Goal: Information Seeking & Learning: Learn about a topic

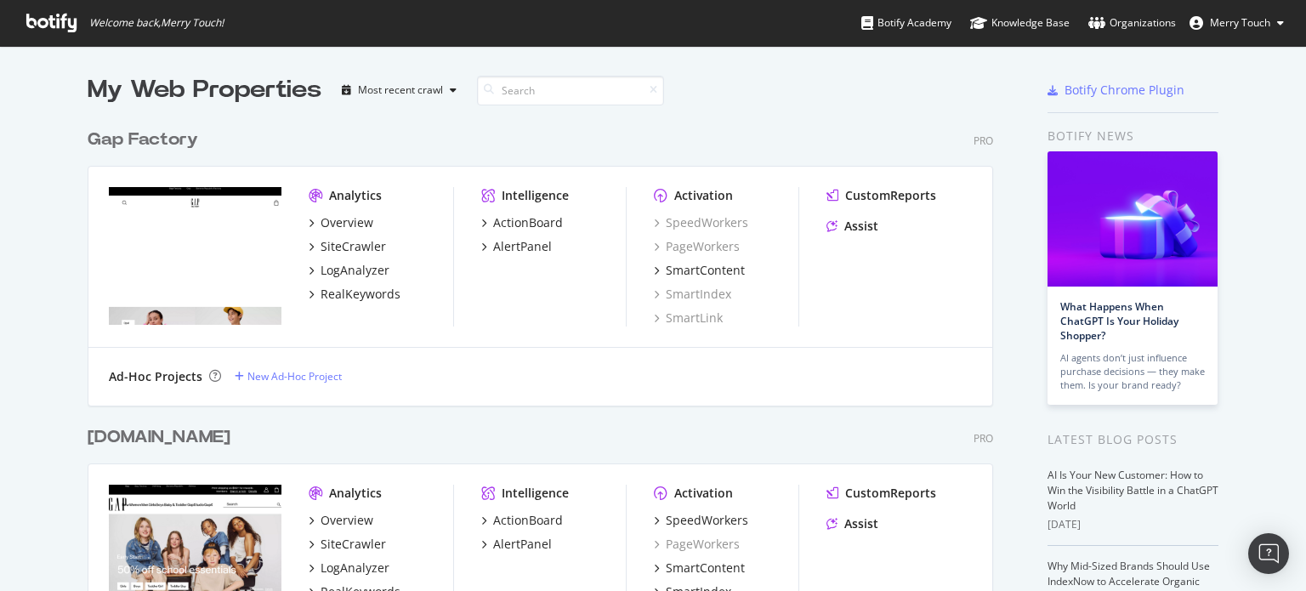
scroll to position [1945, 906]
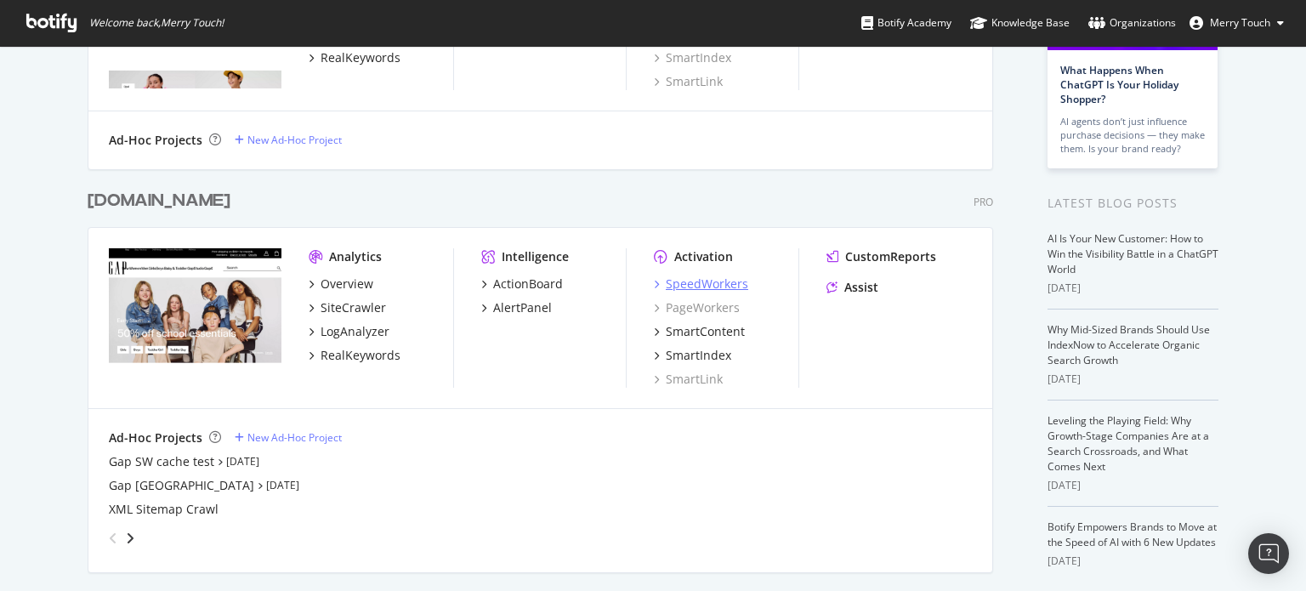
click at [718, 285] on div "SpeedWorkers" at bounding box center [707, 283] width 82 height 17
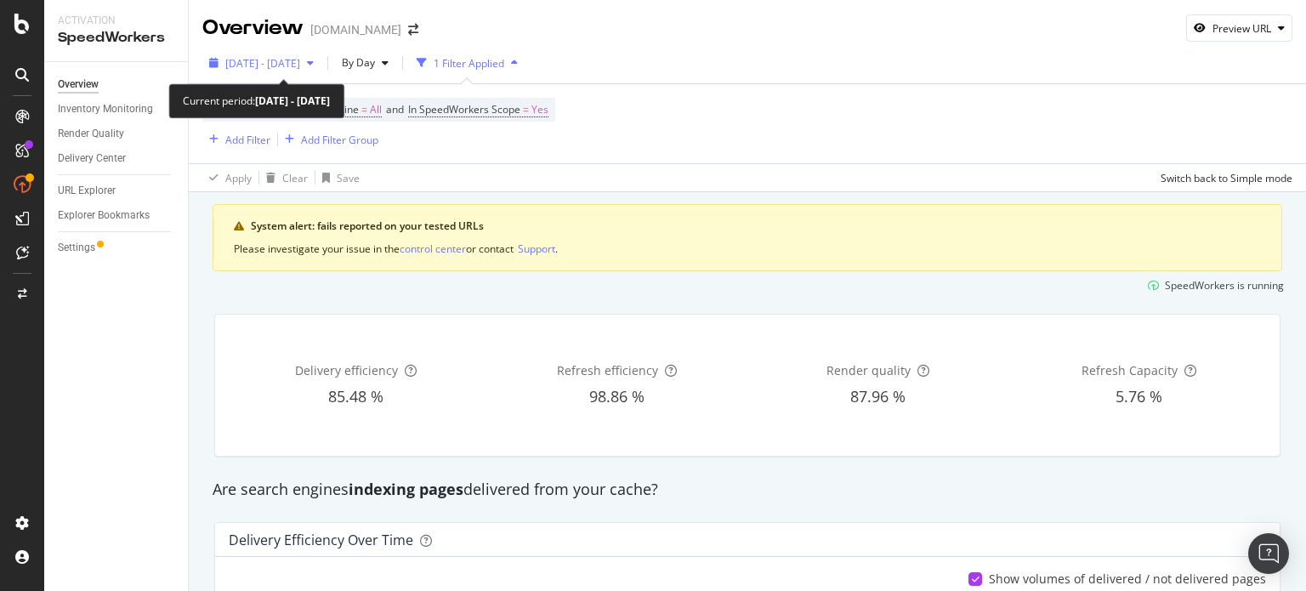
click at [265, 65] on span "[DATE] - [DATE]" at bounding box center [262, 63] width 75 height 14
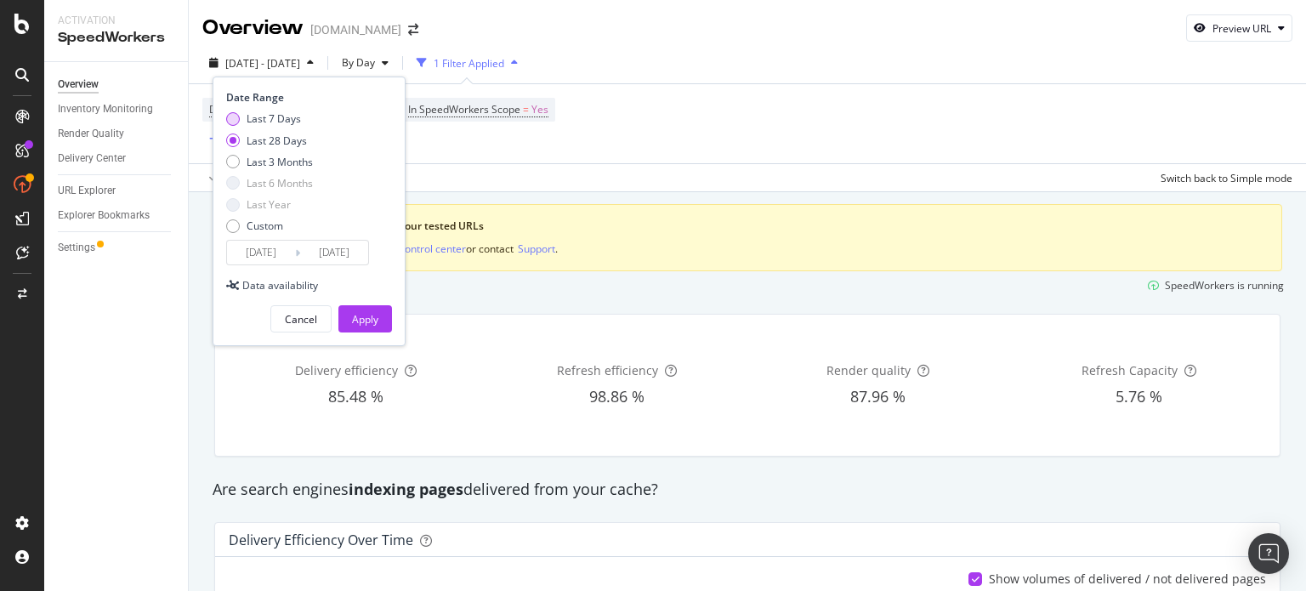
click at [229, 118] on div "Last 7 Days" at bounding box center [233, 119] width 14 height 14
type input "[DATE]"
click at [366, 308] on div "Apply" at bounding box center [365, 318] width 26 height 25
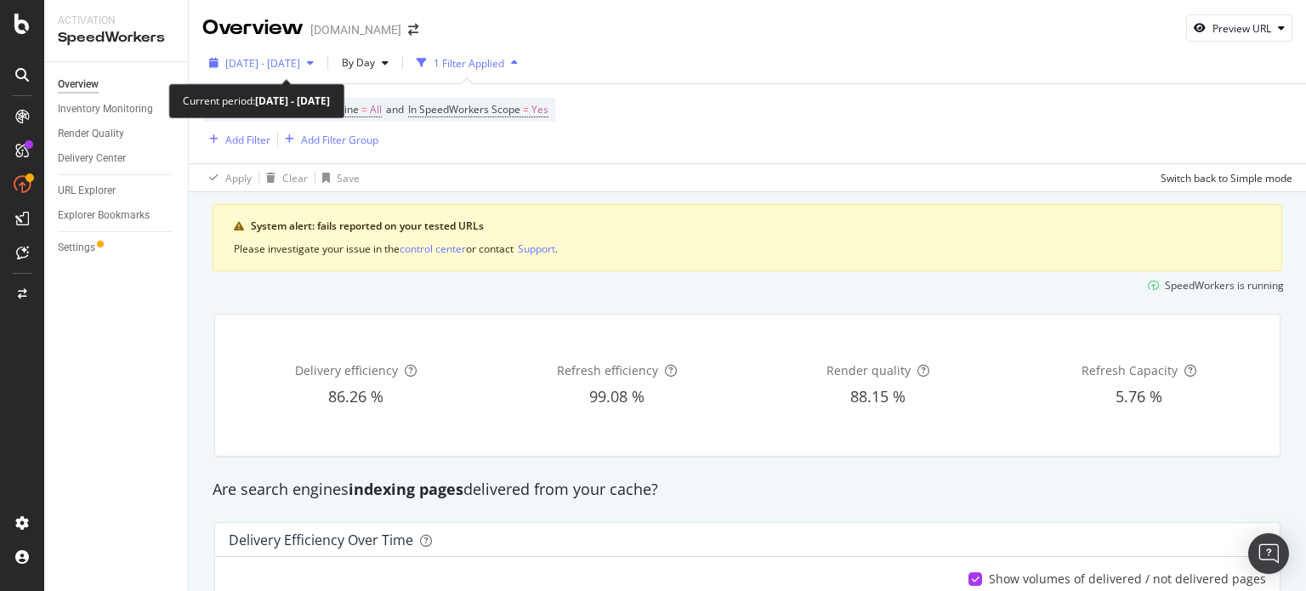
click at [299, 70] on div "[DATE] - [DATE]" at bounding box center [262, 63] width 75 height 14
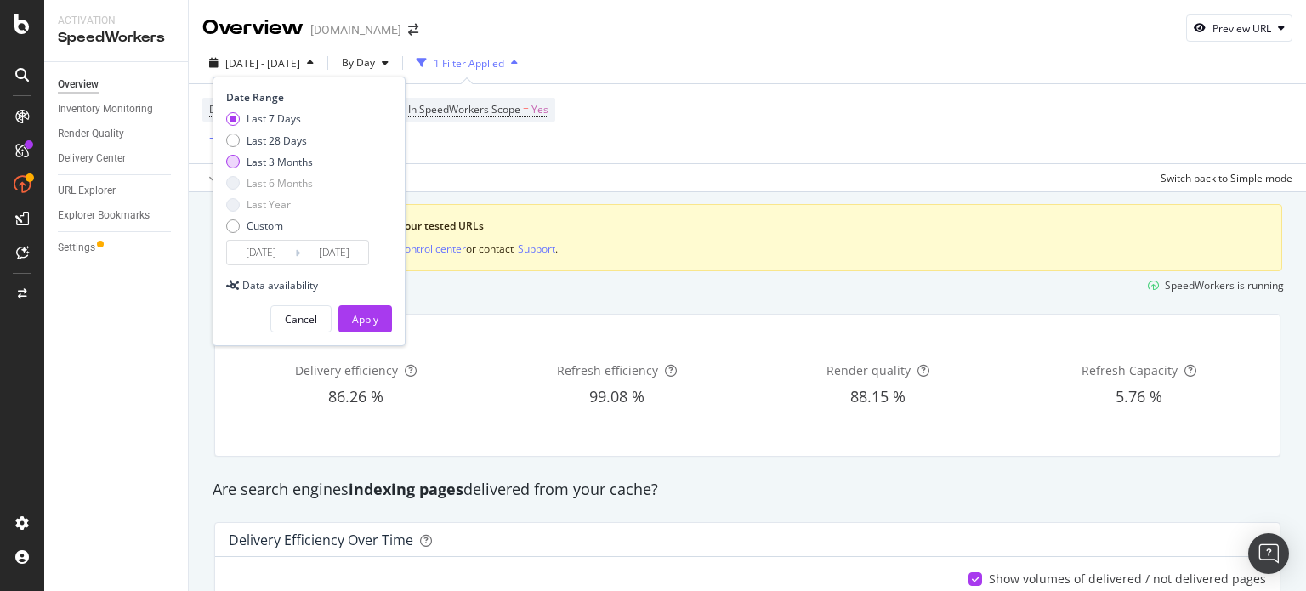
click at [280, 156] on div "Last 3 Months" at bounding box center [279, 162] width 66 height 14
type input "[DATE]"
click at [352, 320] on div "Apply" at bounding box center [365, 319] width 26 height 14
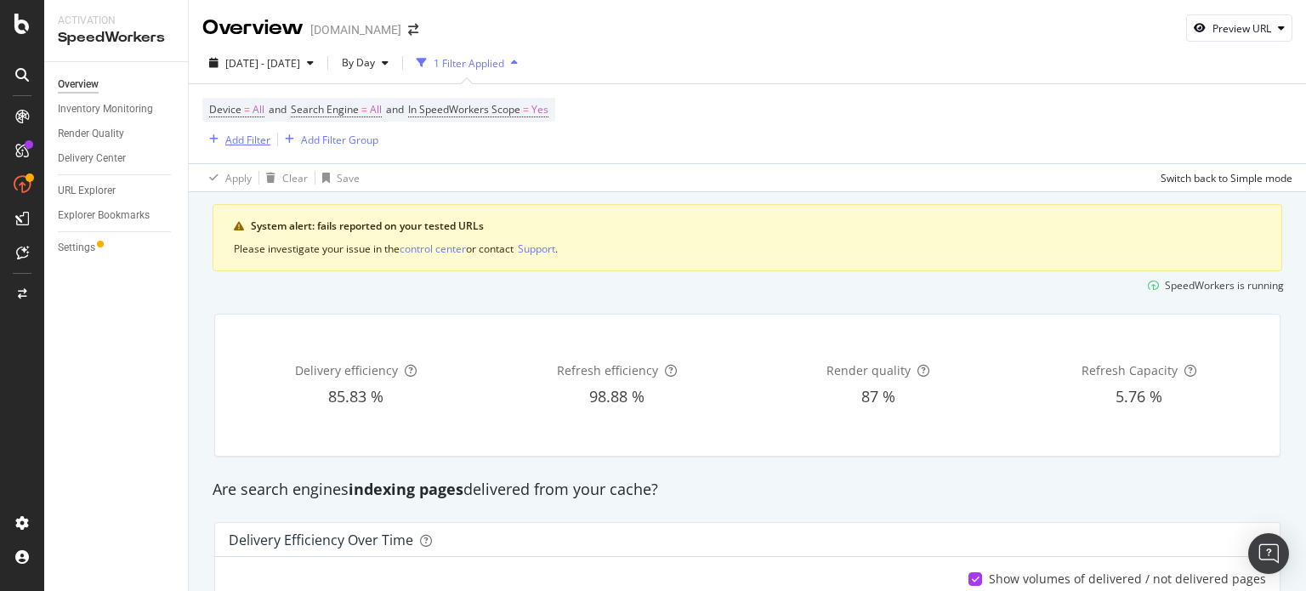
click at [245, 143] on div "Add Filter" at bounding box center [247, 140] width 45 height 14
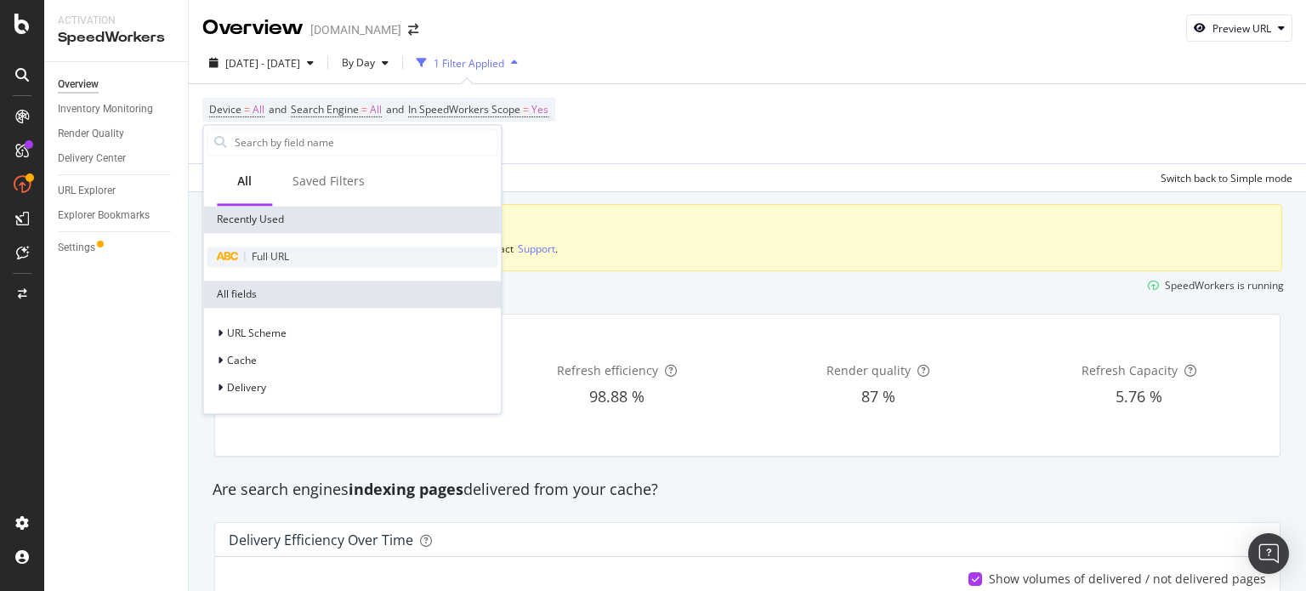
click at [280, 260] on span "Full URL" at bounding box center [270, 256] width 37 height 14
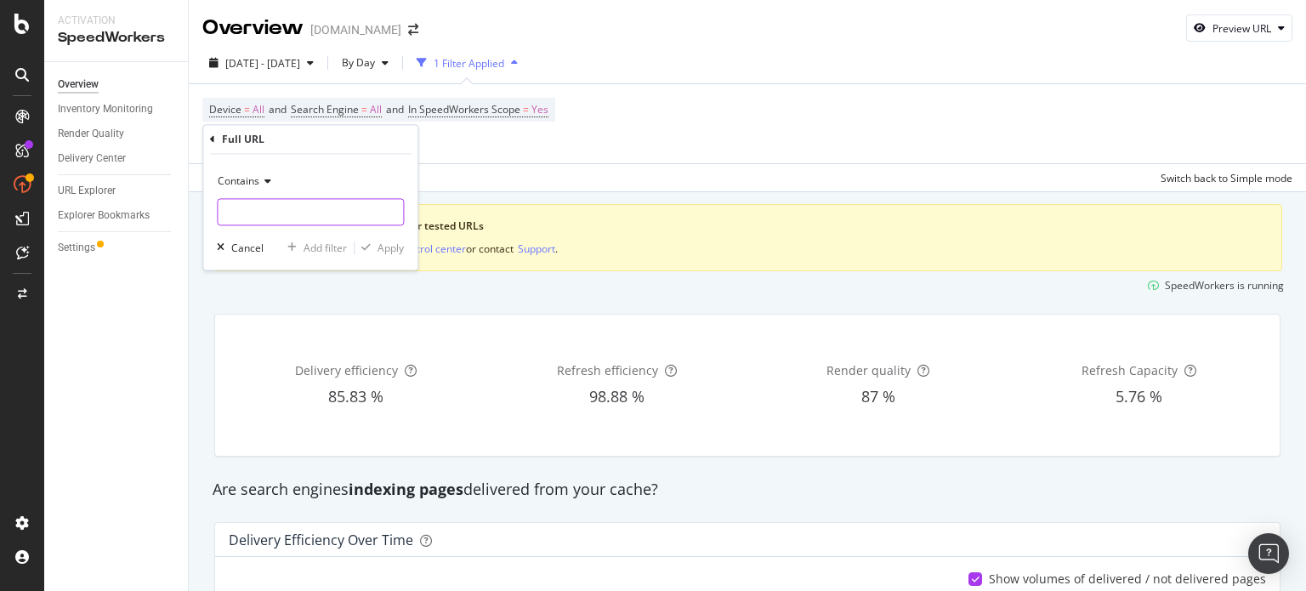
click at [285, 223] on input "text" at bounding box center [310, 212] width 185 height 27
type input "style="
click at [390, 244] on div "Apply" at bounding box center [390, 248] width 26 height 14
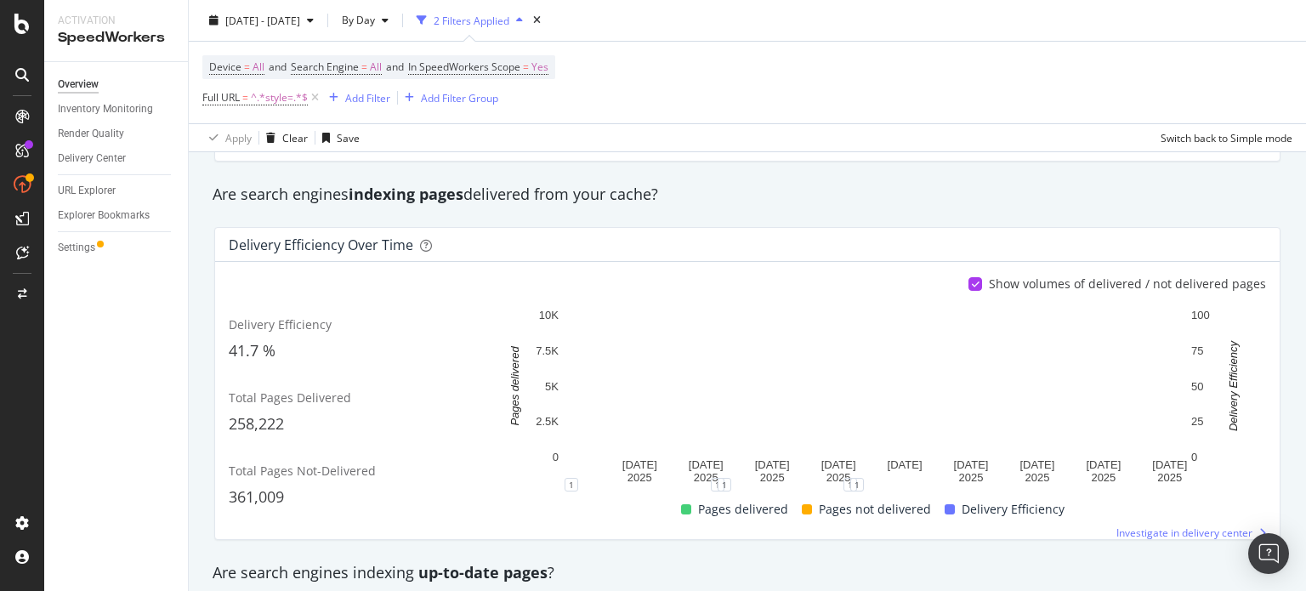
scroll to position [299, 0]
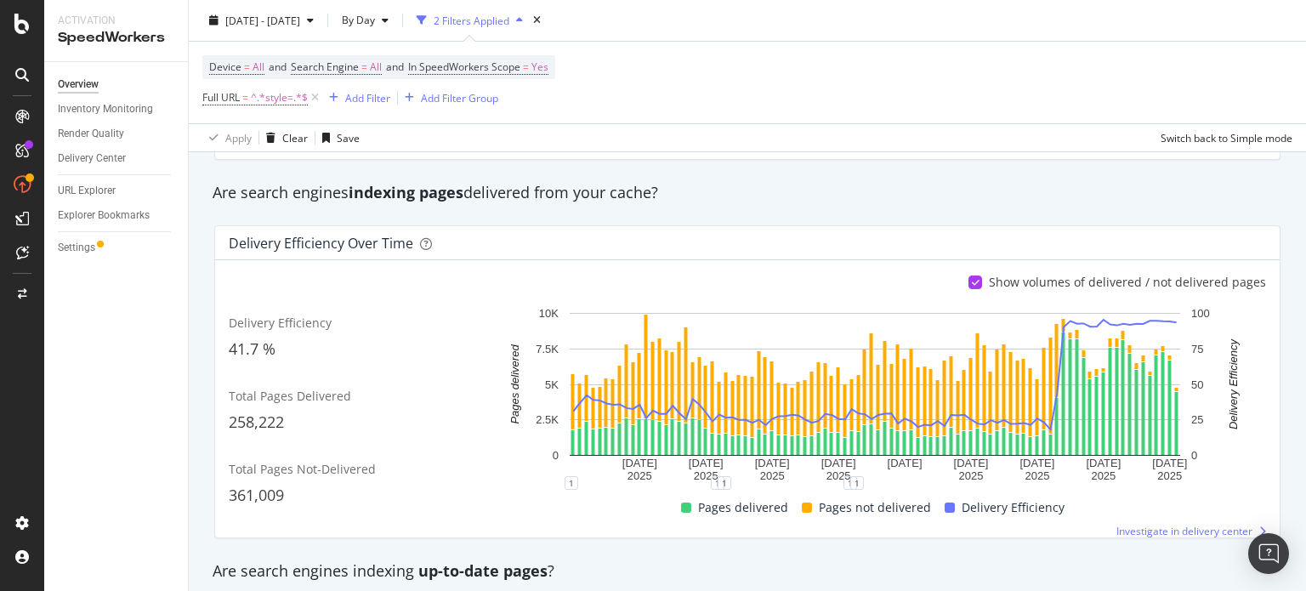
click at [943, 71] on div "Device = All and Search Engine = All and In SpeedWorkers Scope = Yes Full URL =…" at bounding box center [747, 83] width 1090 height 82
click at [1054, 200] on div "Are search engines indexing pages delivered from your cache?" at bounding box center [747, 193] width 1086 height 22
click at [1231, 195] on div "Are search engines indexing pages delivered from your cache?" at bounding box center [747, 193] width 1086 height 22
click at [1266, 552] on div "Open Intercom Messenger" at bounding box center [1268, 553] width 45 height 45
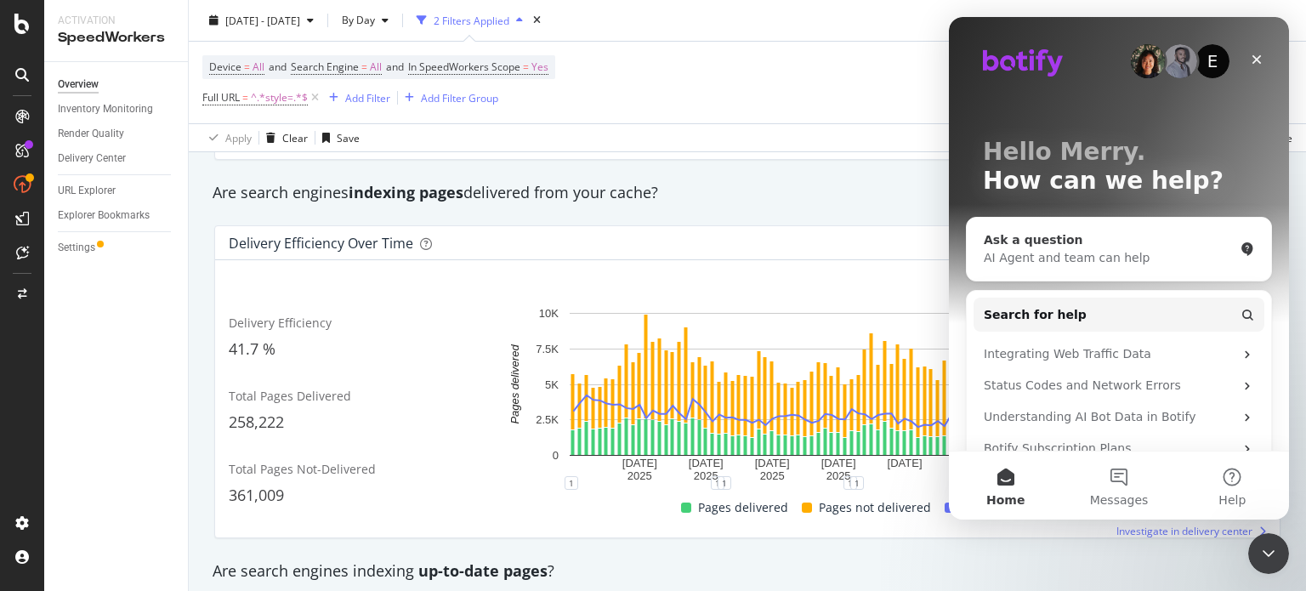
scroll to position [0, 0]
click at [1113, 476] on button "Messages" at bounding box center [1118, 485] width 113 height 68
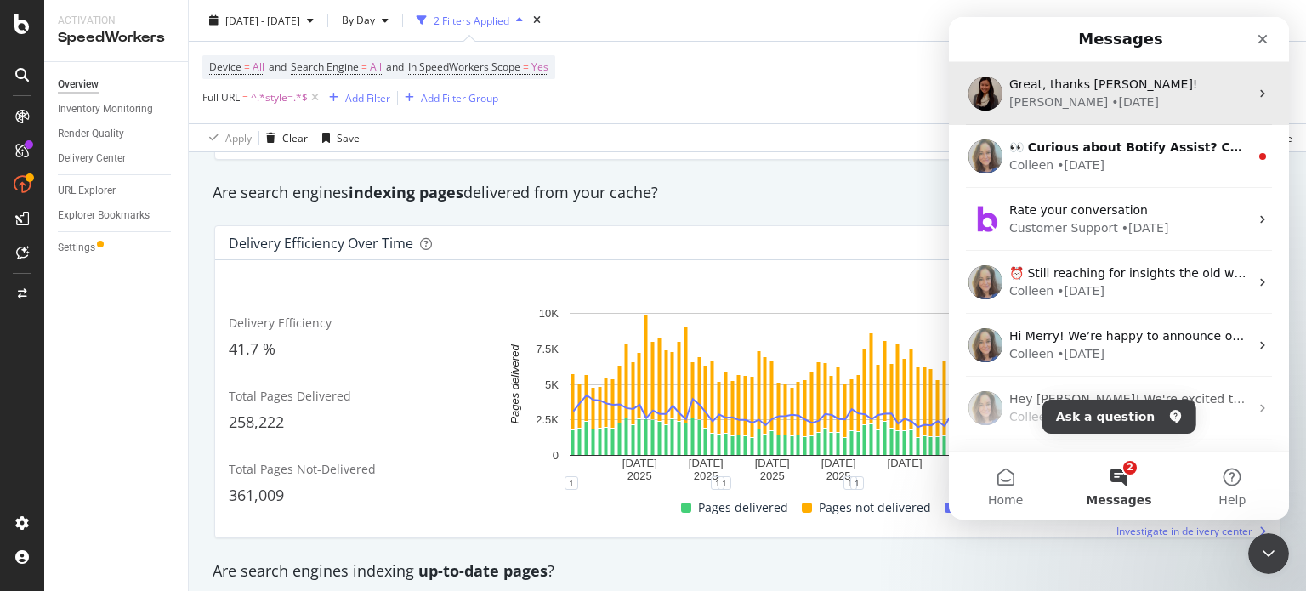
click at [1147, 93] on div "[PERSON_NAME] • [DATE]" at bounding box center [1129, 102] width 240 height 18
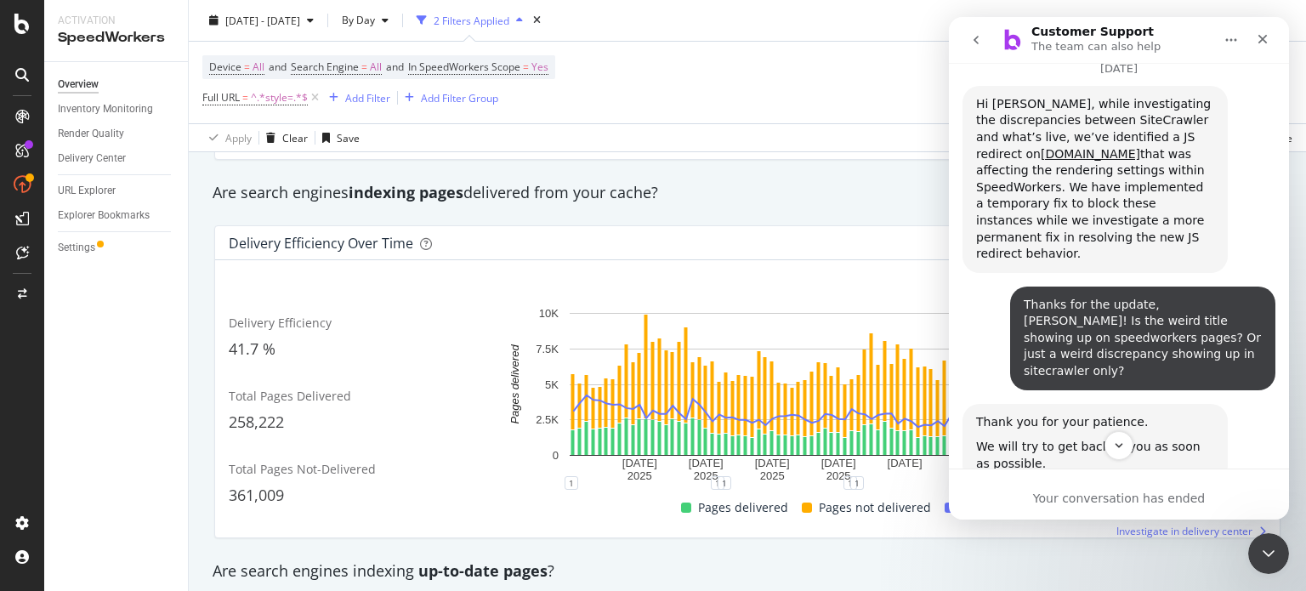
scroll to position [2229, 0]
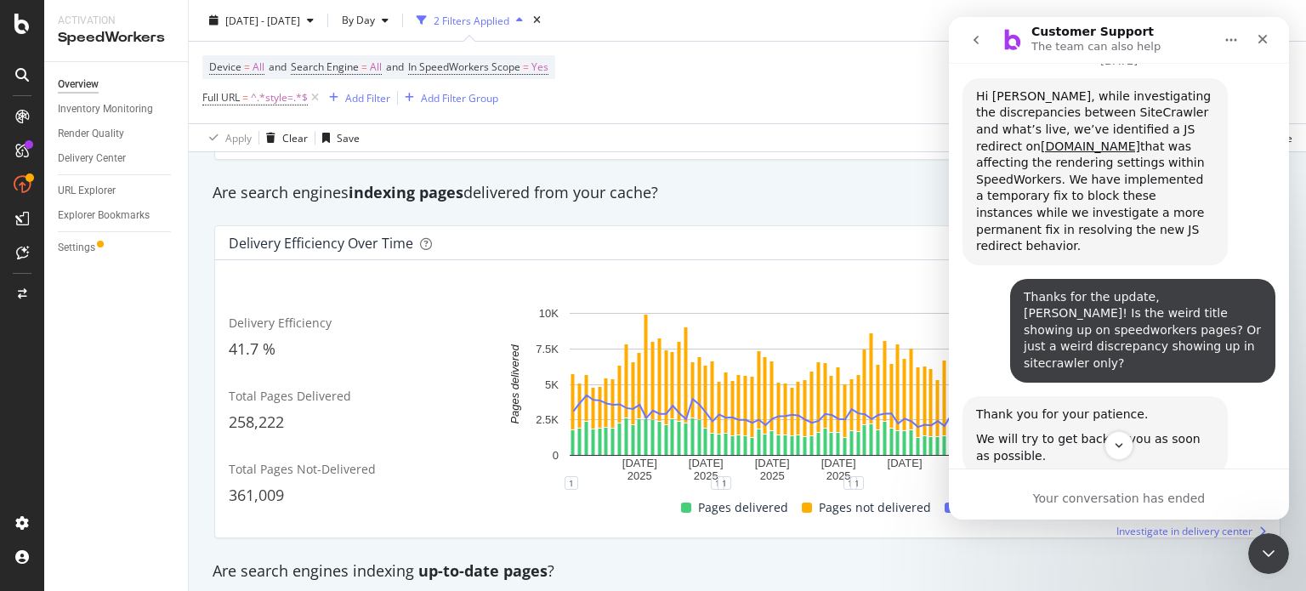
click at [851, 178] on div "Are search engines indexing pages delivered from your cache?" at bounding box center [747, 192] width 1086 height 39
click at [1262, 32] on icon "Close" at bounding box center [1262, 39] width 14 height 14
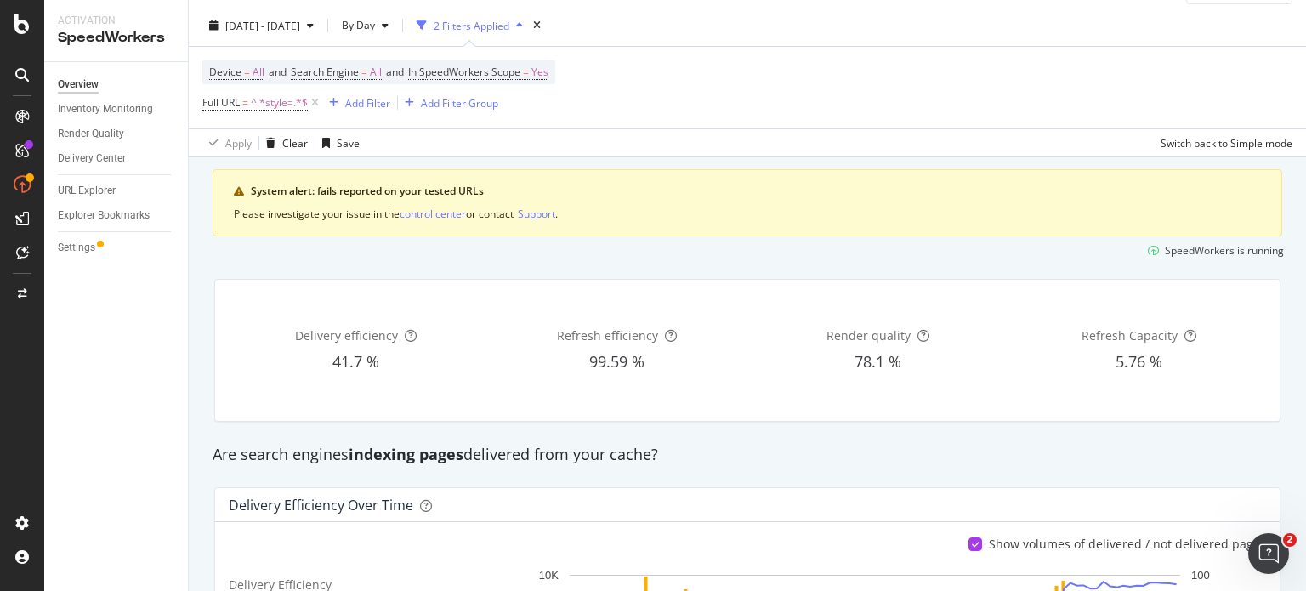
scroll to position [0, 0]
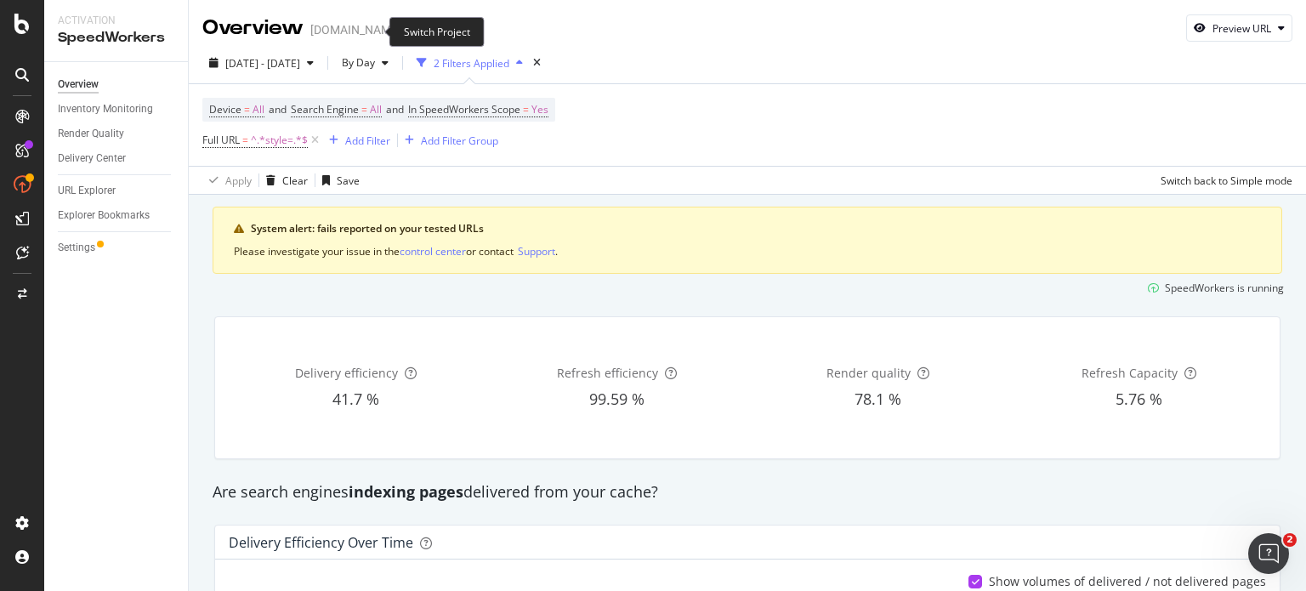
click at [408, 29] on icon "arrow-right-arrow-left" at bounding box center [413, 30] width 10 height 12
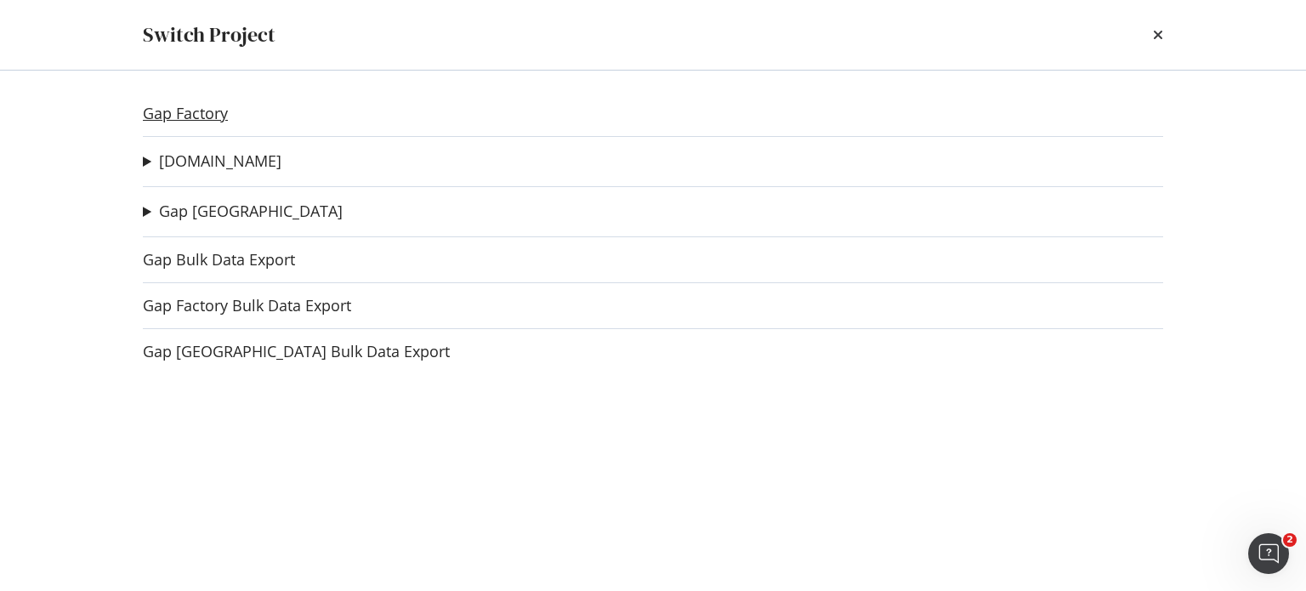
click at [211, 108] on link "Gap Factory" at bounding box center [185, 114] width 85 height 18
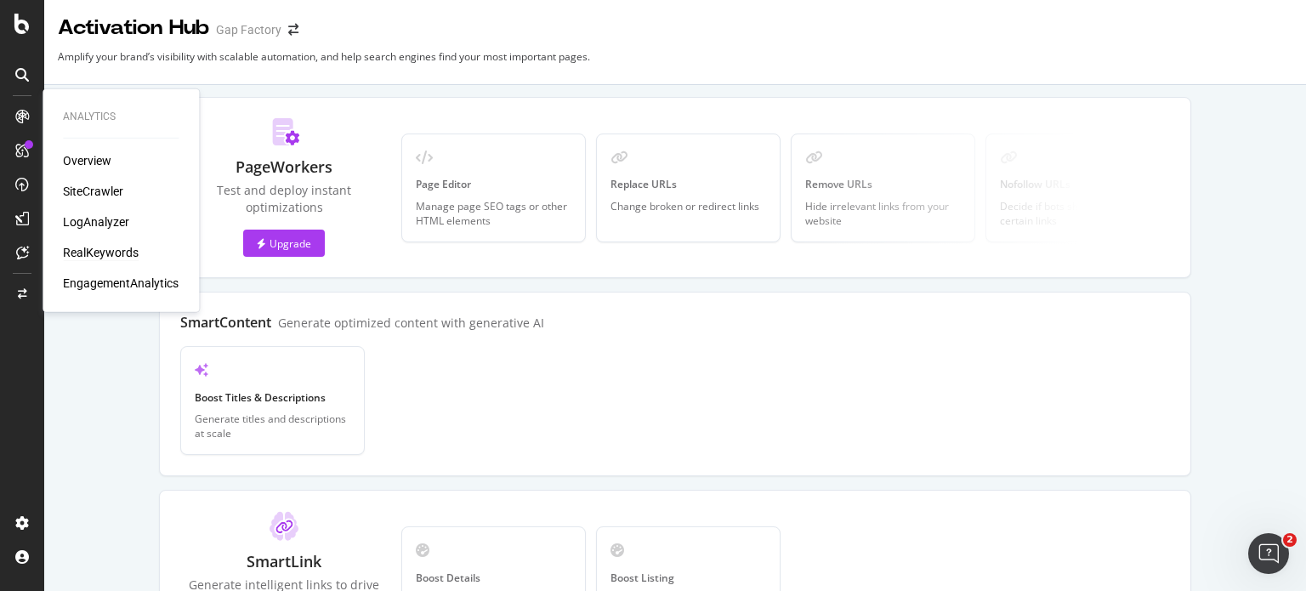
click at [99, 248] on div "RealKeywords" at bounding box center [101, 252] width 76 height 17
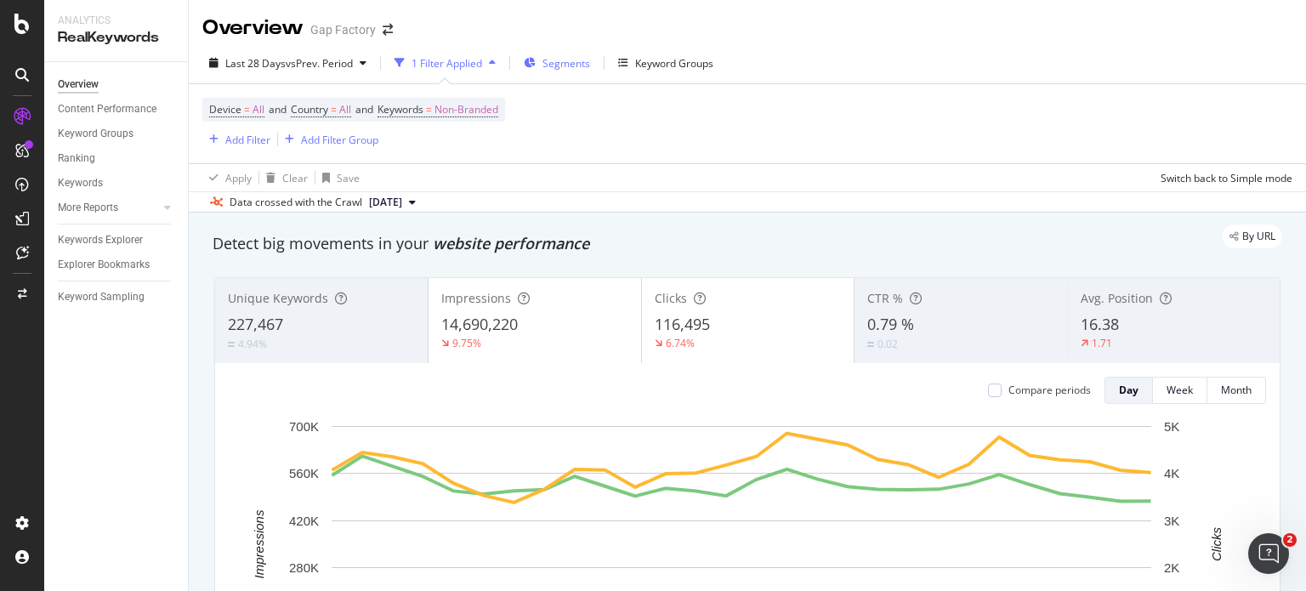
click at [564, 56] on span "Segments" at bounding box center [566, 63] width 48 height 14
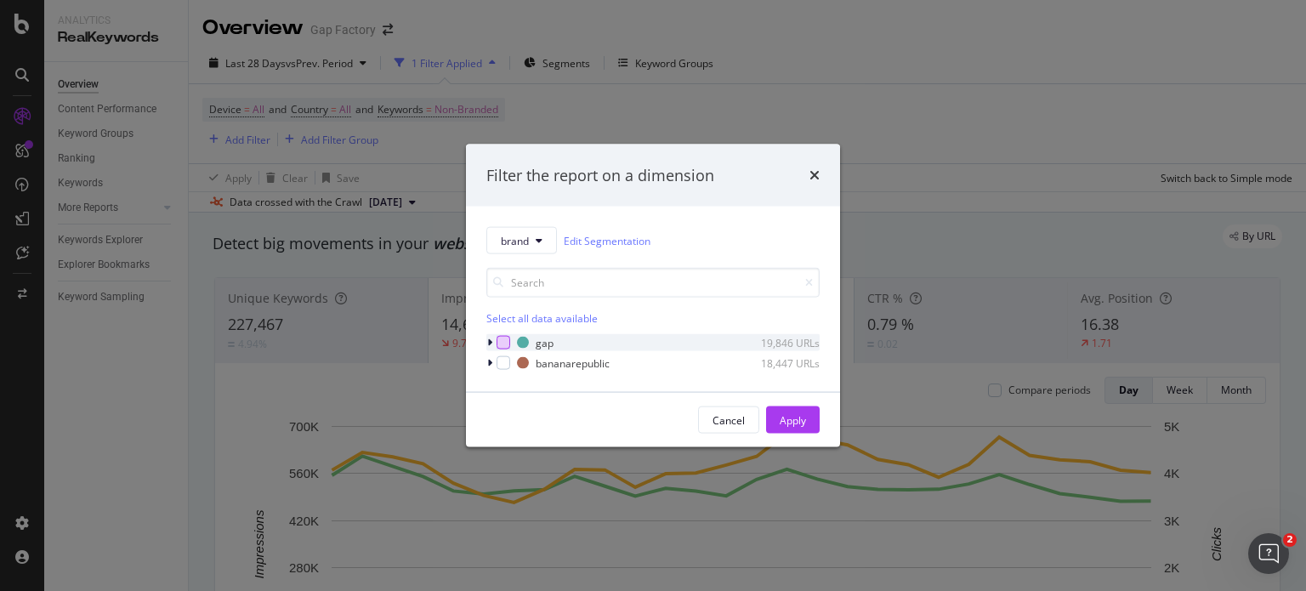
click at [503, 343] on div "modal" at bounding box center [503, 343] width 14 height 14
click at [789, 424] on div "Apply" at bounding box center [792, 419] width 26 height 14
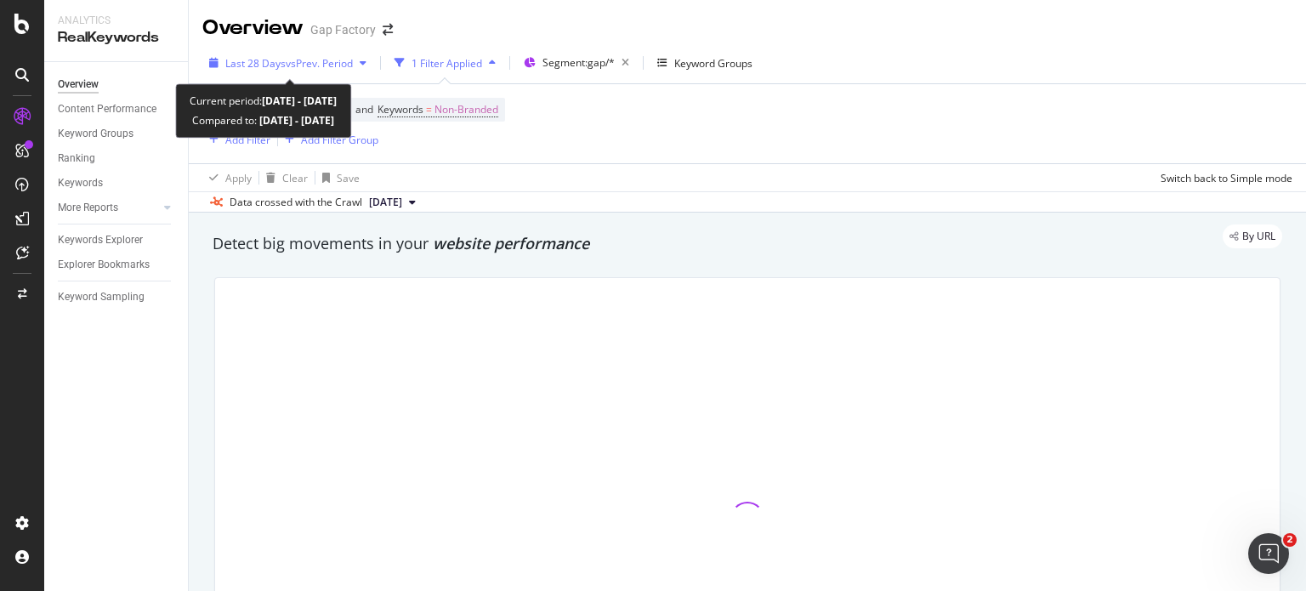
click at [321, 70] on div "Last 28 Days vs Prev. Period" at bounding box center [288, 63] width 127 height 14
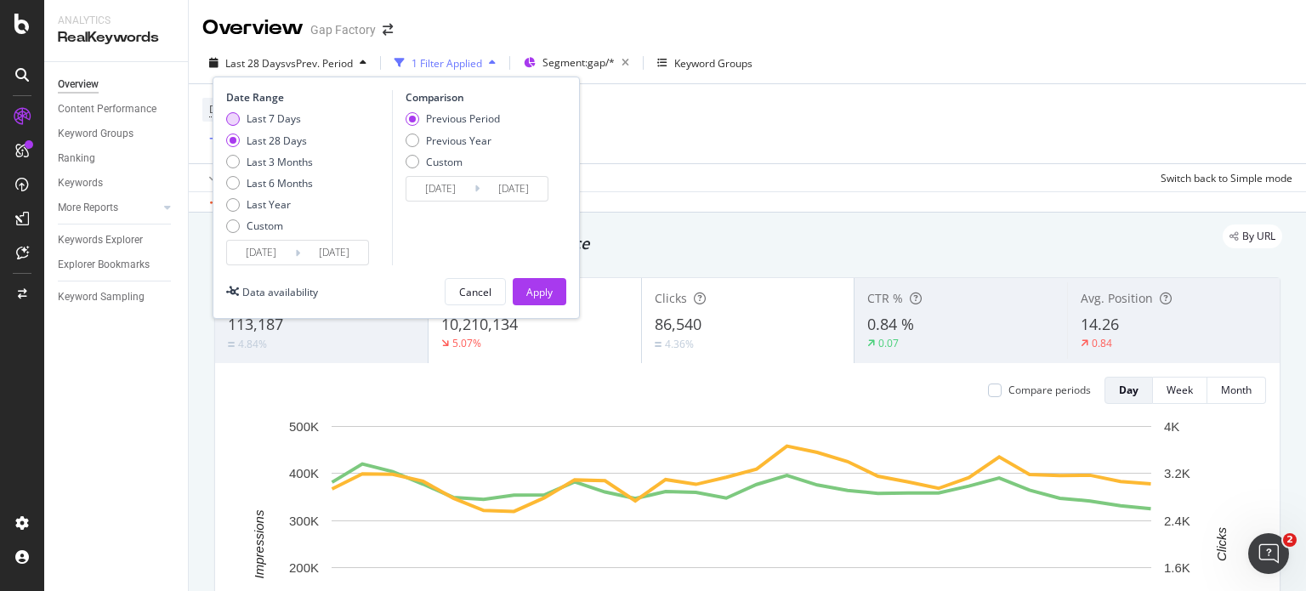
click at [284, 116] on div "Last 7 Days" at bounding box center [273, 118] width 54 height 14
type input "[DATE]"
click at [432, 140] on div "Previous Year" at bounding box center [458, 140] width 65 height 14
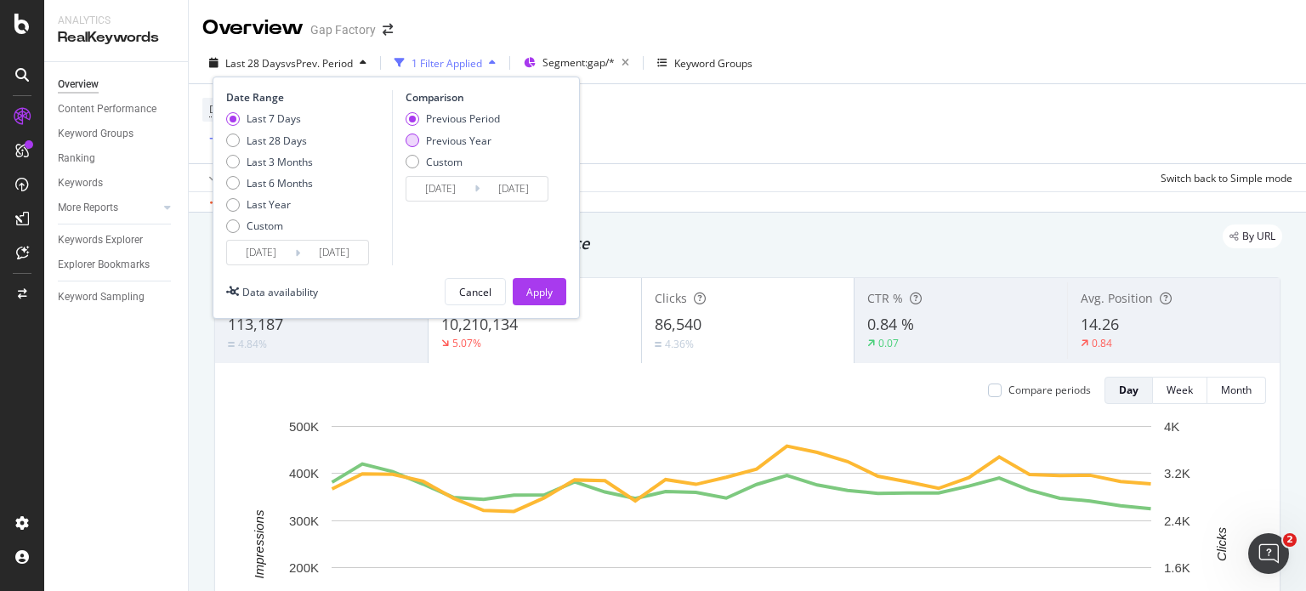
type input "[DATE]"
click at [530, 285] on div "Apply" at bounding box center [539, 292] width 26 height 14
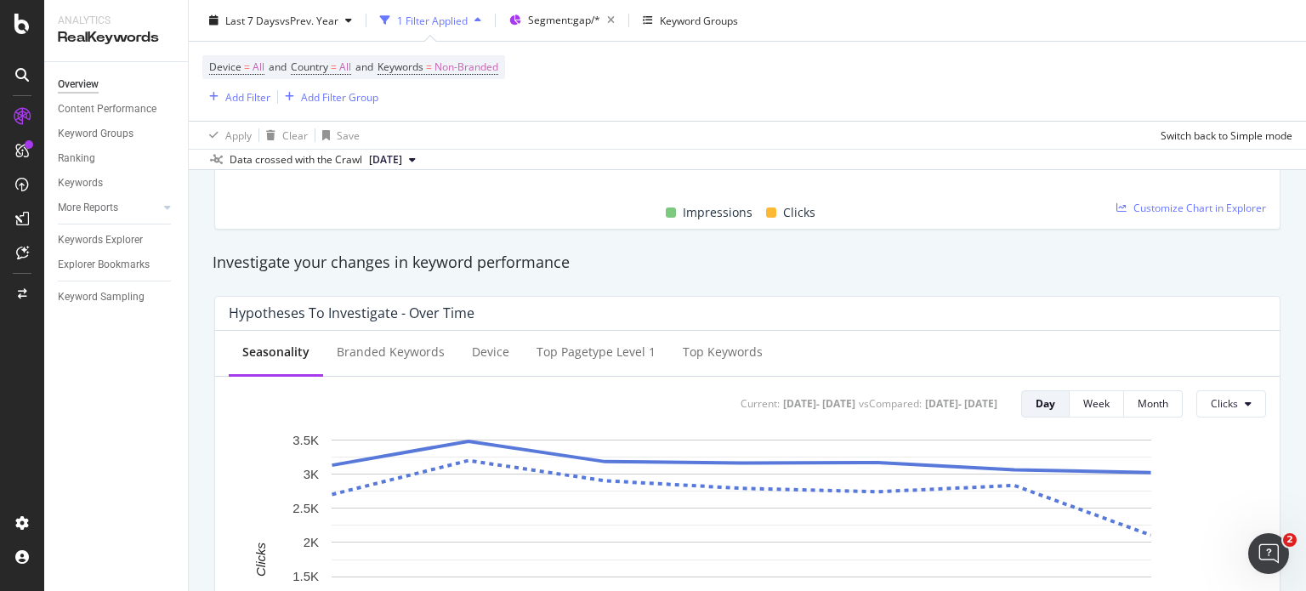
scroll to position [632, 0]
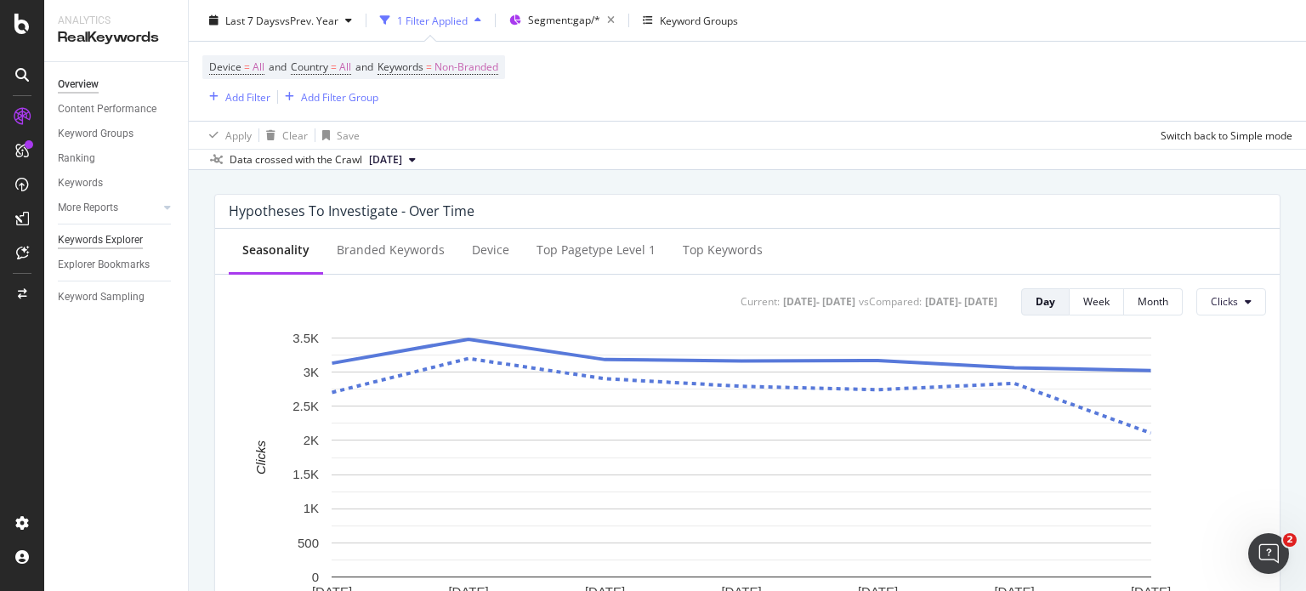
click at [134, 236] on div "Keywords Explorer" at bounding box center [100, 240] width 85 height 18
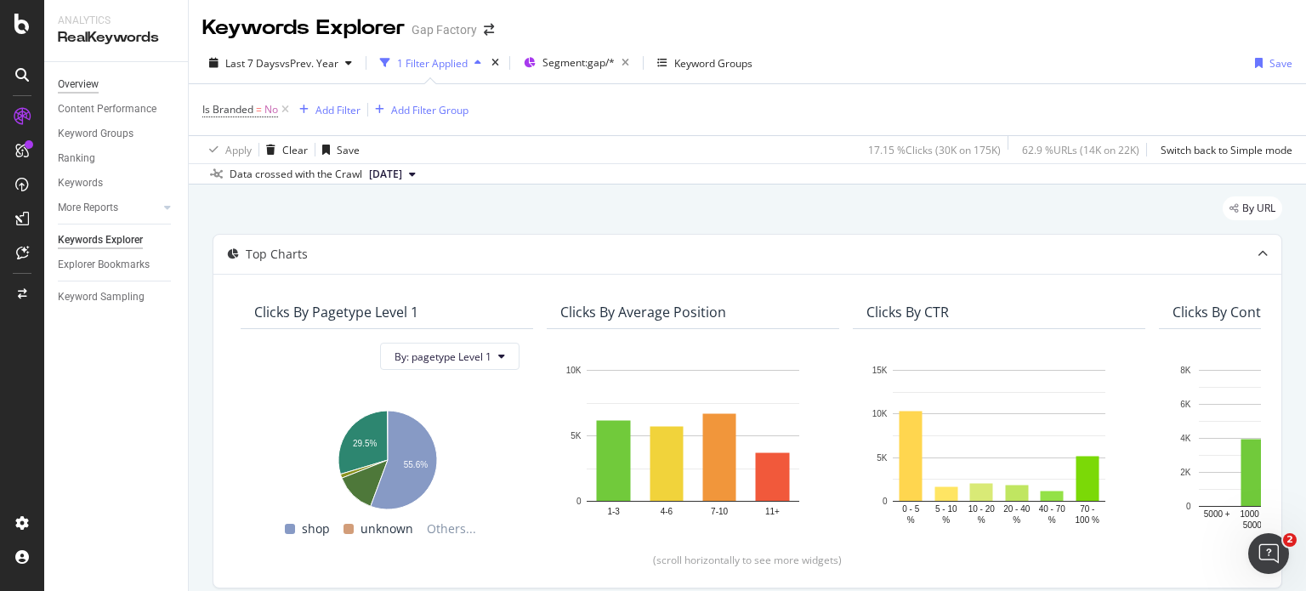
click at [78, 76] on div "Overview" at bounding box center [78, 85] width 41 height 18
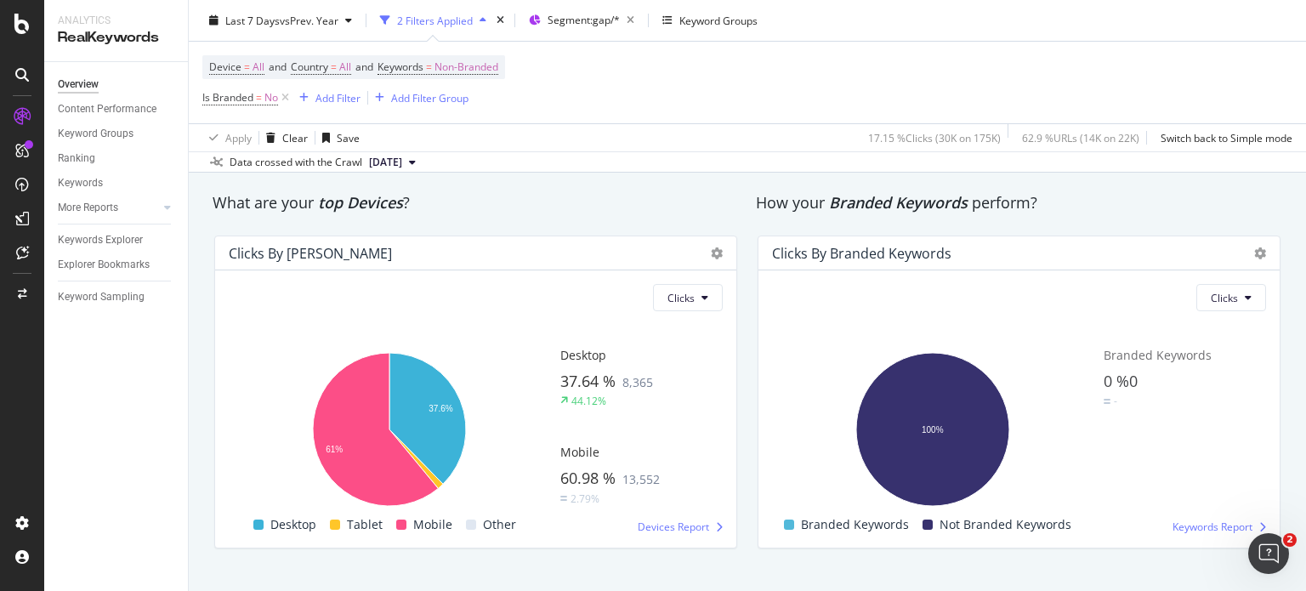
scroll to position [2852, 0]
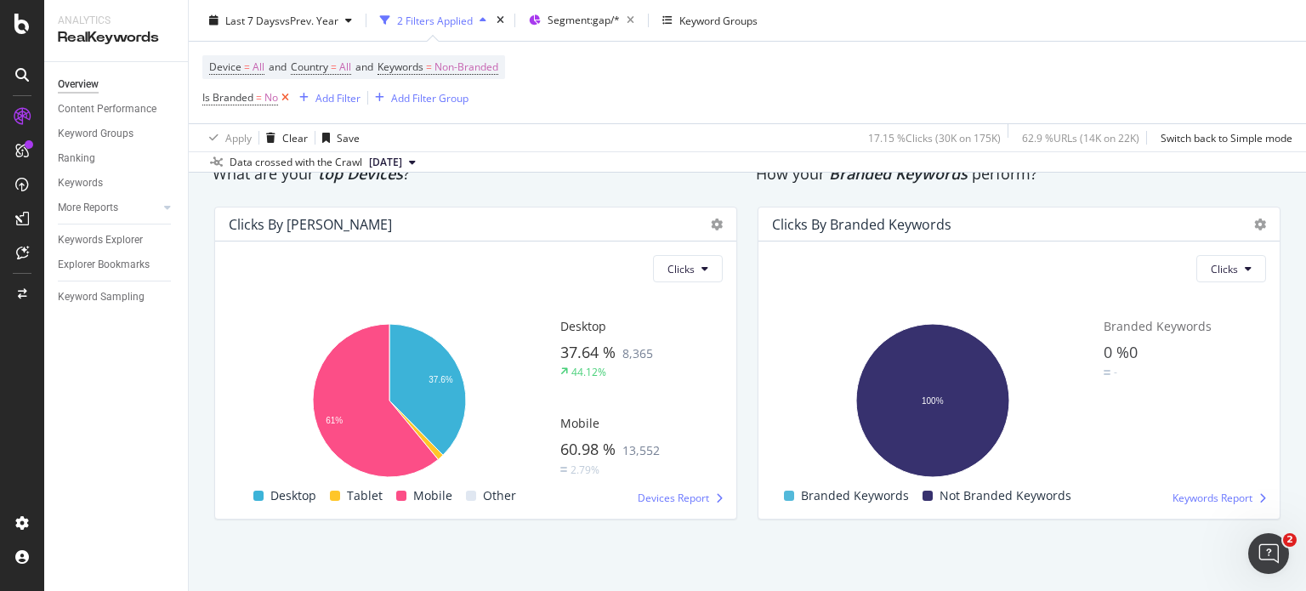
click at [284, 101] on icon at bounding box center [285, 97] width 14 height 17
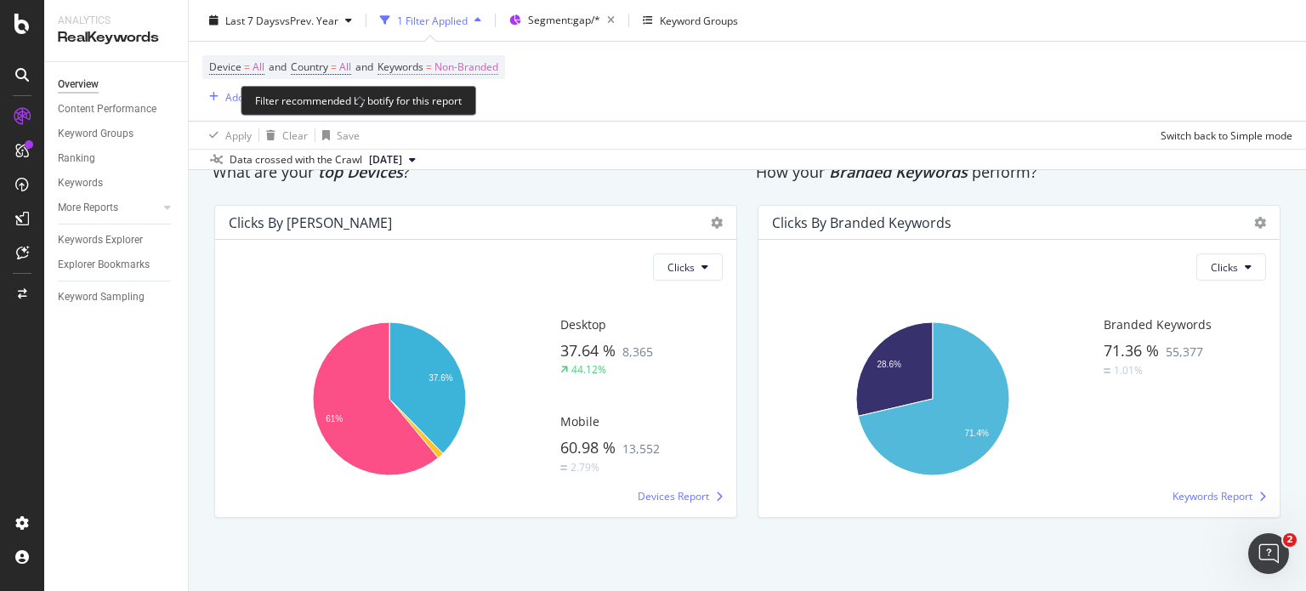
click at [480, 63] on span "Non-Branded" at bounding box center [466, 67] width 64 height 24
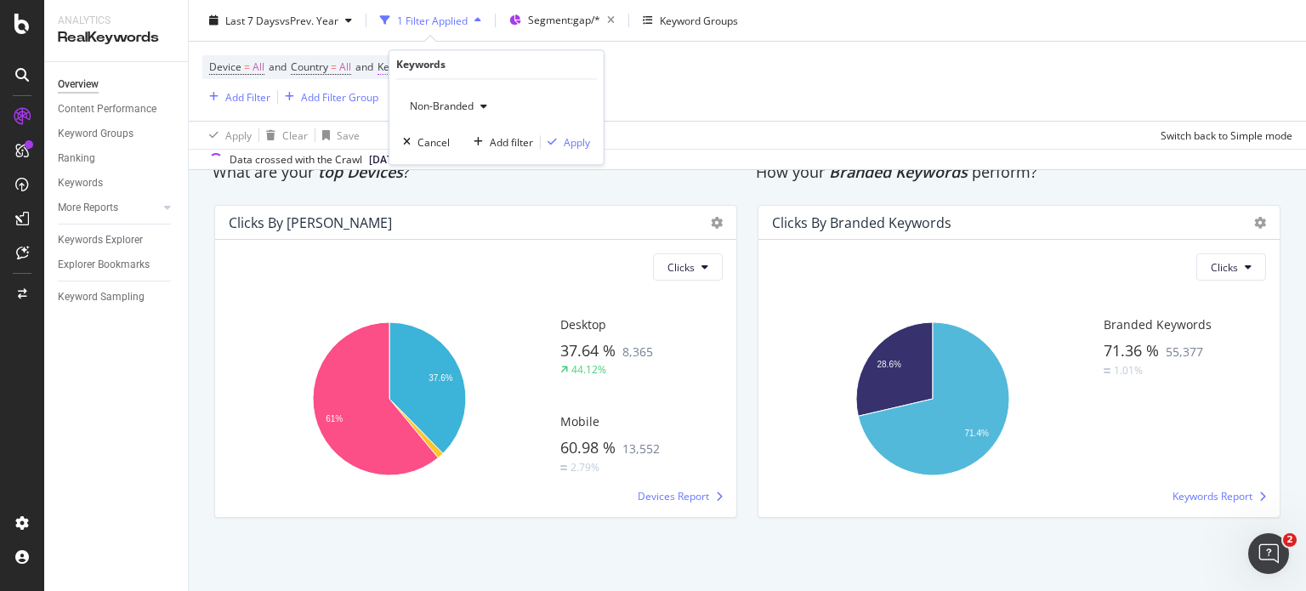
scroll to position [2850, 0]
click at [439, 108] on span "Non-Branded" at bounding box center [438, 106] width 71 height 14
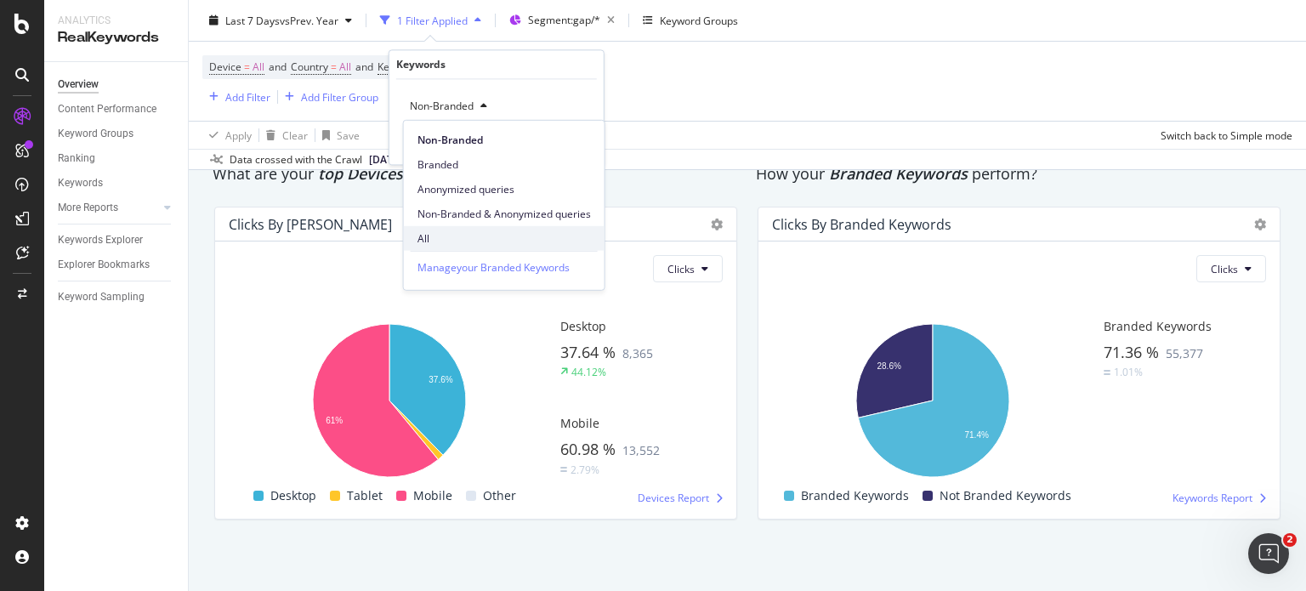
click at [425, 230] on span "All" at bounding box center [503, 237] width 173 height 15
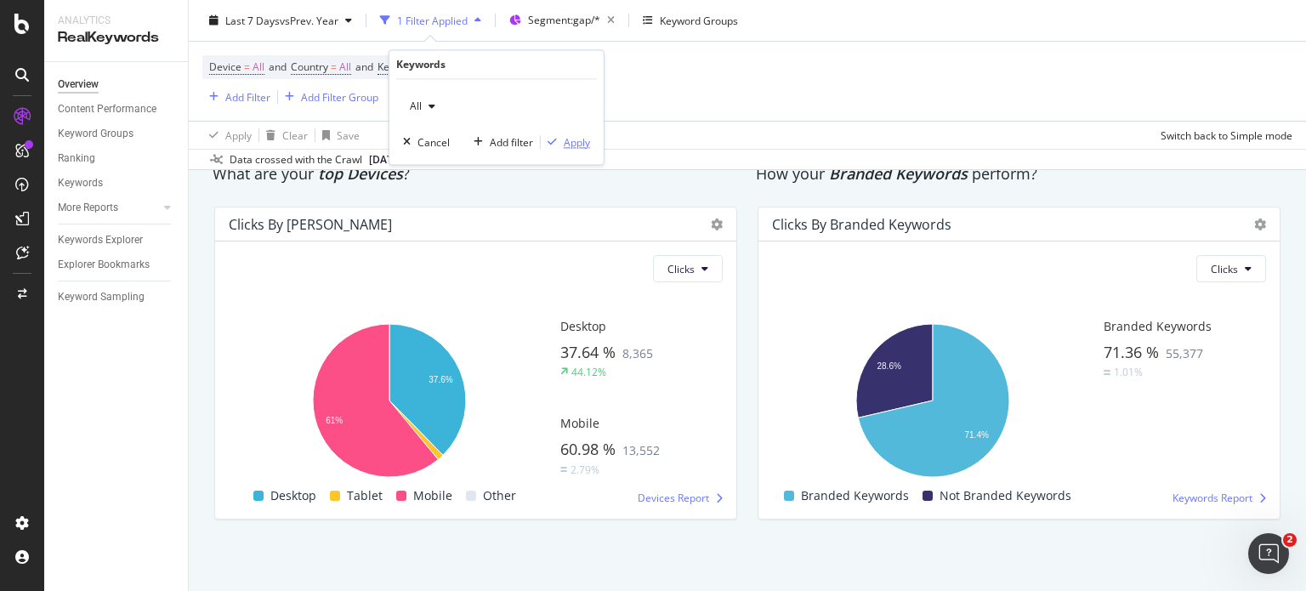
click at [570, 148] on div "Apply" at bounding box center [577, 142] width 26 height 14
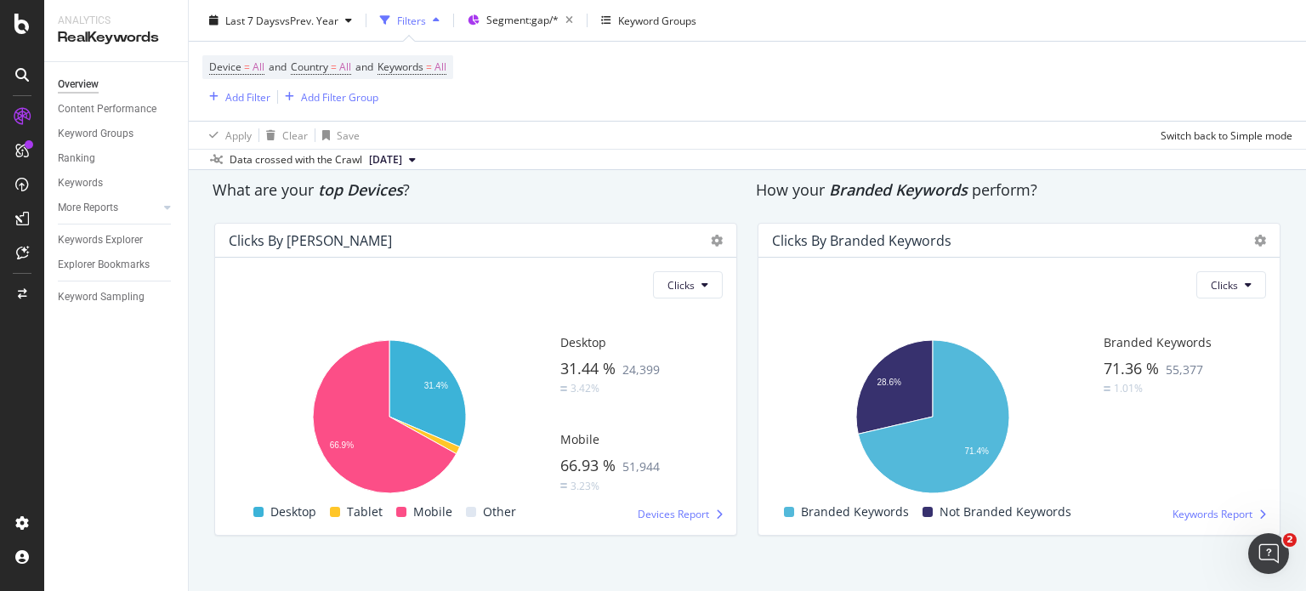
scroll to position [2852, 0]
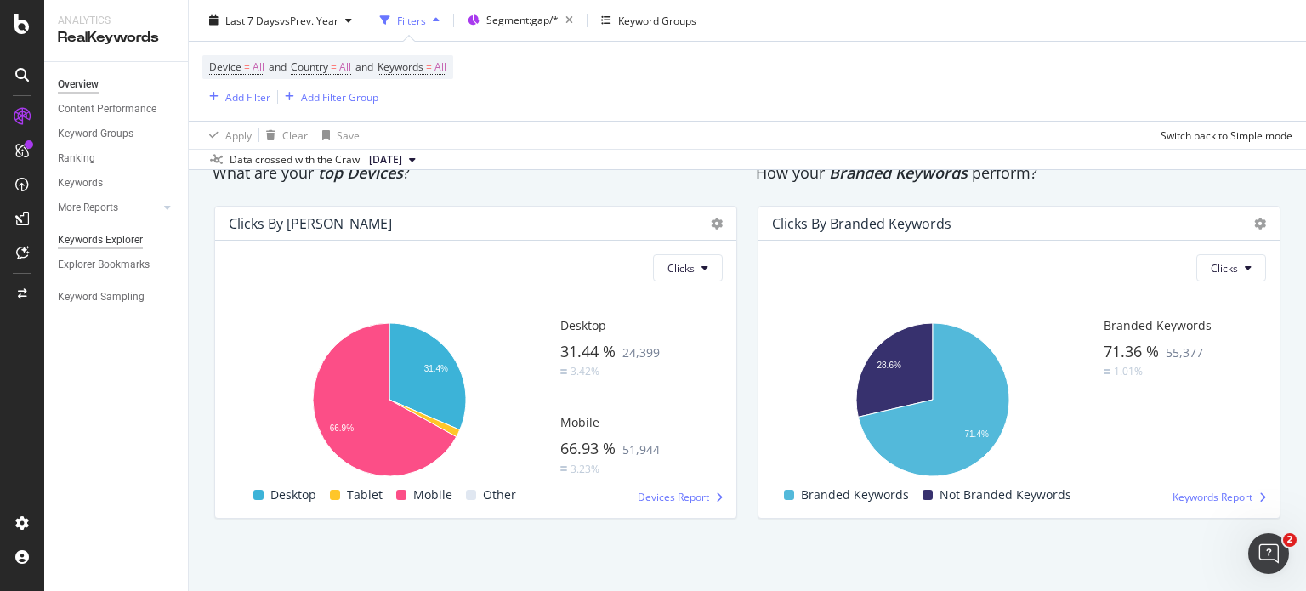
click at [123, 237] on div "Keywords Explorer" at bounding box center [100, 240] width 85 height 18
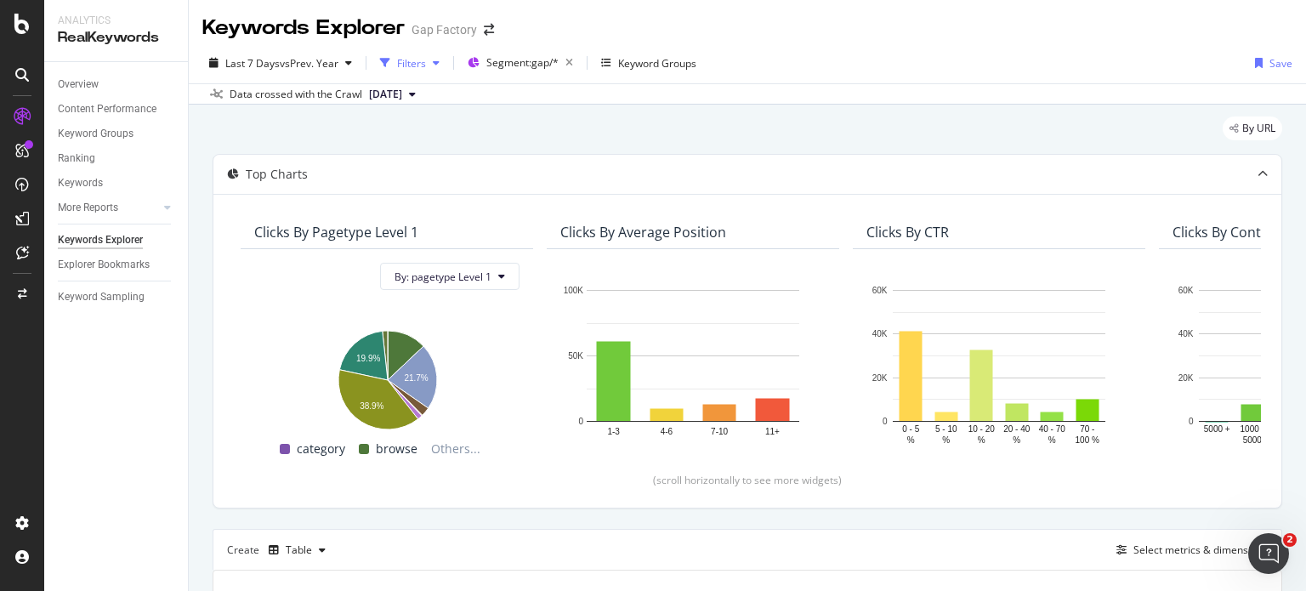
click at [414, 64] on div "Filters" at bounding box center [411, 63] width 29 height 14
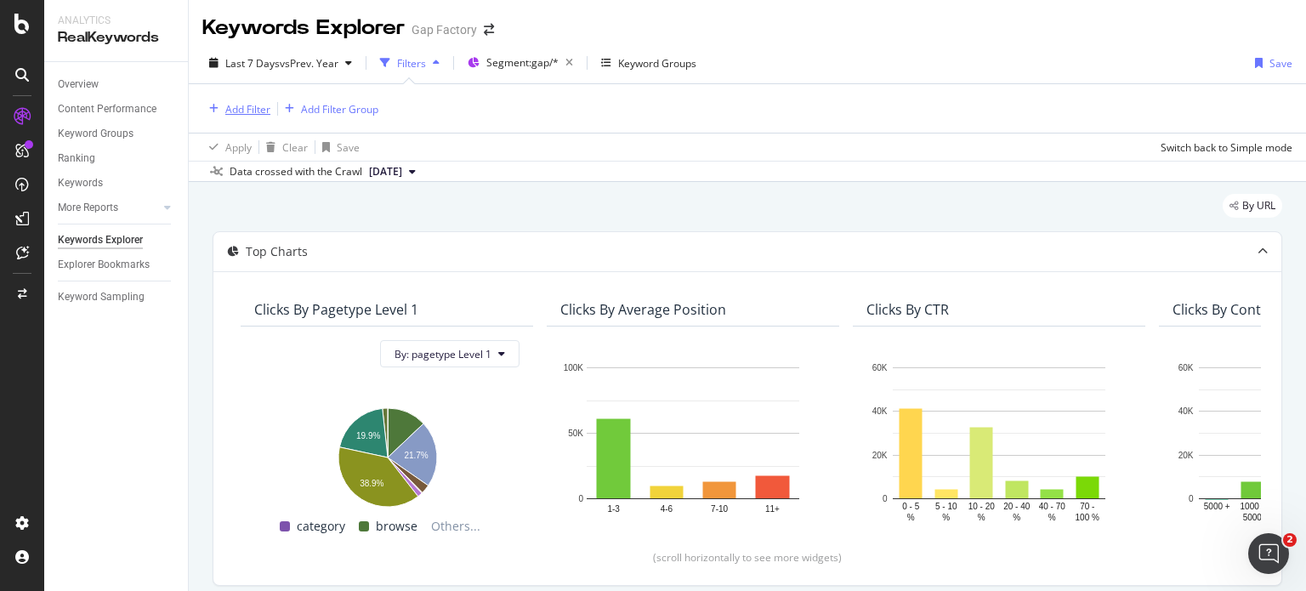
click at [234, 111] on div "Add Filter" at bounding box center [247, 109] width 45 height 14
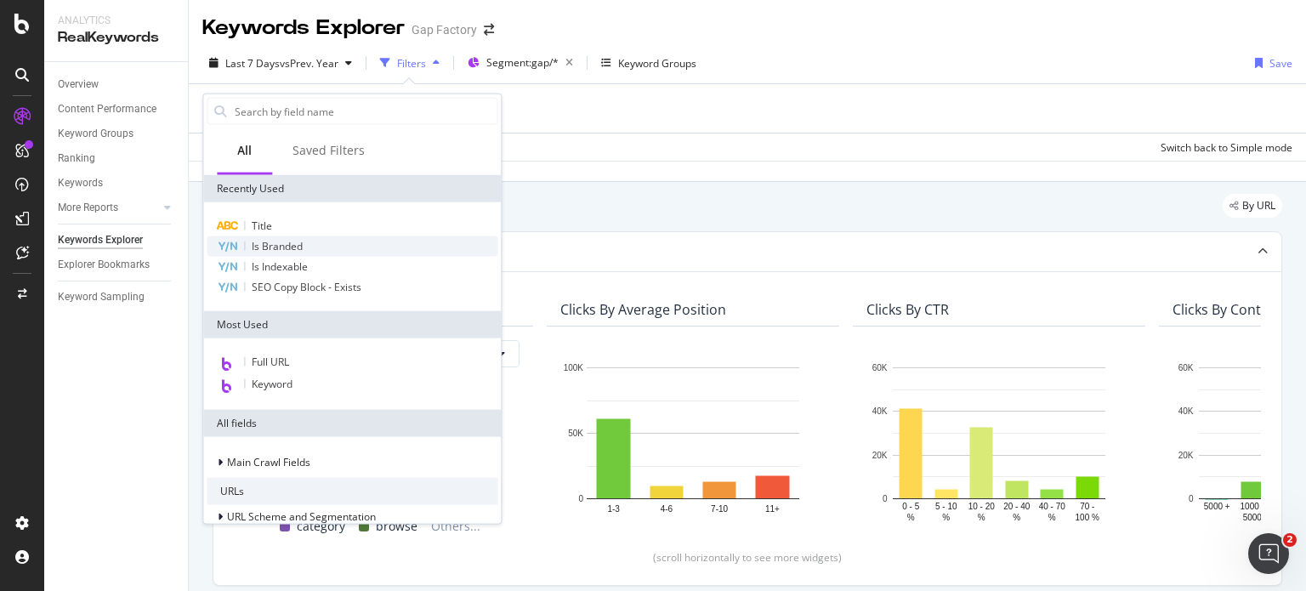
click at [272, 239] on span "Is Branded" at bounding box center [277, 246] width 51 height 14
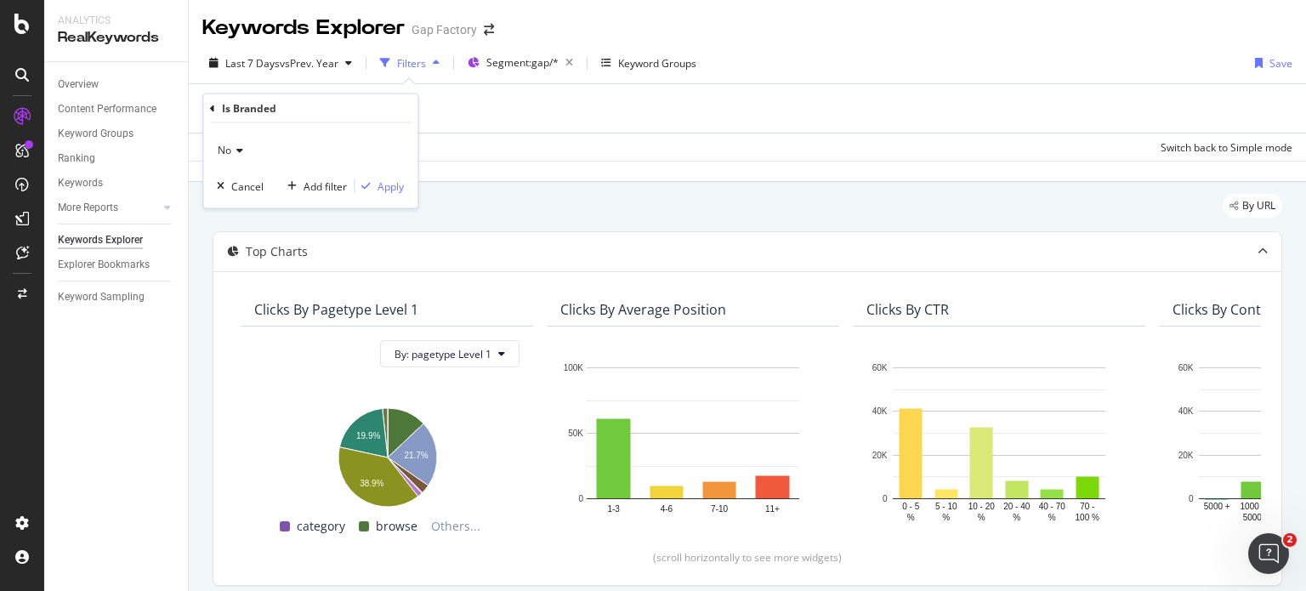
click at [231, 150] on icon at bounding box center [237, 150] width 12 height 10
click at [236, 188] on span "Yes" at bounding box center [233, 185] width 17 height 14
click at [384, 193] on div "Apply" at bounding box center [378, 185] width 49 height 15
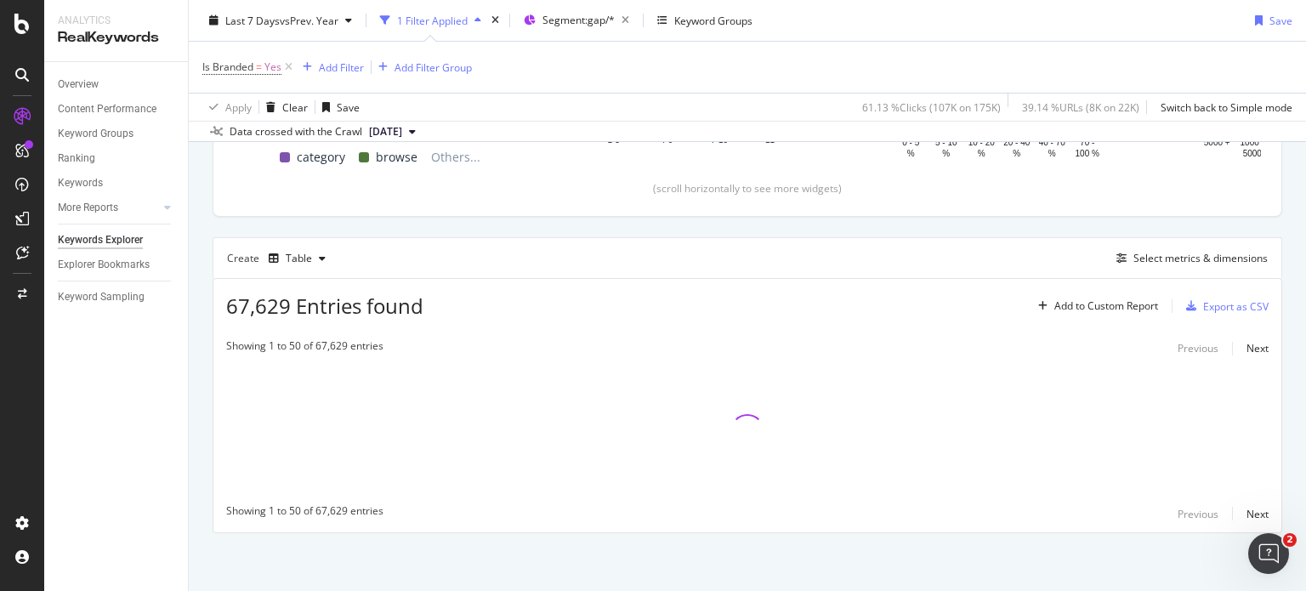
scroll to position [371, 0]
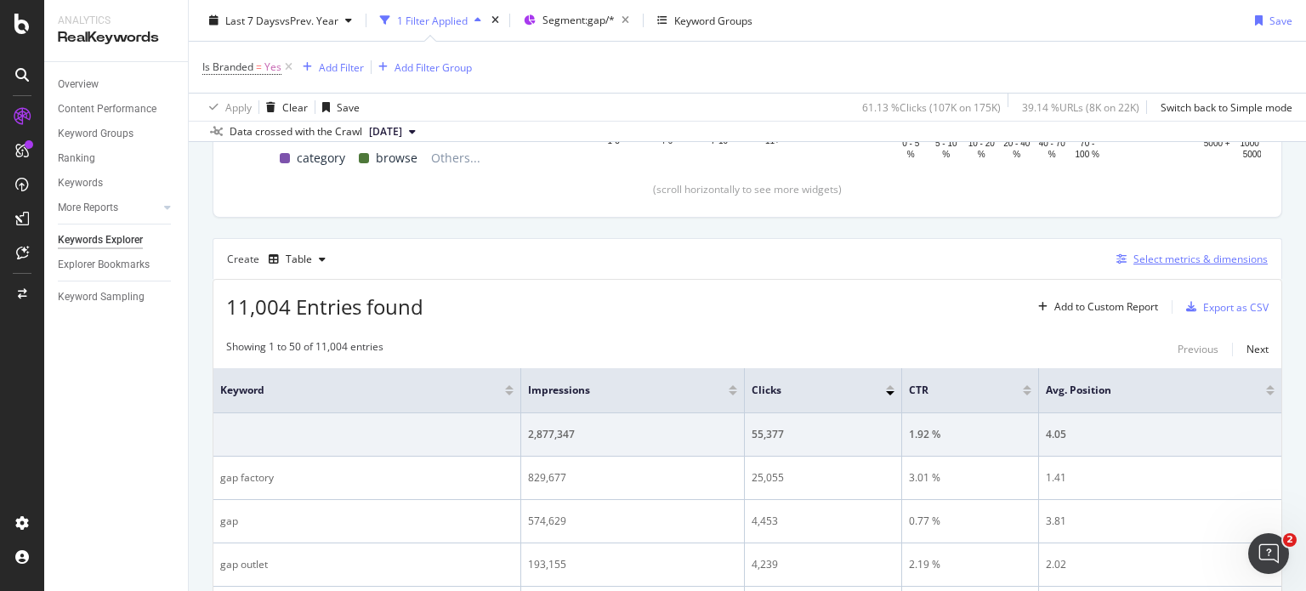
click at [1136, 252] on div "Select metrics & dimensions" at bounding box center [1200, 259] width 134 height 14
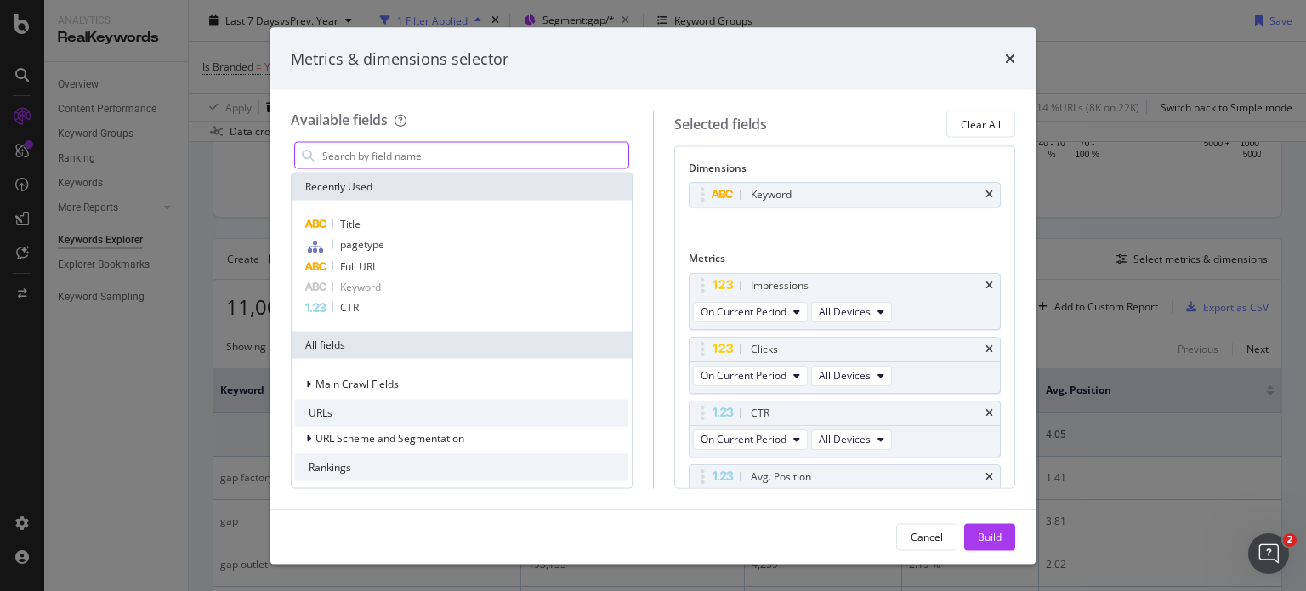
click at [442, 155] on input "modal" at bounding box center [474, 155] width 308 height 25
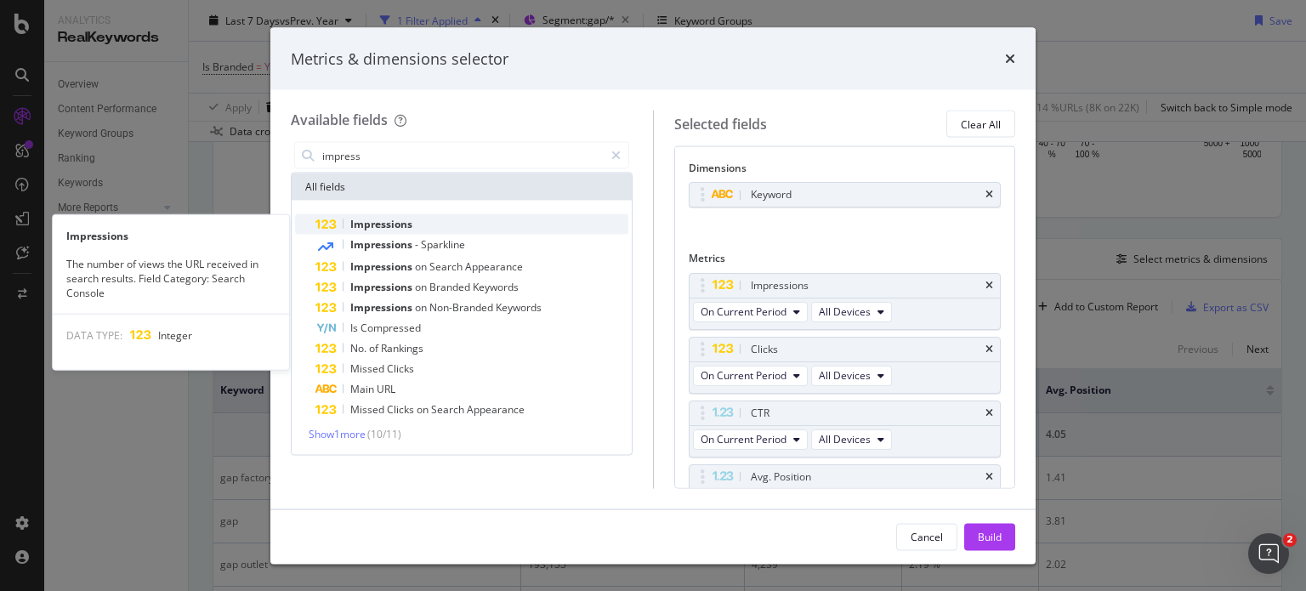
type input "impress"
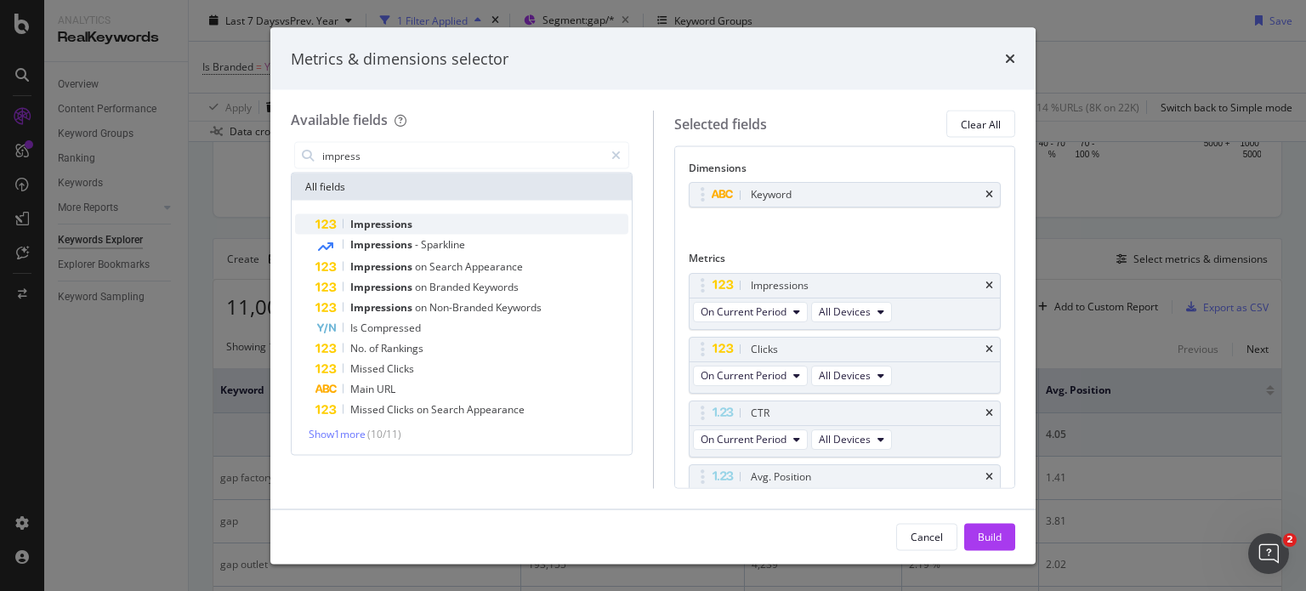
click at [430, 220] on div "Impressions" at bounding box center [471, 224] width 313 height 20
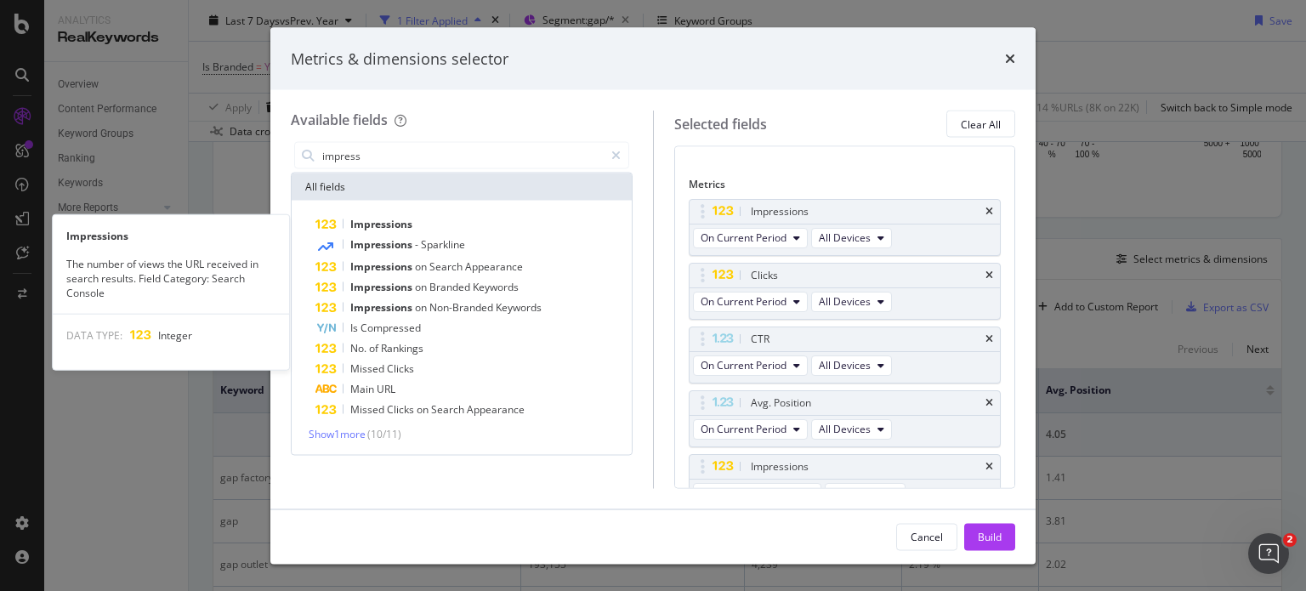
scroll to position [93, 0]
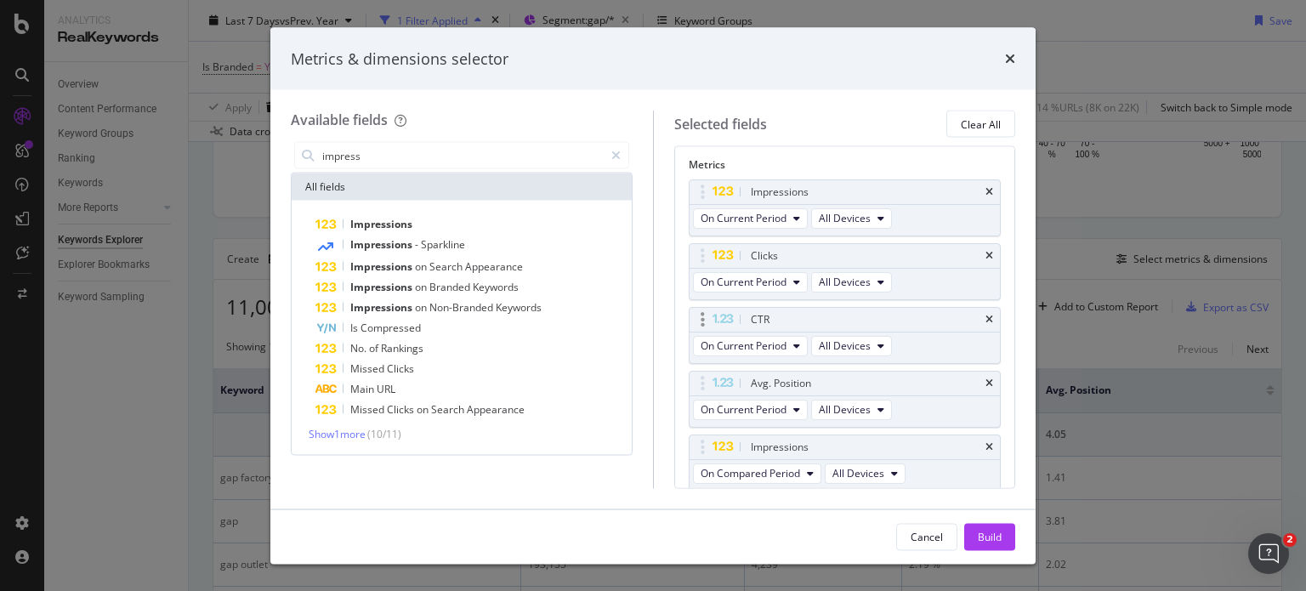
click at [983, 316] on div "CTR" at bounding box center [844, 319] width 311 height 24
click at [985, 315] on icon "times" at bounding box center [989, 319] width 8 height 10
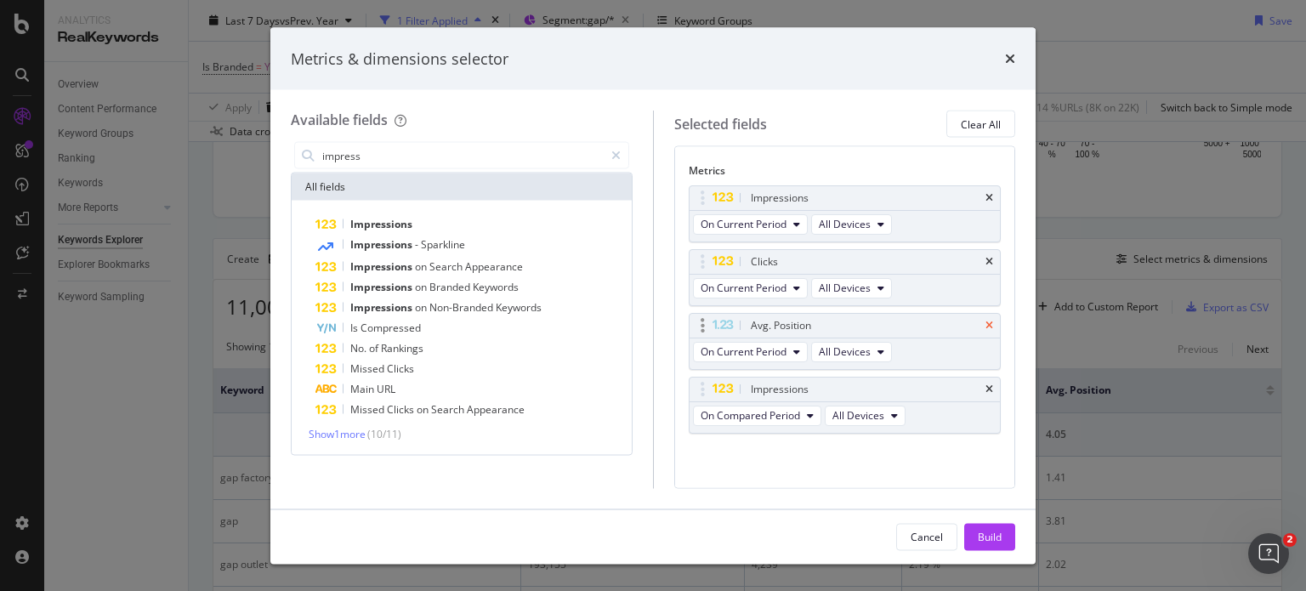
click at [985, 320] on icon "times" at bounding box center [989, 325] width 8 height 10
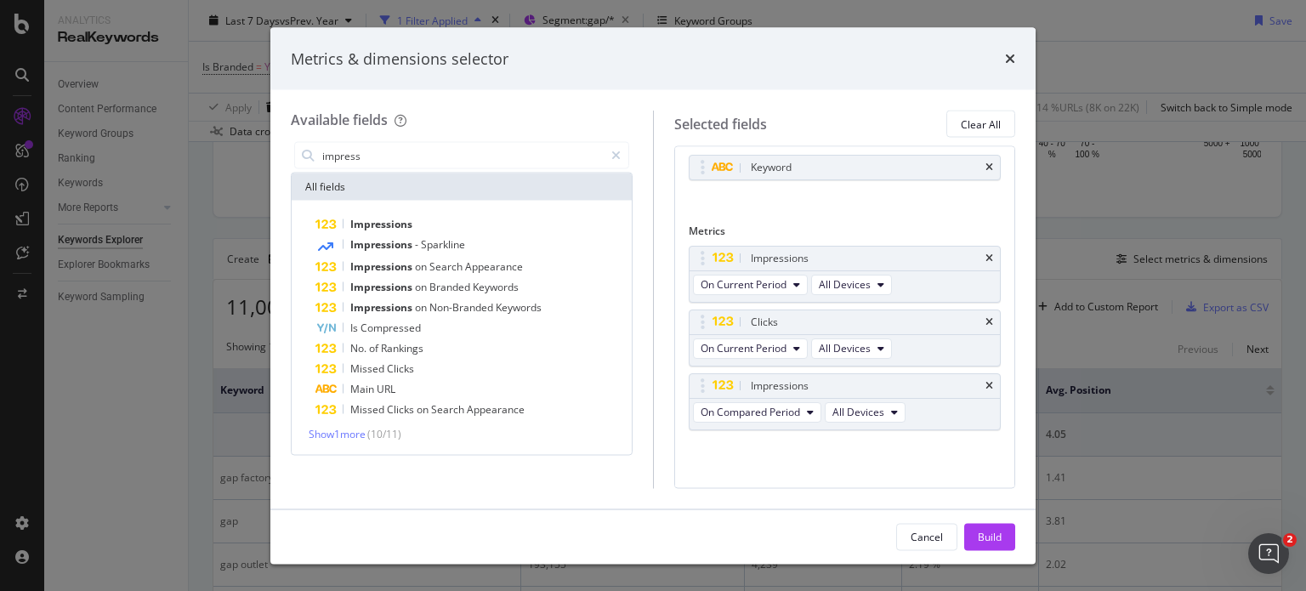
scroll to position [24, 0]
drag, startPoint x: 700, startPoint y: 377, endPoint x: 694, endPoint y: 334, distance: 42.8
click at [694, 334] on body "Analytics RealKeywords Overview Content Performance Keyword Groups Ranking Keyw…" at bounding box center [653, 295] width 1306 height 591
click at [730, 348] on span "On Compared Period" at bounding box center [749, 351] width 99 height 14
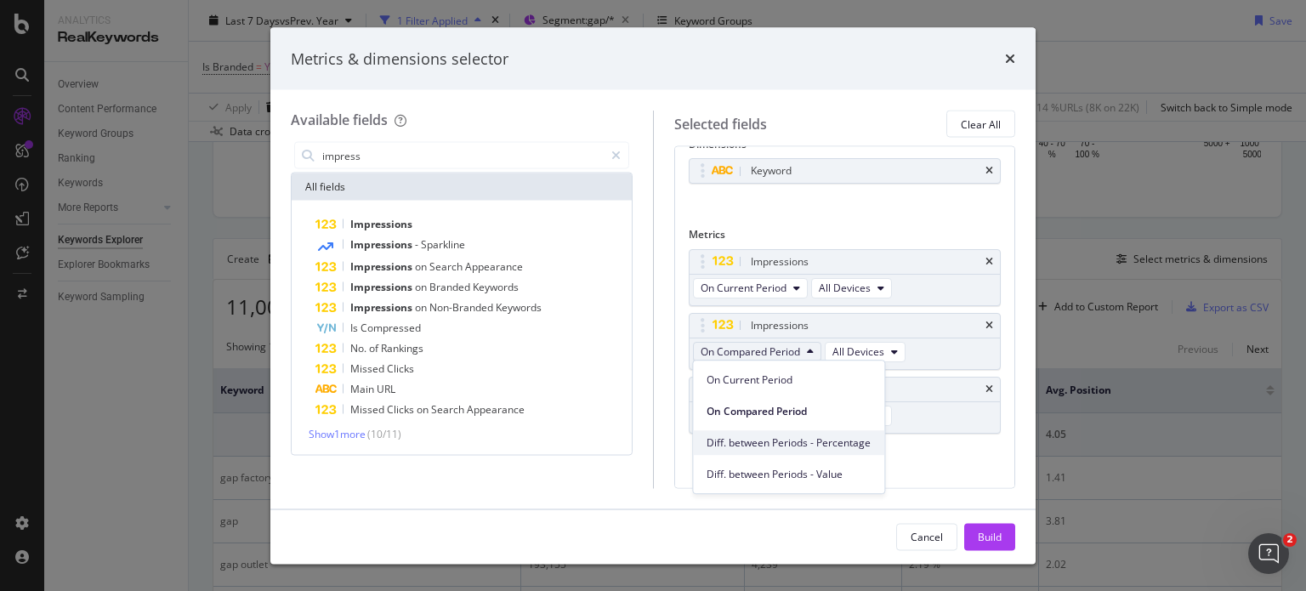
click at [773, 444] on span "Diff. between Periods - Percentage" at bounding box center [788, 442] width 164 height 15
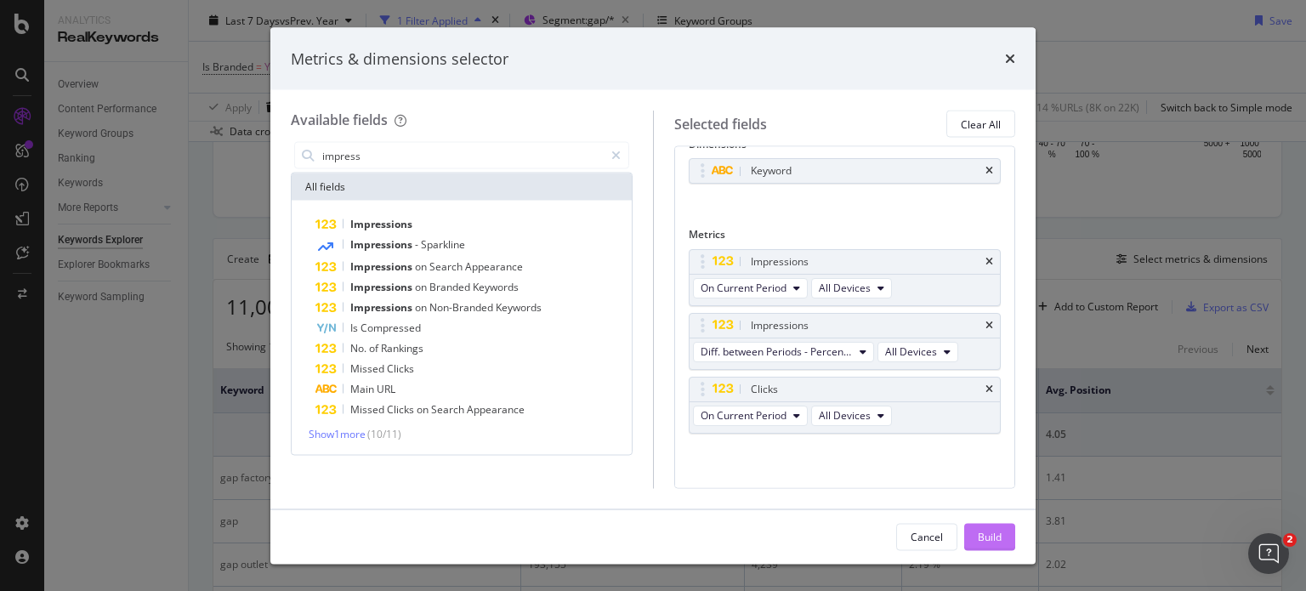
click at [994, 535] on div "Build" at bounding box center [989, 536] width 24 height 14
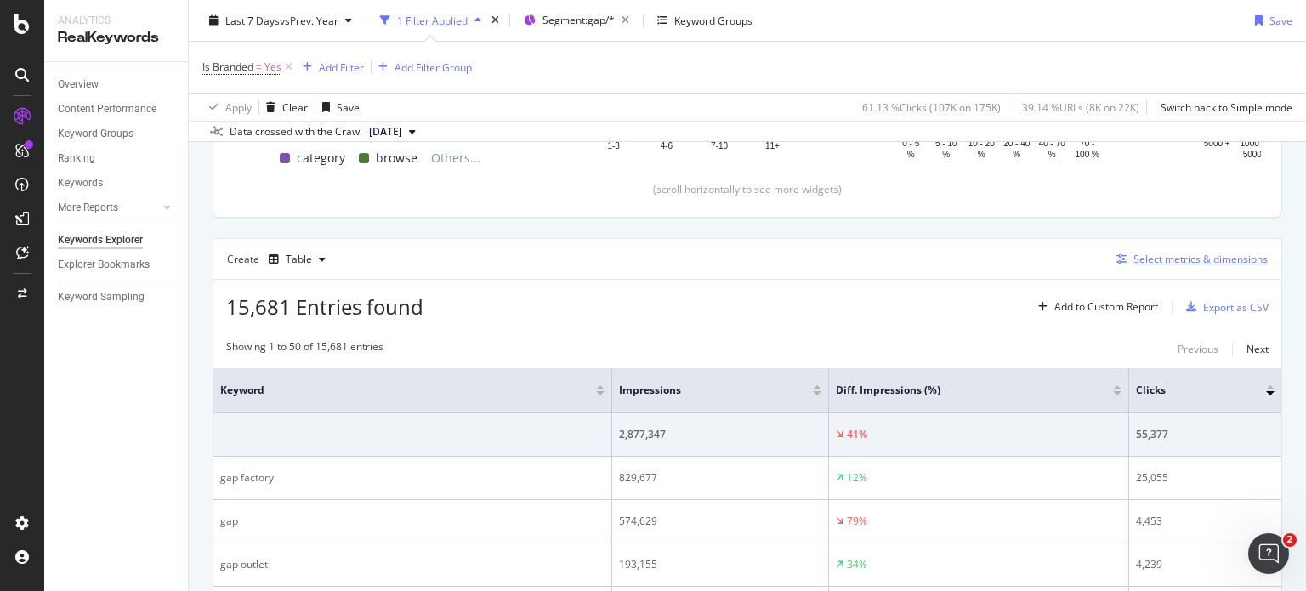
click at [1148, 255] on div "Select metrics & dimensions" at bounding box center [1200, 259] width 134 height 14
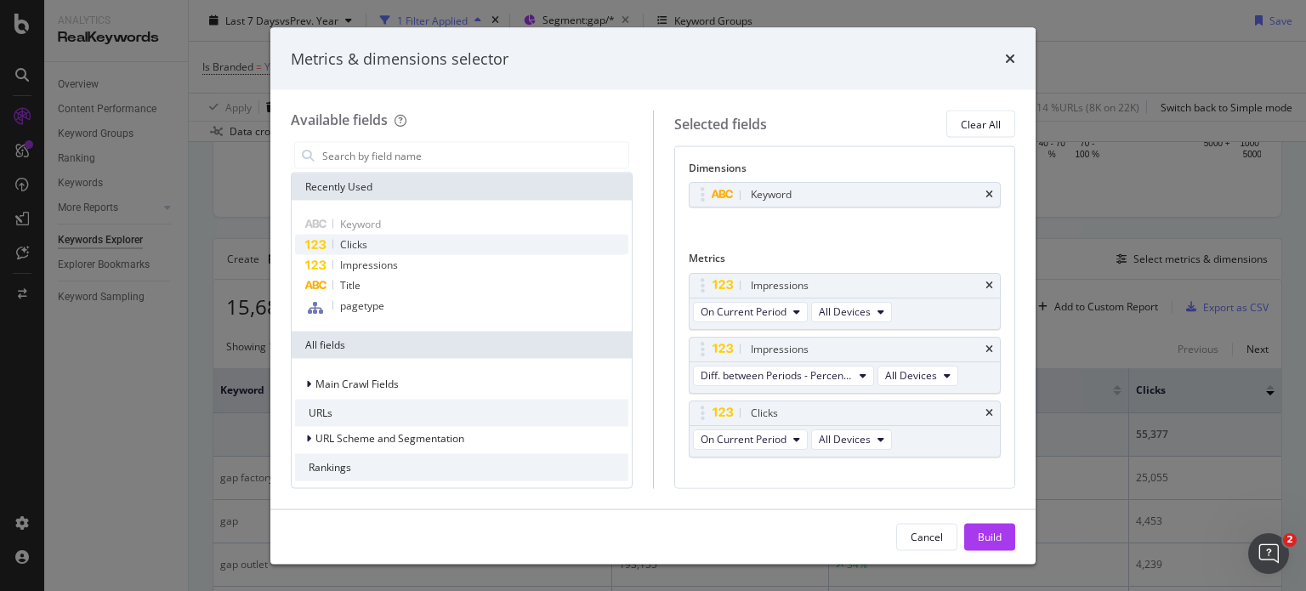
click at [385, 244] on div "Clicks" at bounding box center [461, 245] width 333 height 20
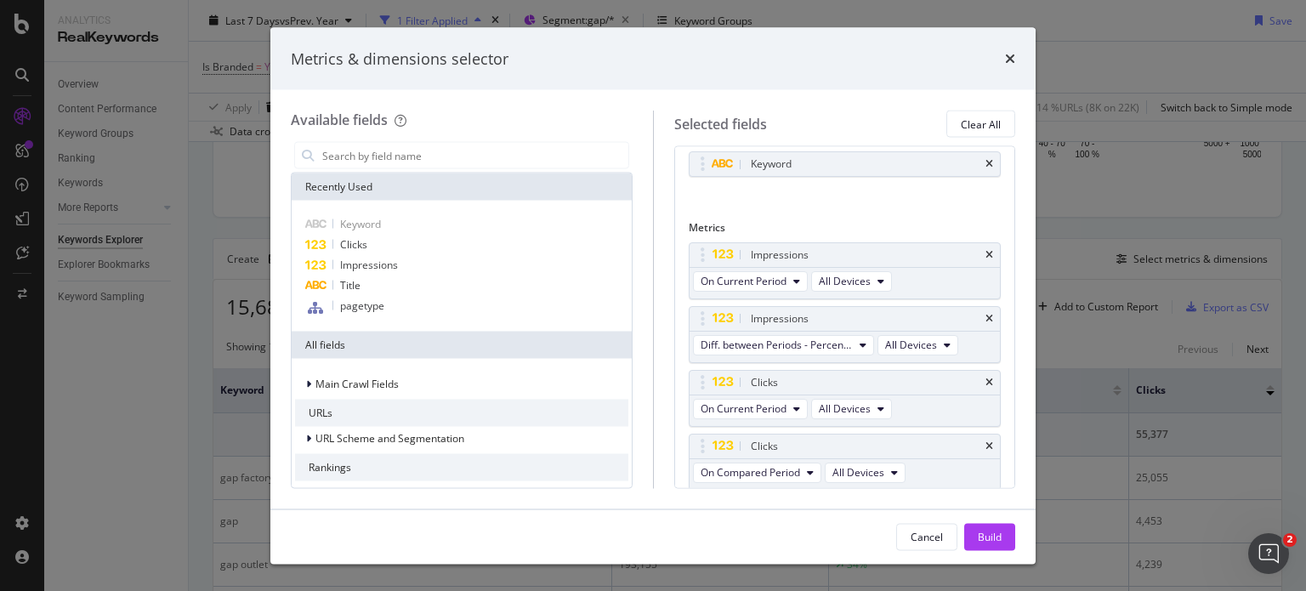
scroll to position [88, 0]
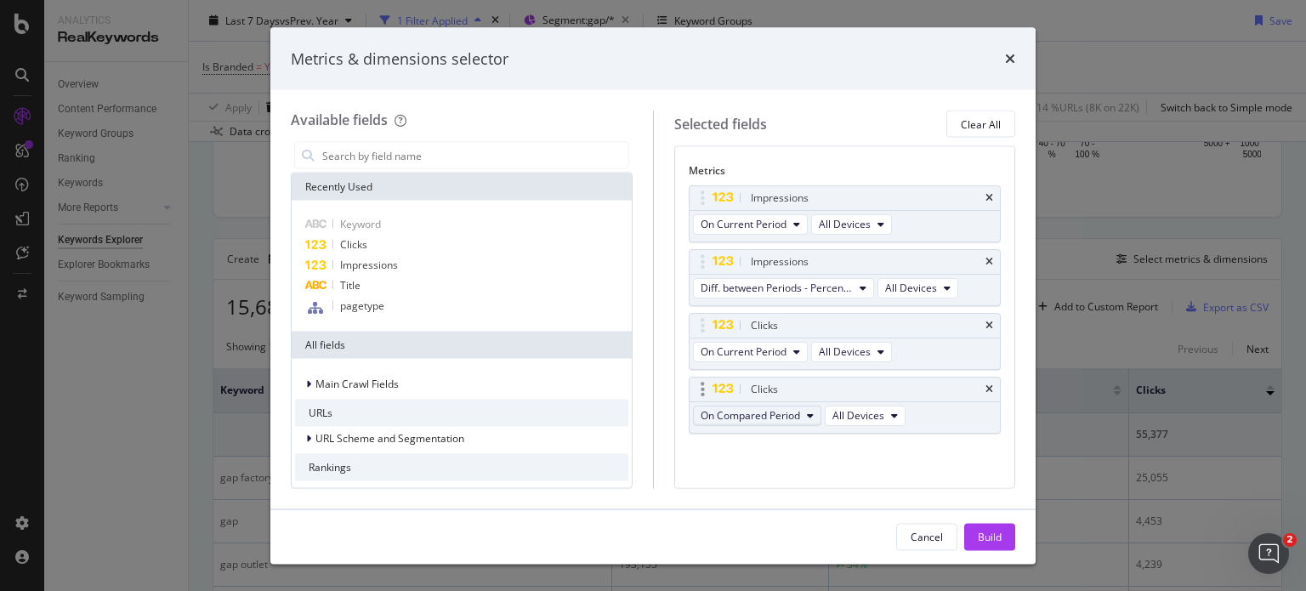
click at [768, 416] on span "On Compared Period" at bounding box center [749, 415] width 99 height 14
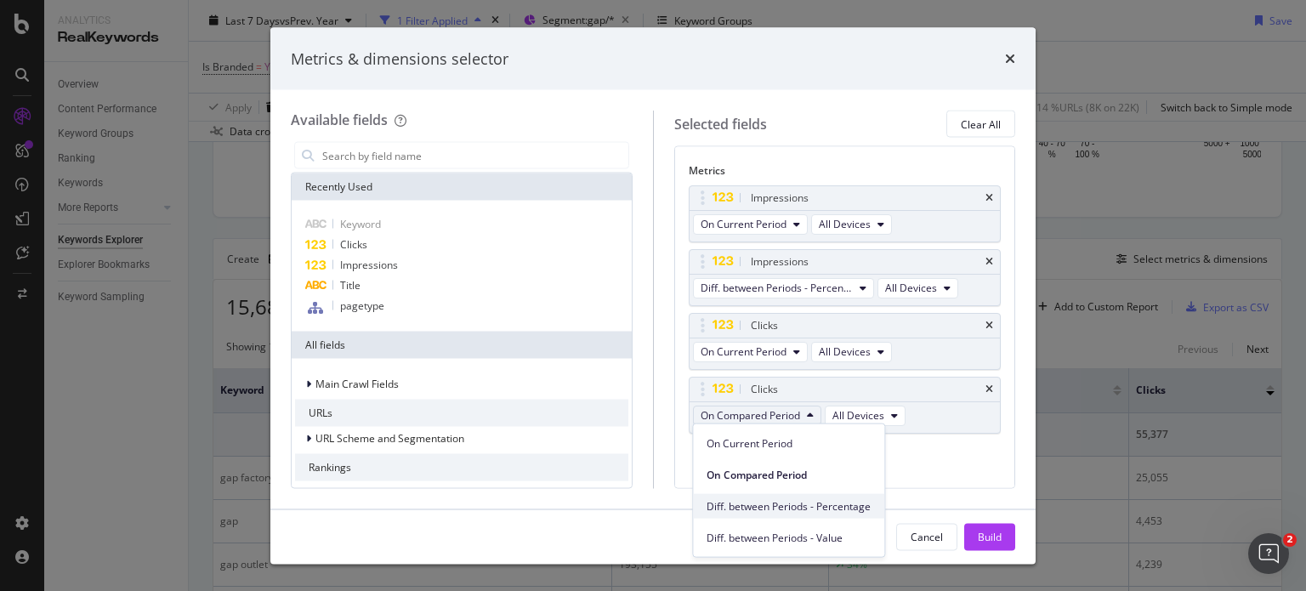
click at [792, 509] on span "Diff. between Periods - Percentage" at bounding box center [788, 505] width 164 height 15
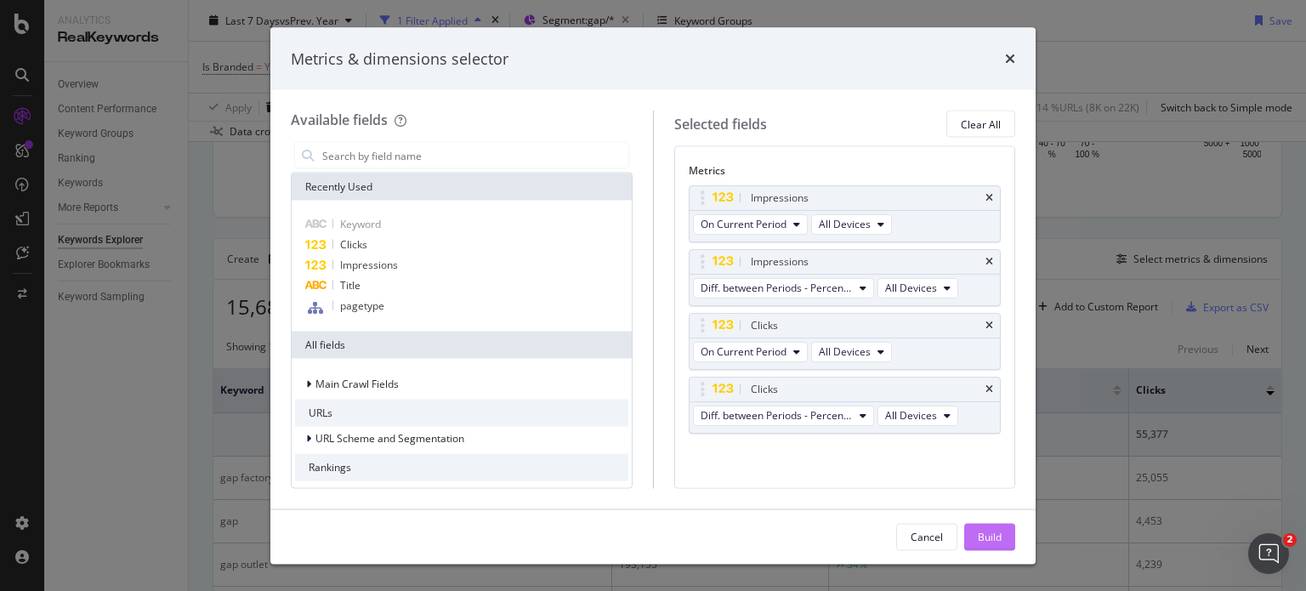
click at [981, 535] on div "Build" at bounding box center [989, 536] width 24 height 14
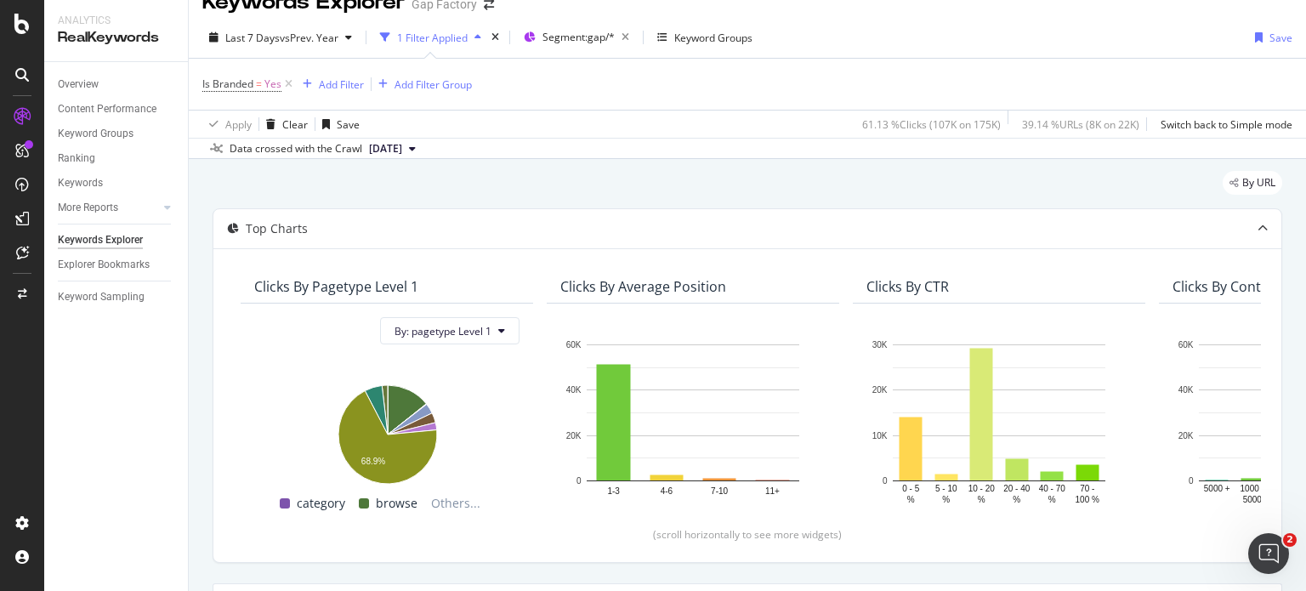
scroll to position [26, 0]
click at [287, 84] on icon at bounding box center [288, 83] width 14 height 17
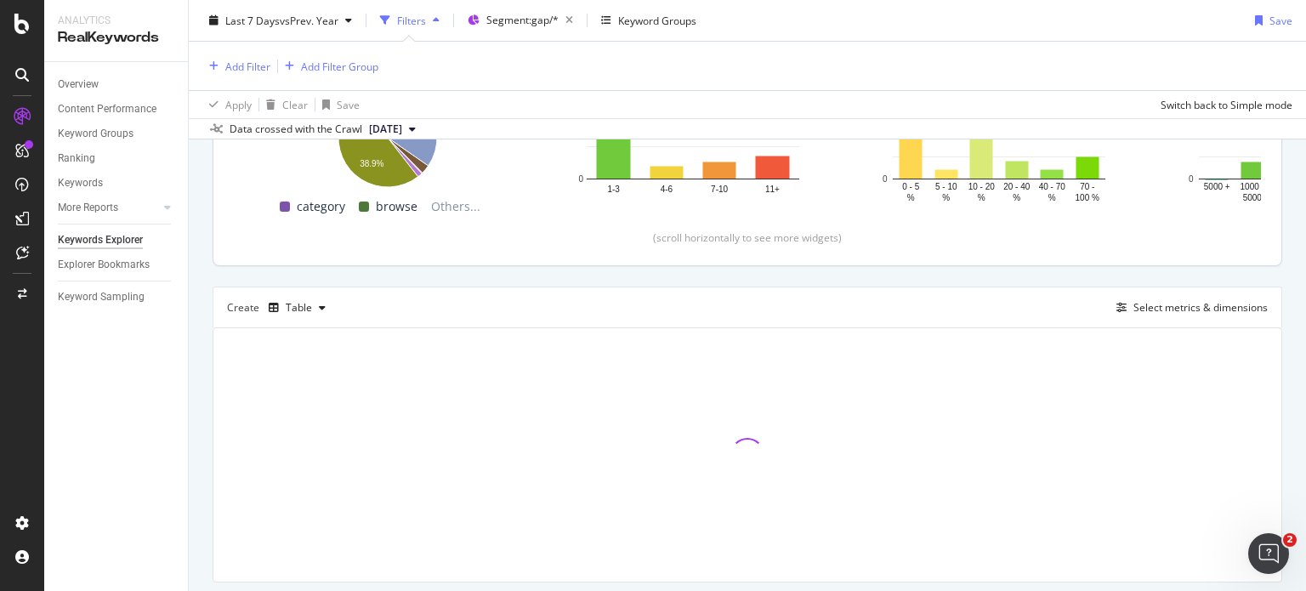
scroll to position [320, 0]
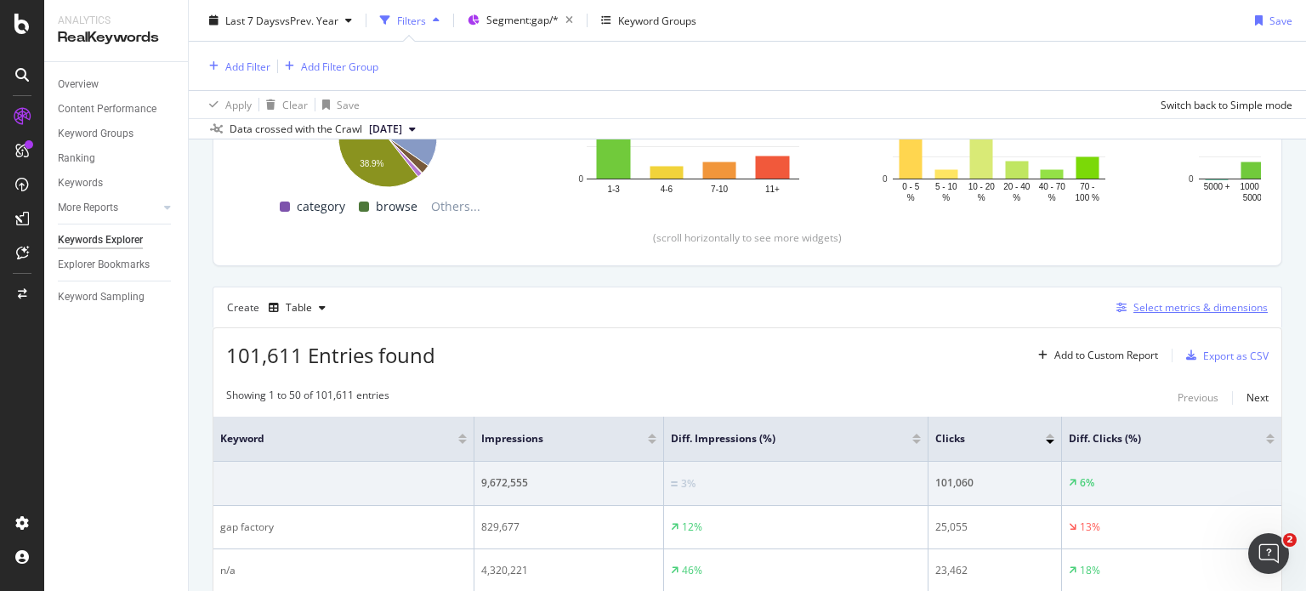
click at [1211, 308] on div "Select metrics & dimensions" at bounding box center [1200, 307] width 134 height 14
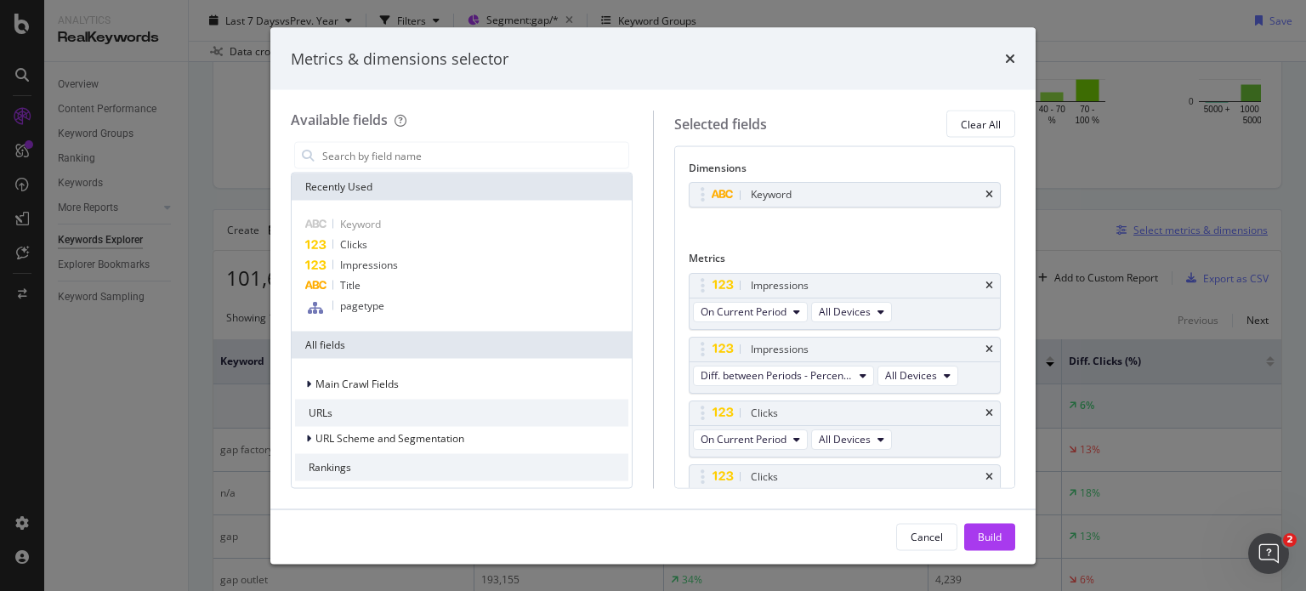
scroll to position [242, 0]
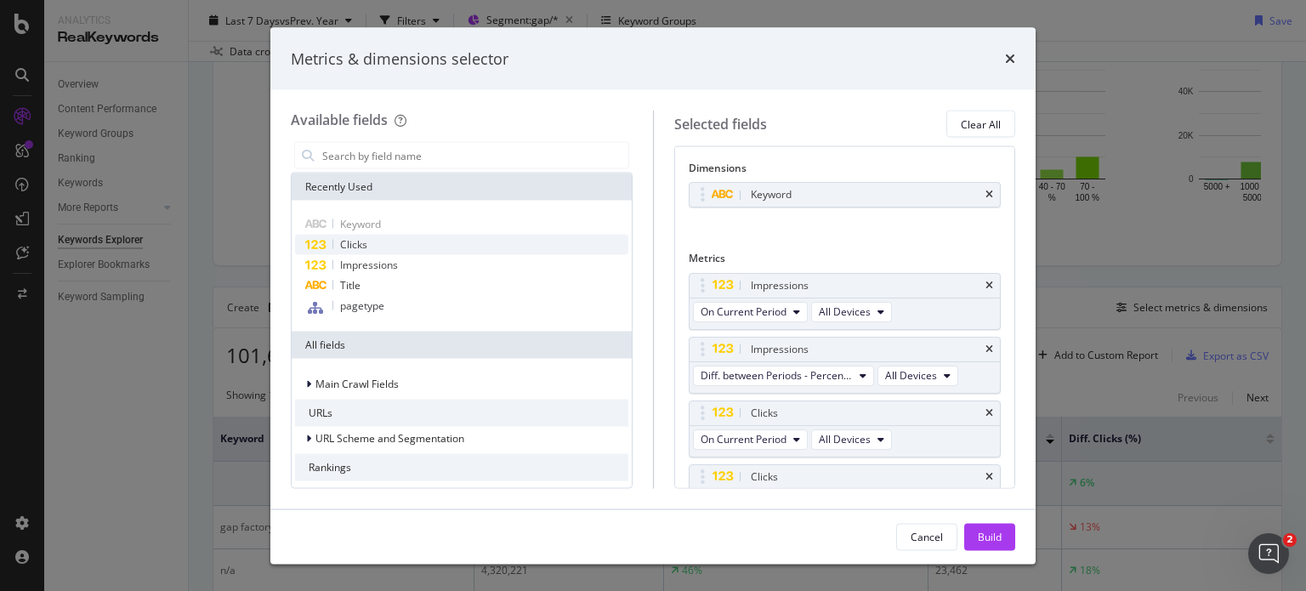
click at [506, 243] on div "Clicks" at bounding box center [461, 245] width 333 height 20
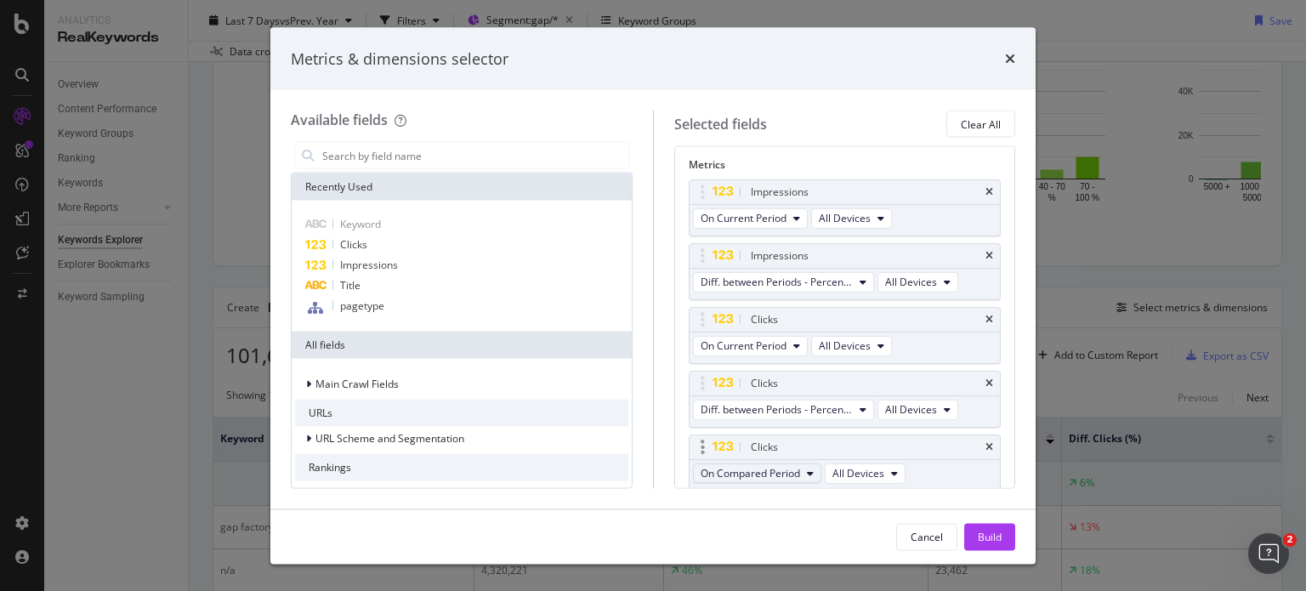
click at [784, 468] on span "On Compared Period" at bounding box center [749, 473] width 99 height 14
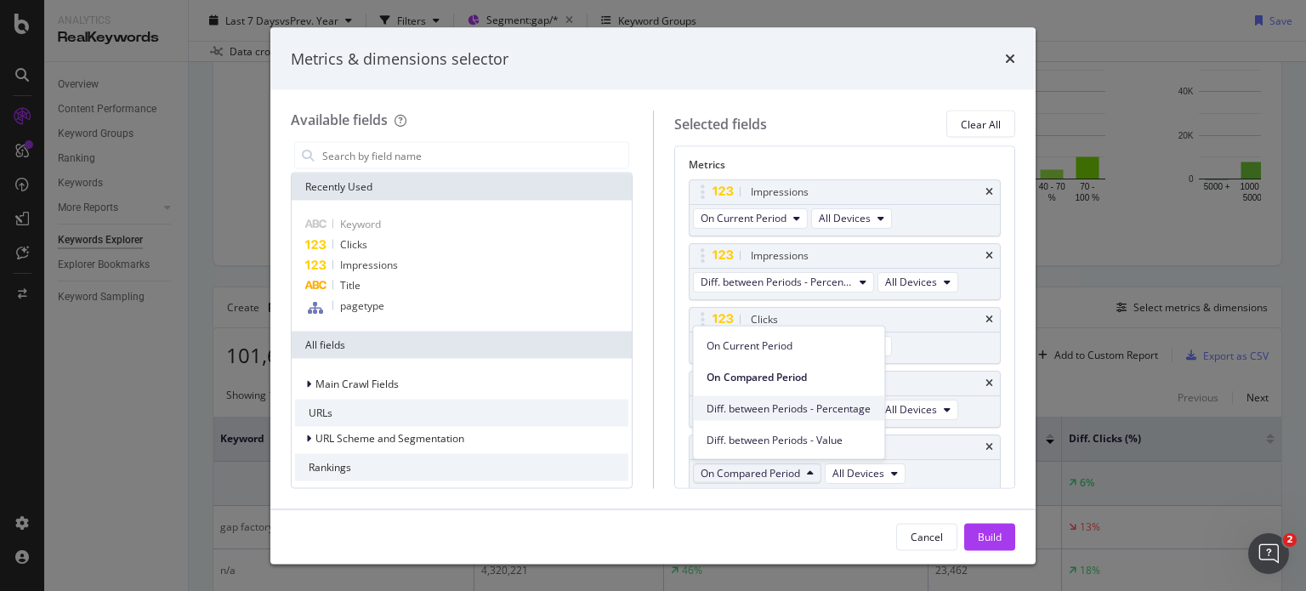
click at [798, 405] on span "Diff. between Periods - Percentage" at bounding box center [788, 407] width 164 height 15
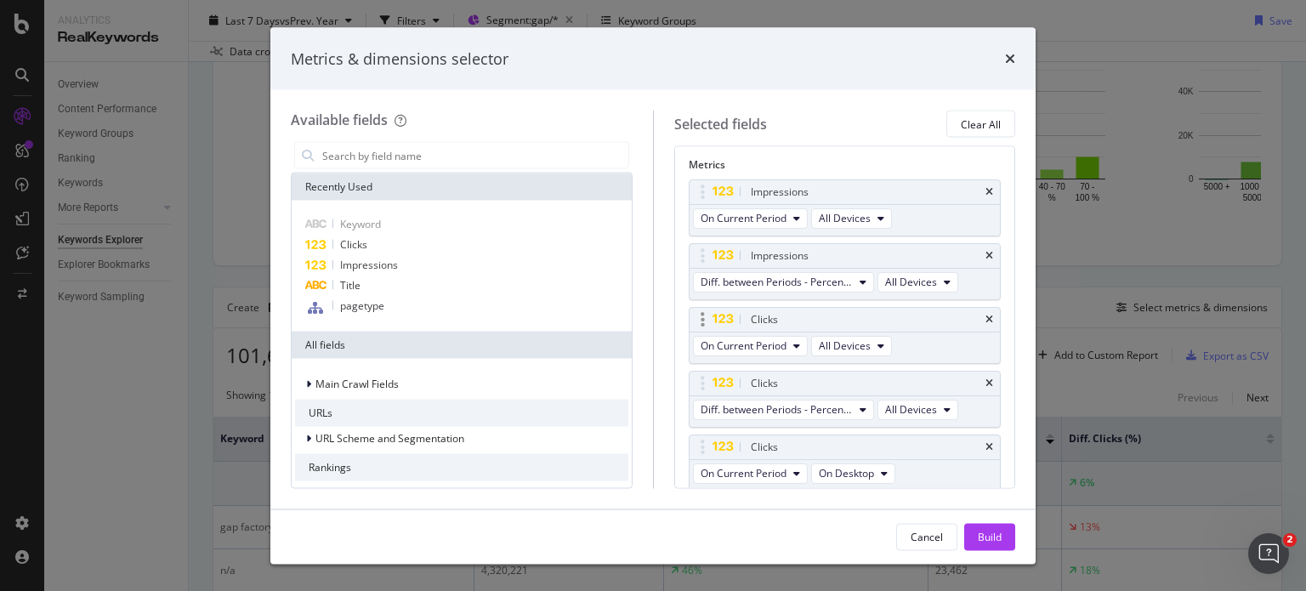
scroll to position [0, 0]
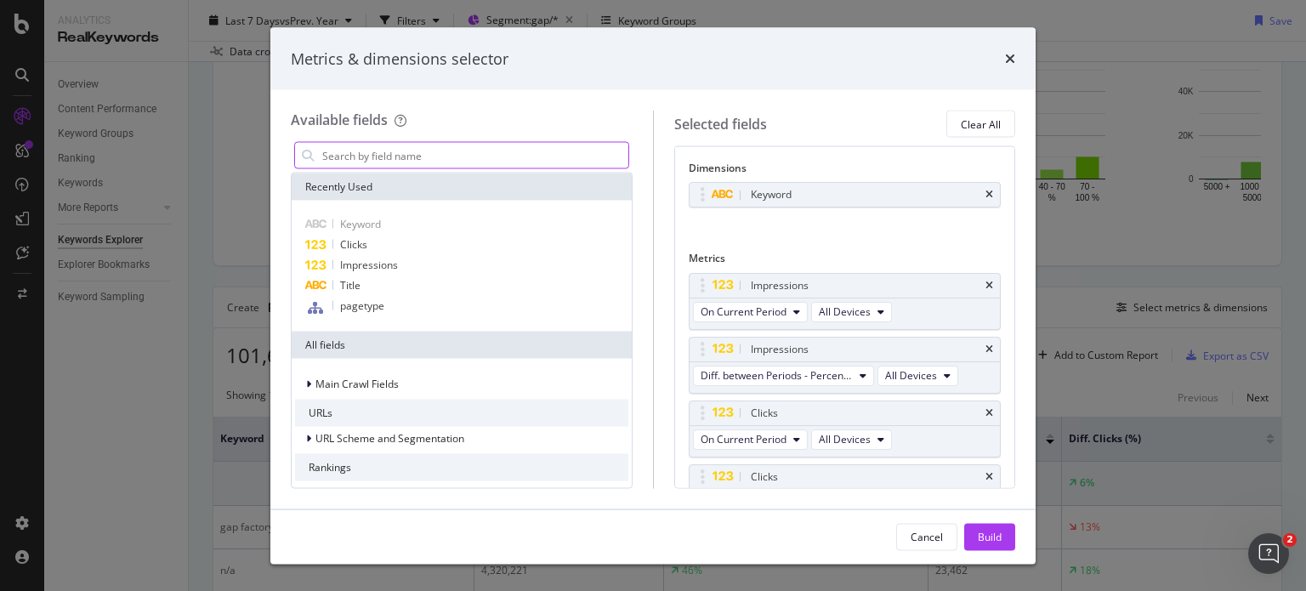
click at [362, 149] on input "modal" at bounding box center [474, 155] width 308 height 25
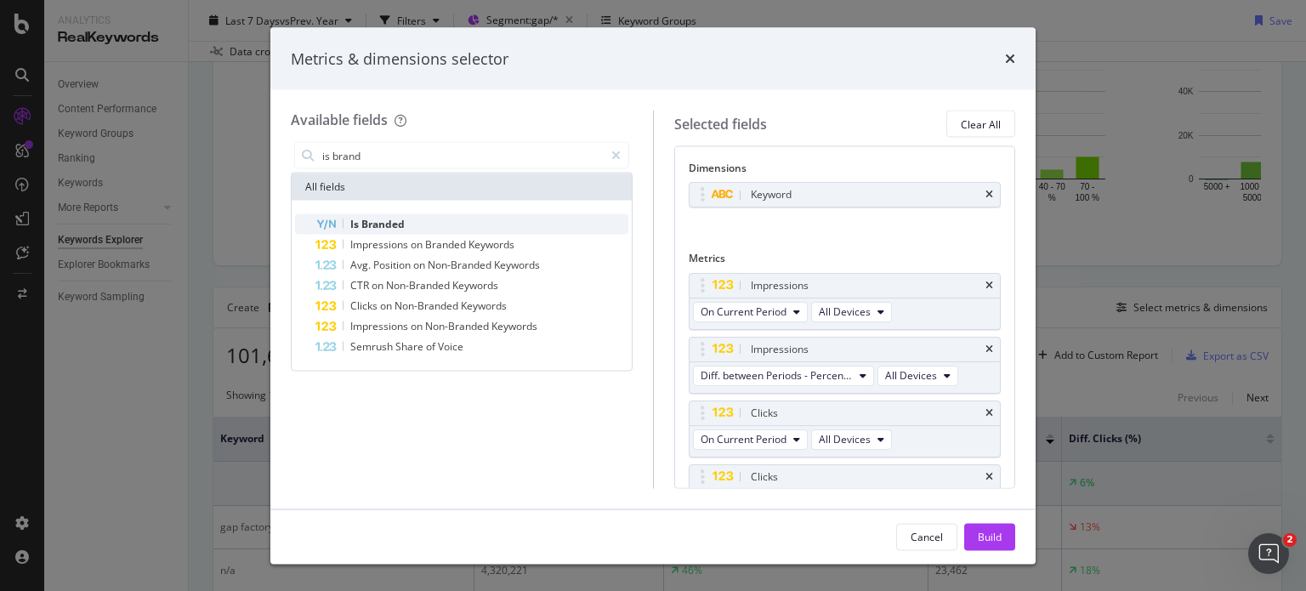
click at [371, 225] on span "Branded" at bounding box center [382, 224] width 43 height 14
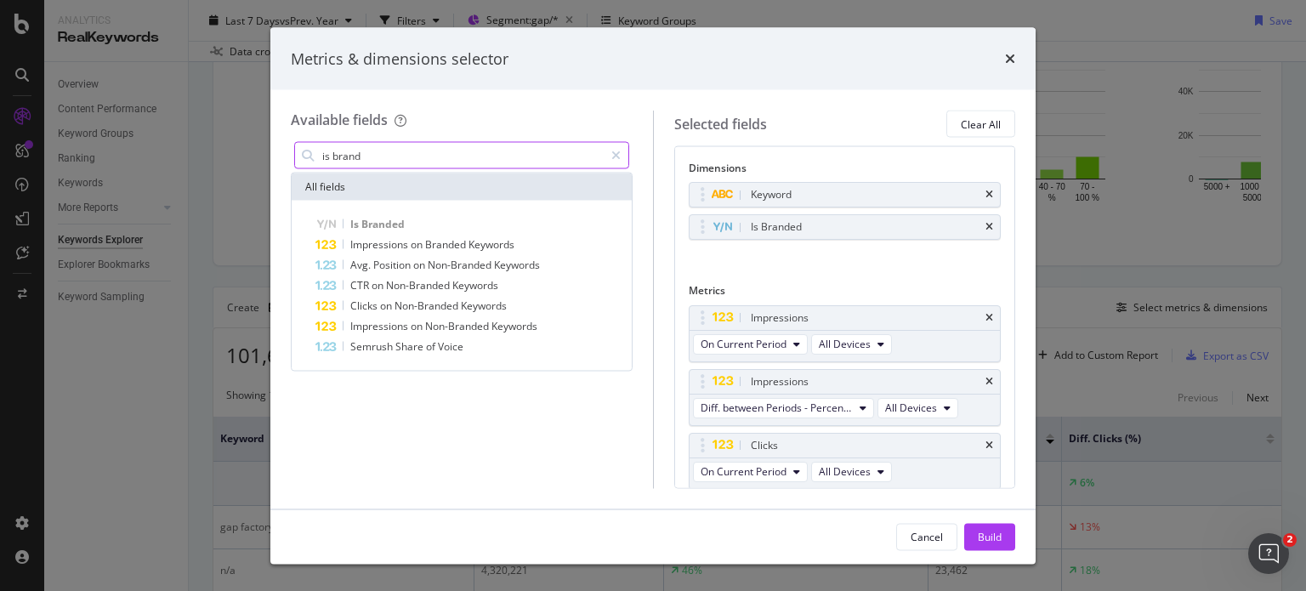
click at [378, 156] on input "is brand" at bounding box center [461, 155] width 283 height 25
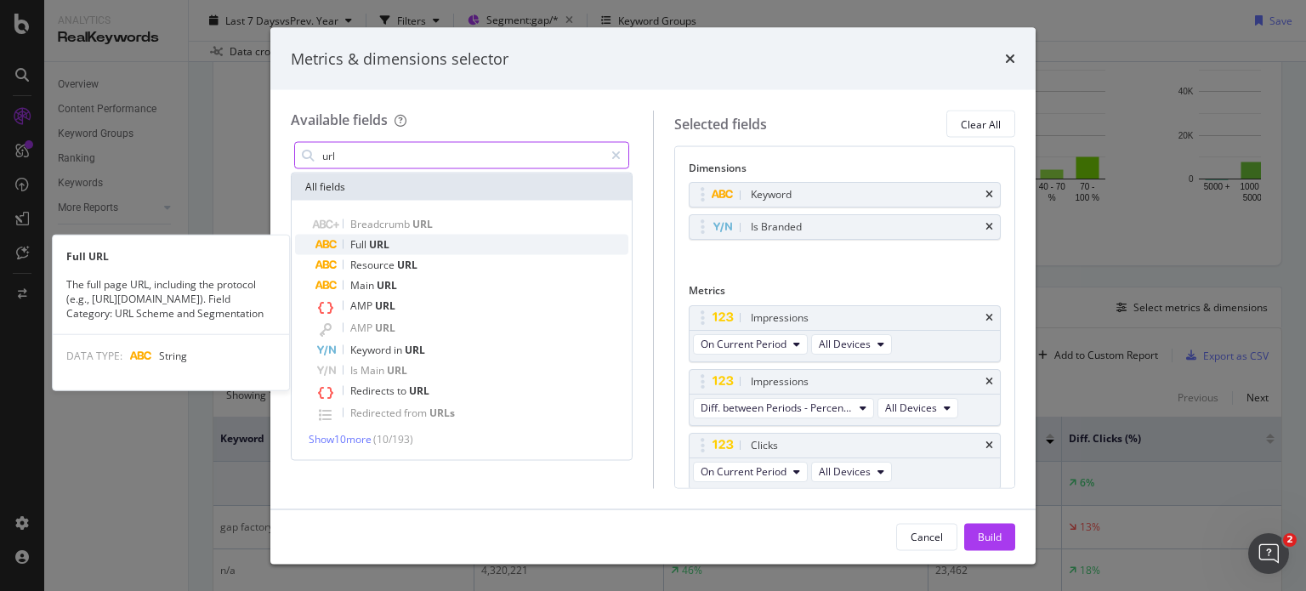
type input "url"
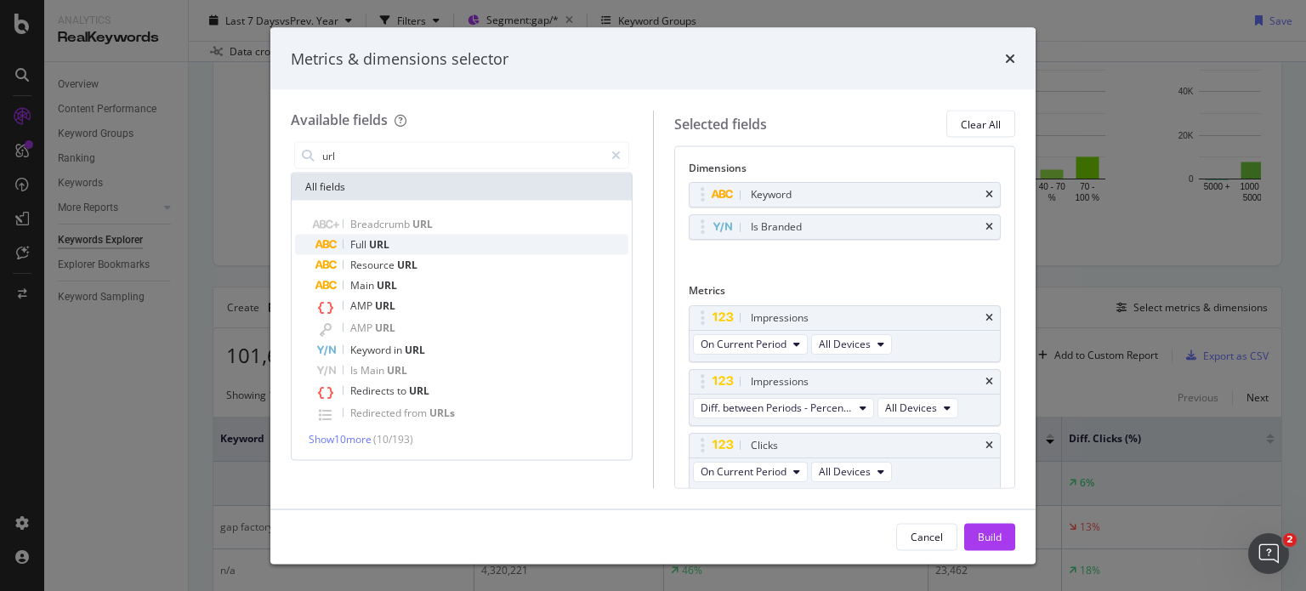
click at [387, 238] on span "URL" at bounding box center [379, 244] width 20 height 14
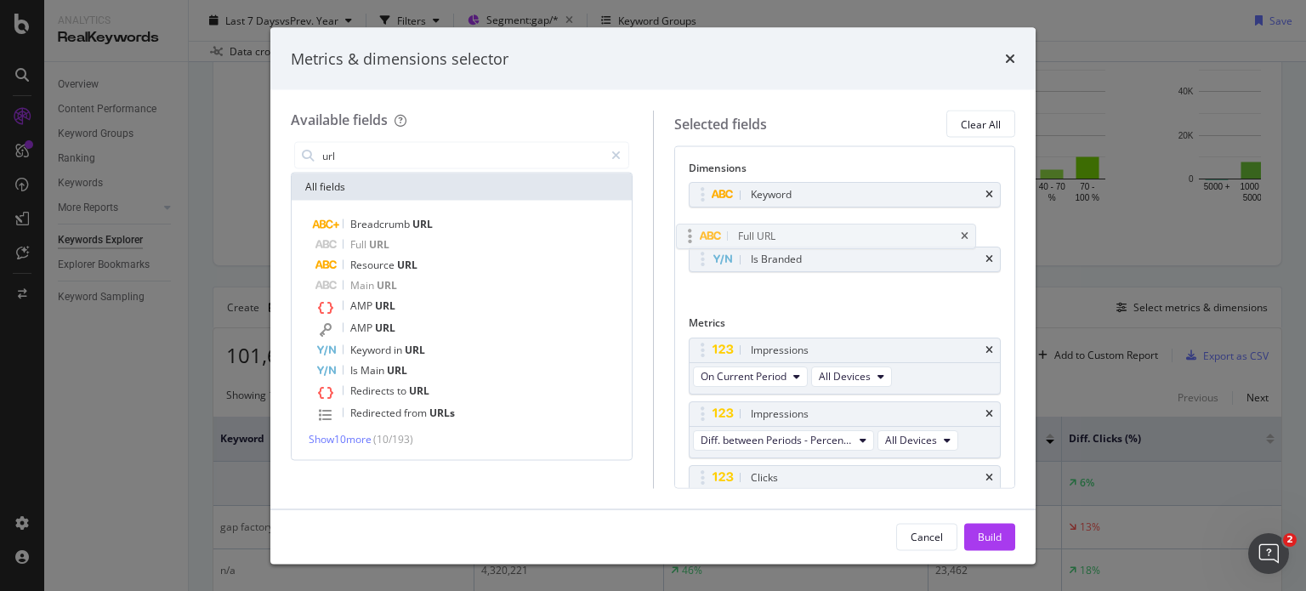
drag, startPoint x: 702, startPoint y: 263, endPoint x: 699, endPoint y: 227, distance: 35.9
click at [699, 227] on body "Analytics RealKeywords Overview Content Performance Keyword Groups Ranking Keyw…" at bounding box center [653, 295] width 1306 height 591
click at [994, 535] on div "Build" at bounding box center [989, 536] width 24 height 14
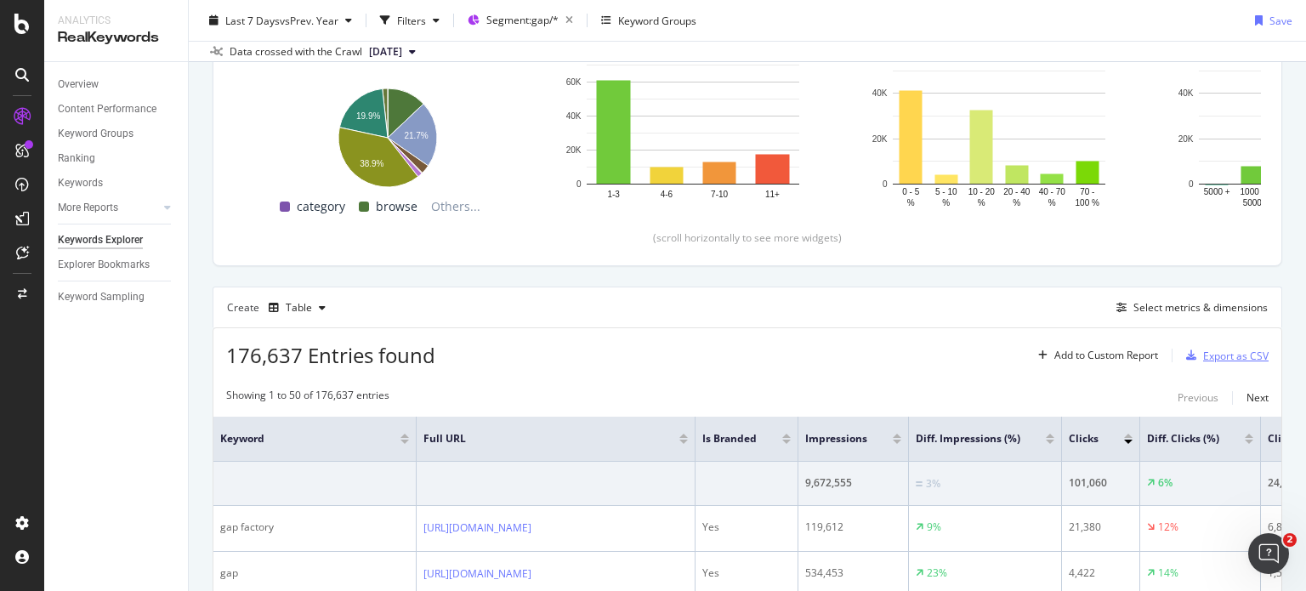
click at [1239, 354] on div "Export as CSV" at bounding box center [1235, 355] width 65 height 14
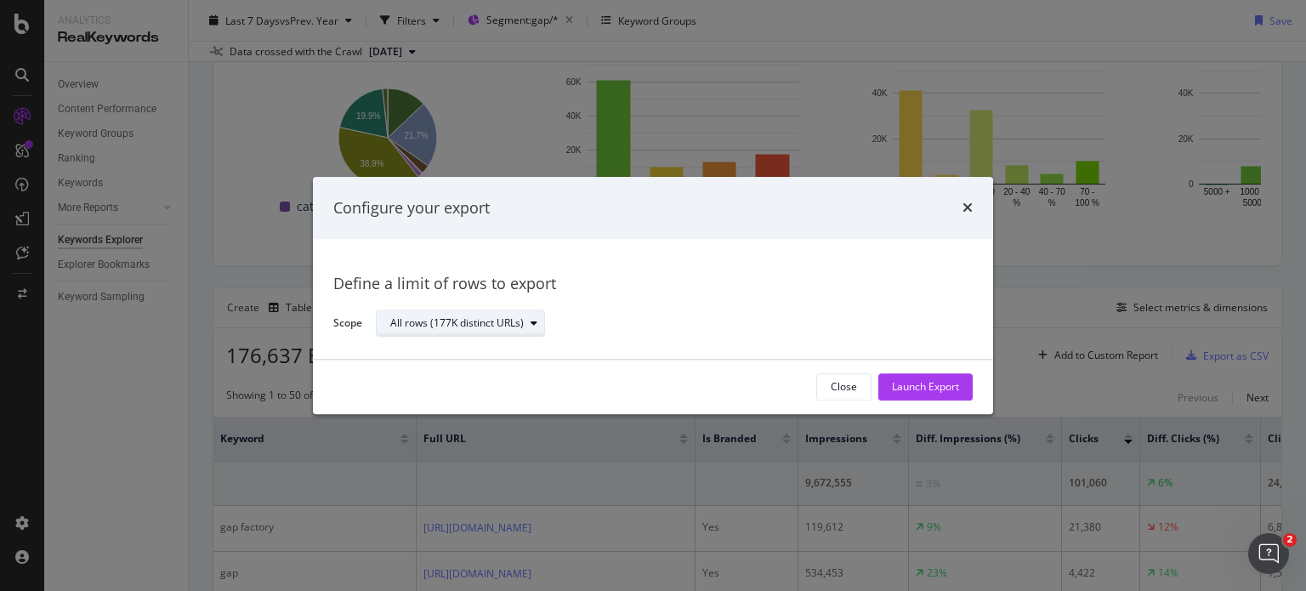
click at [535, 319] on icon "modal" at bounding box center [533, 324] width 7 height 10
click at [488, 373] on div "Define a limit" at bounding box center [468, 380] width 171 height 21
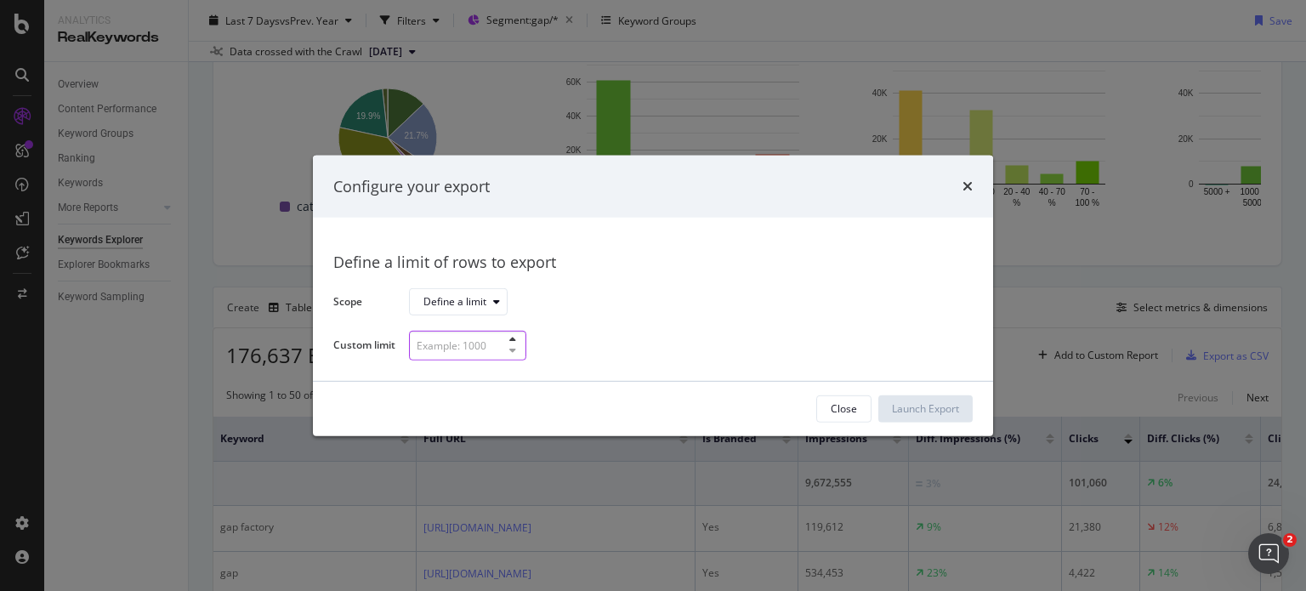
click at [478, 349] on input "modal" at bounding box center [467, 346] width 117 height 30
type input "300"
click at [922, 411] on div "Launch Export" at bounding box center [925, 408] width 67 height 14
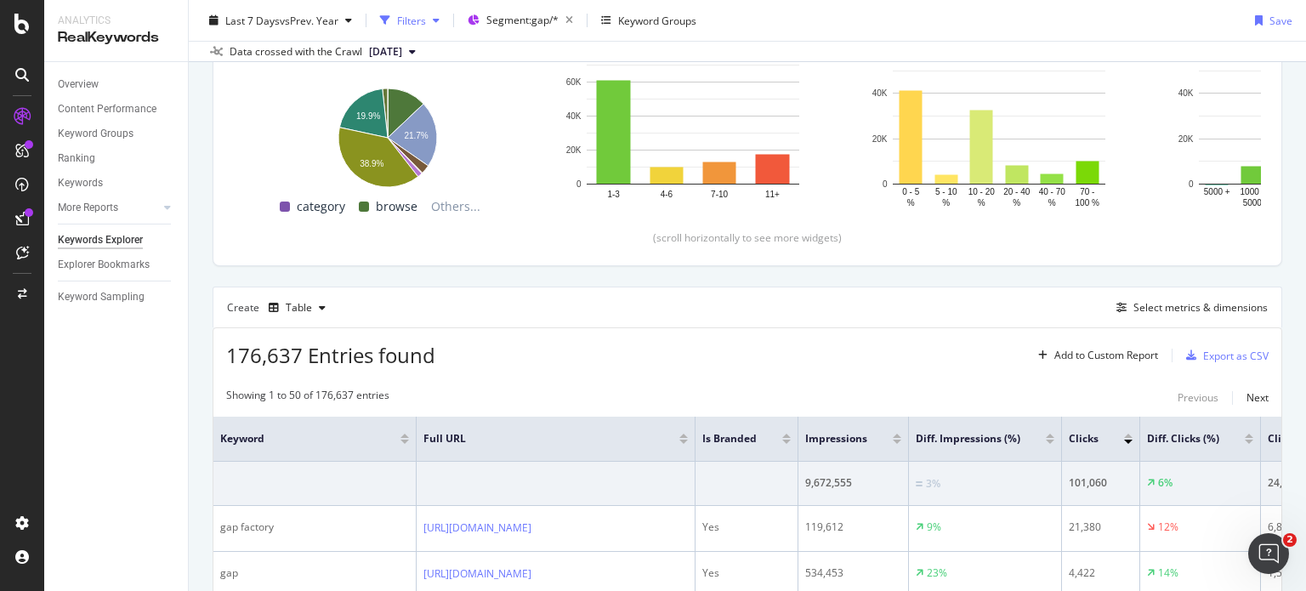
click at [418, 17] on div "Filters" at bounding box center [411, 20] width 29 height 14
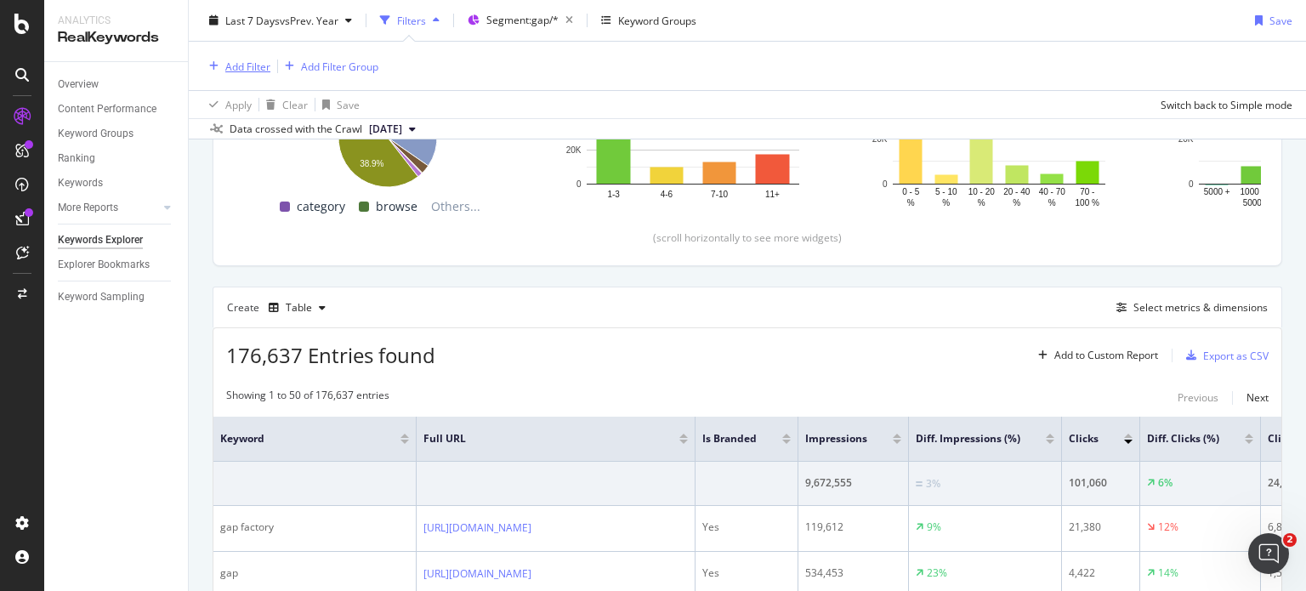
click at [239, 74] on div "Add Filter" at bounding box center [236, 66] width 68 height 19
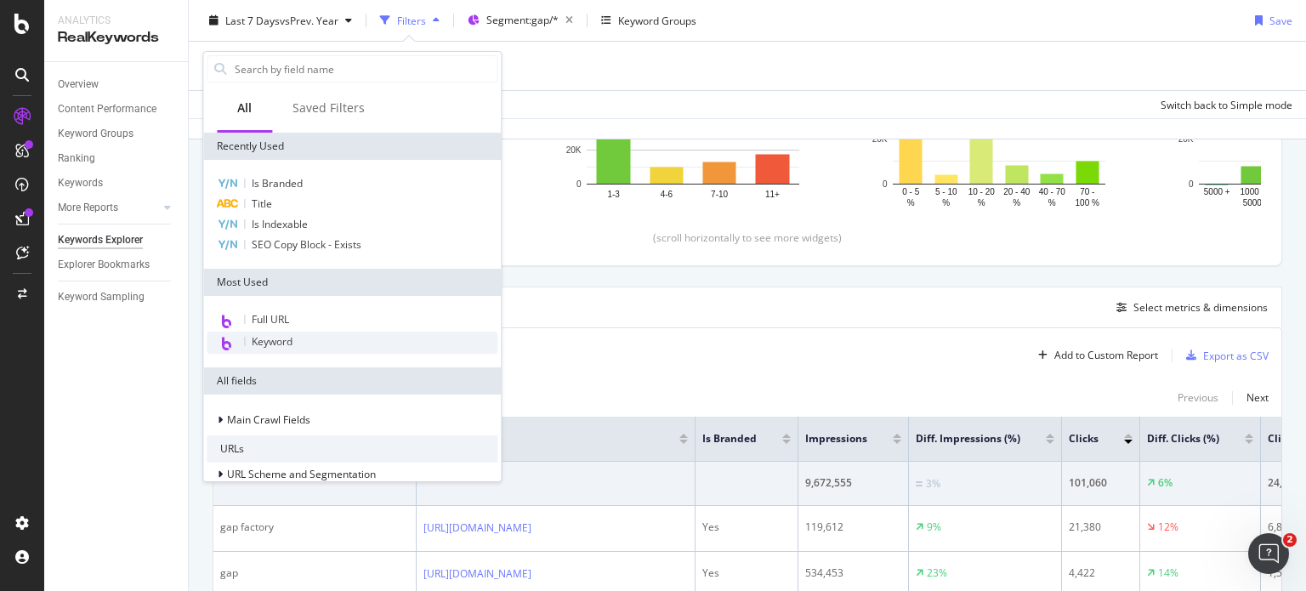
click at [303, 336] on div "Keyword" at bounding box center [352, 342] width 291 height 22
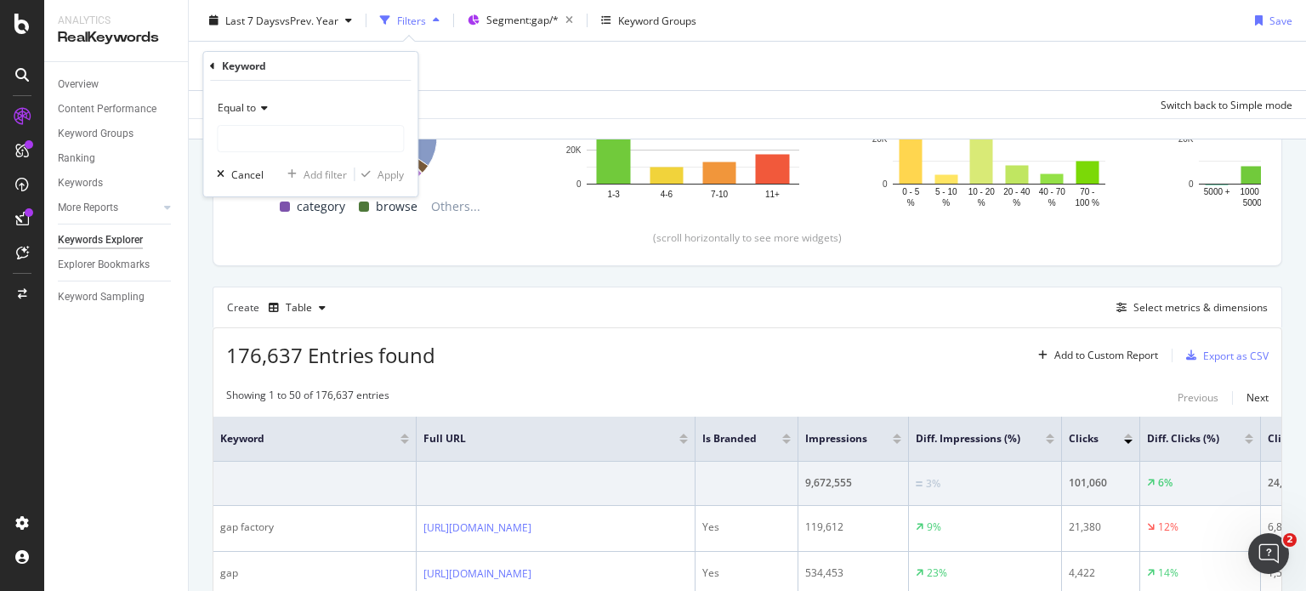
click at [211, 64] on icon at bounding box center [212, 66] width 5 height 10
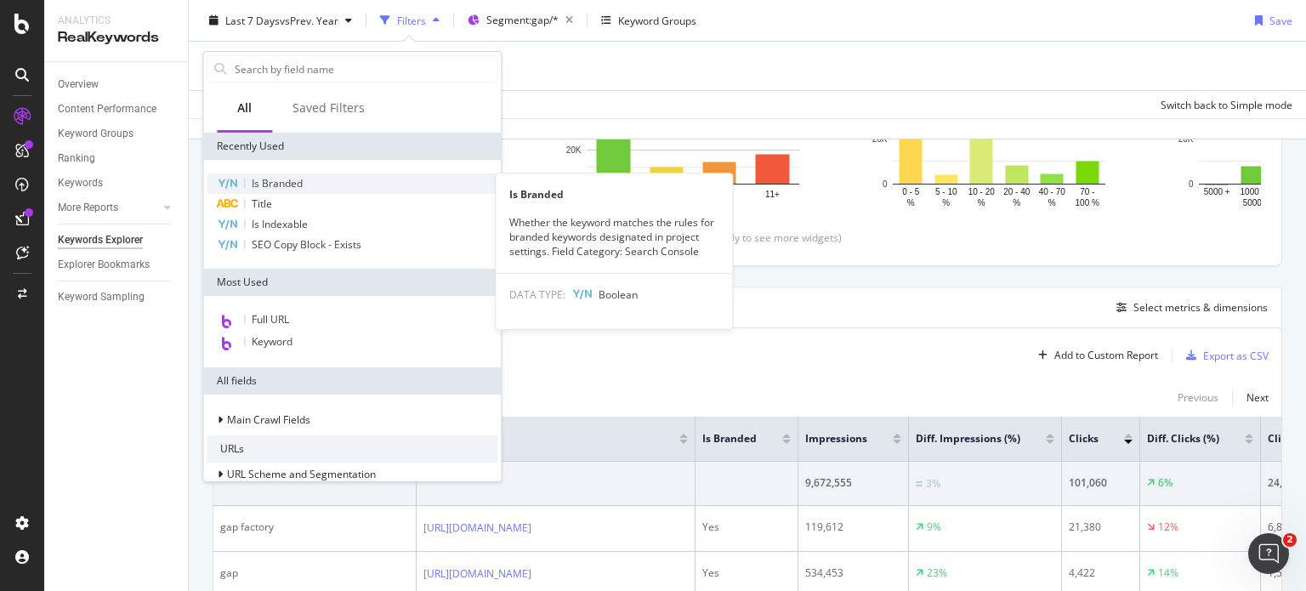
click at [264, 184] on span "Is Branded" at bounding box center [277, 183] width 51 height 14
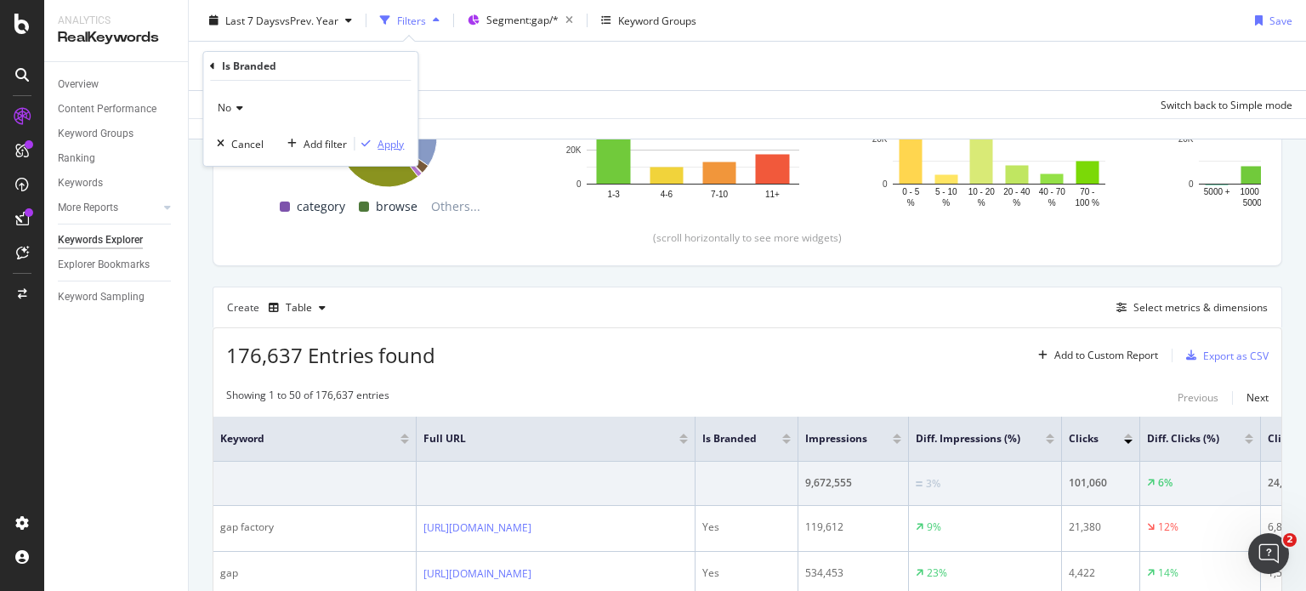
click at [388, 138] on div "Apply" at bounding box center [390, 144] width 26 height 14
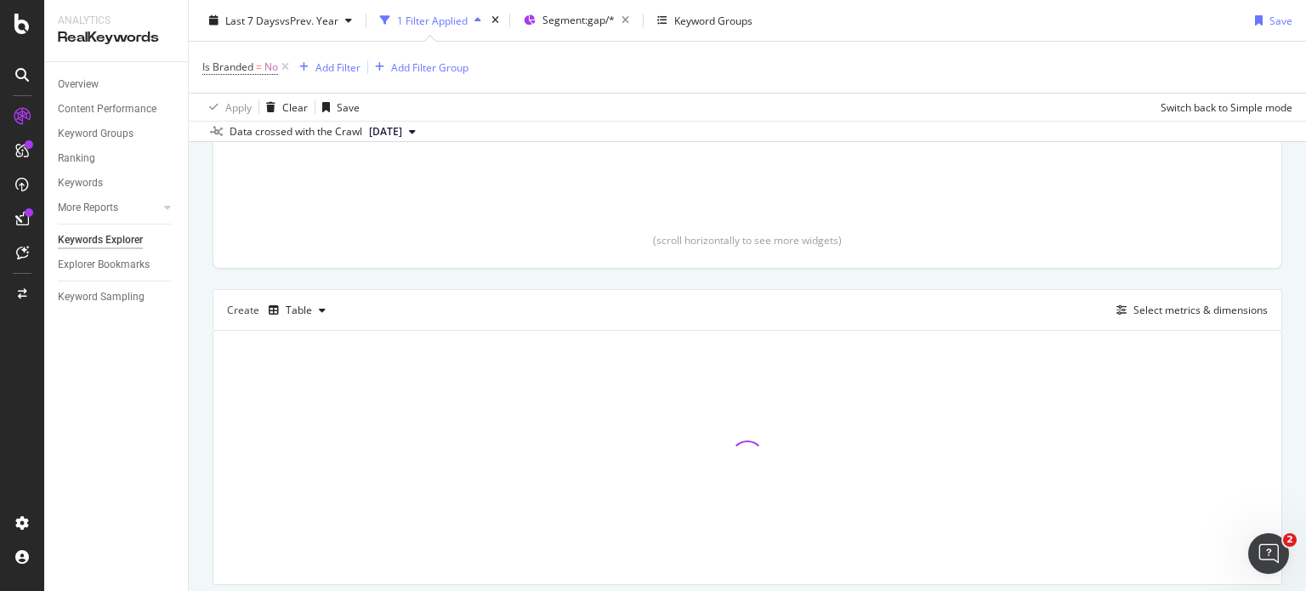
scroll to position [322, 0]
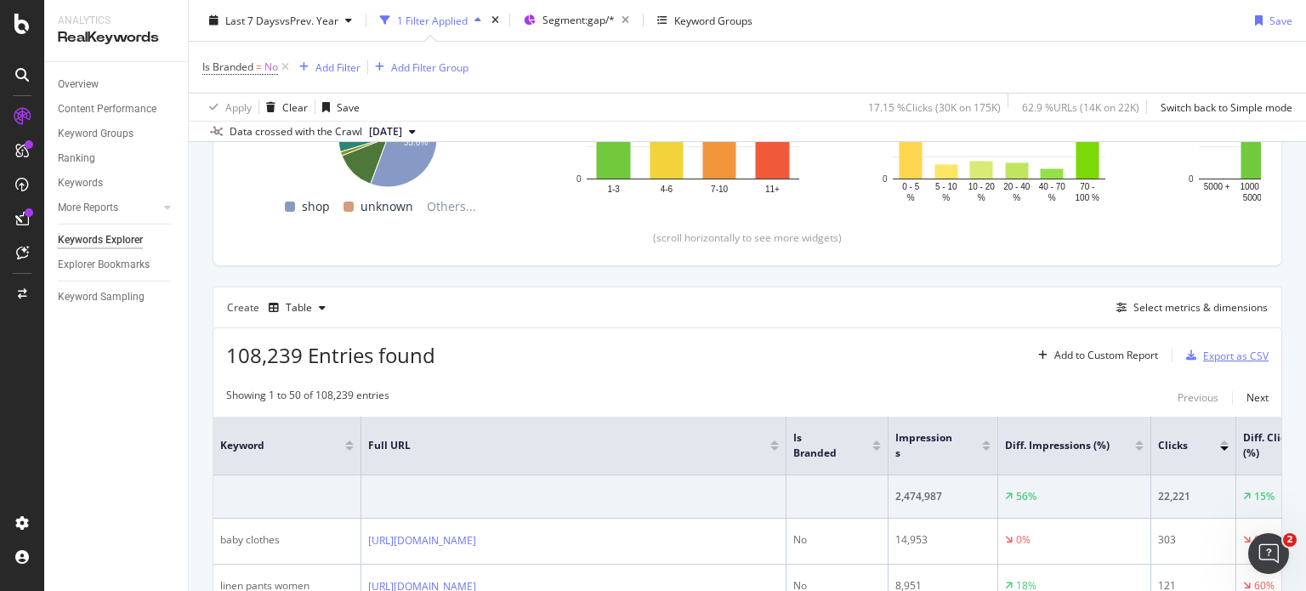
click at [1225, 349] on div "Export as CSV" at bounding box center [1235, 355] width 65 height 14
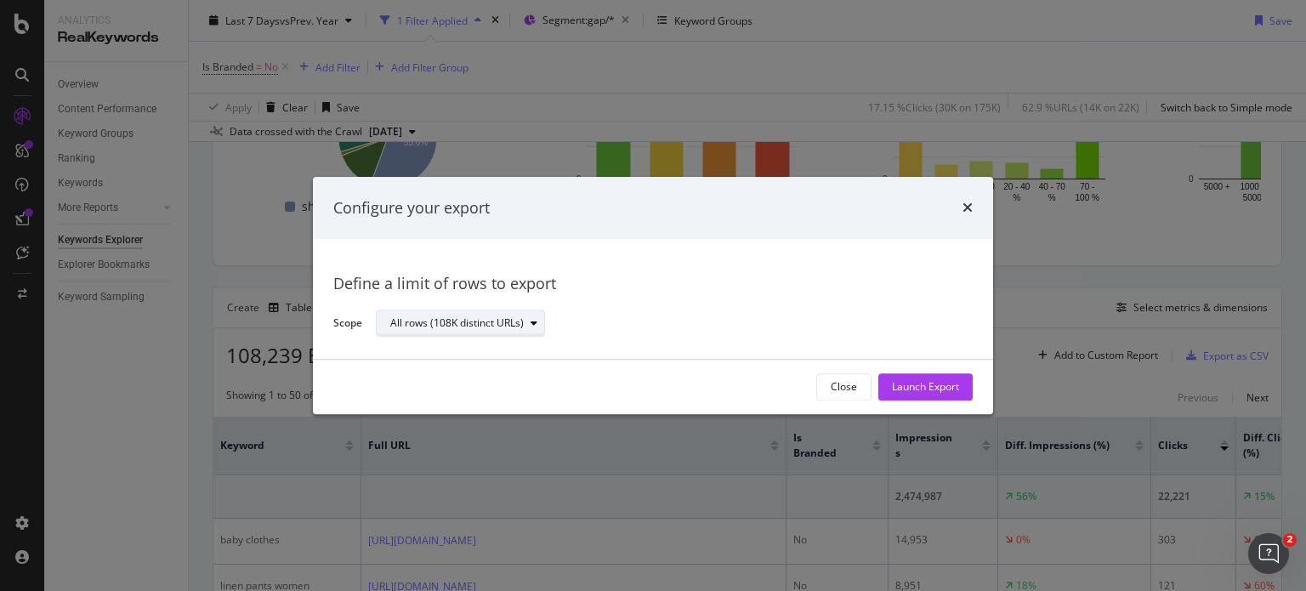
click at [473, 324] on div "All rows (108K distinct URLs)" at bounding box center [456, 324] width 133 height 10
click at [467, 370] on div "Define a limit" at bounding box center [468, 380] width 171 height 21
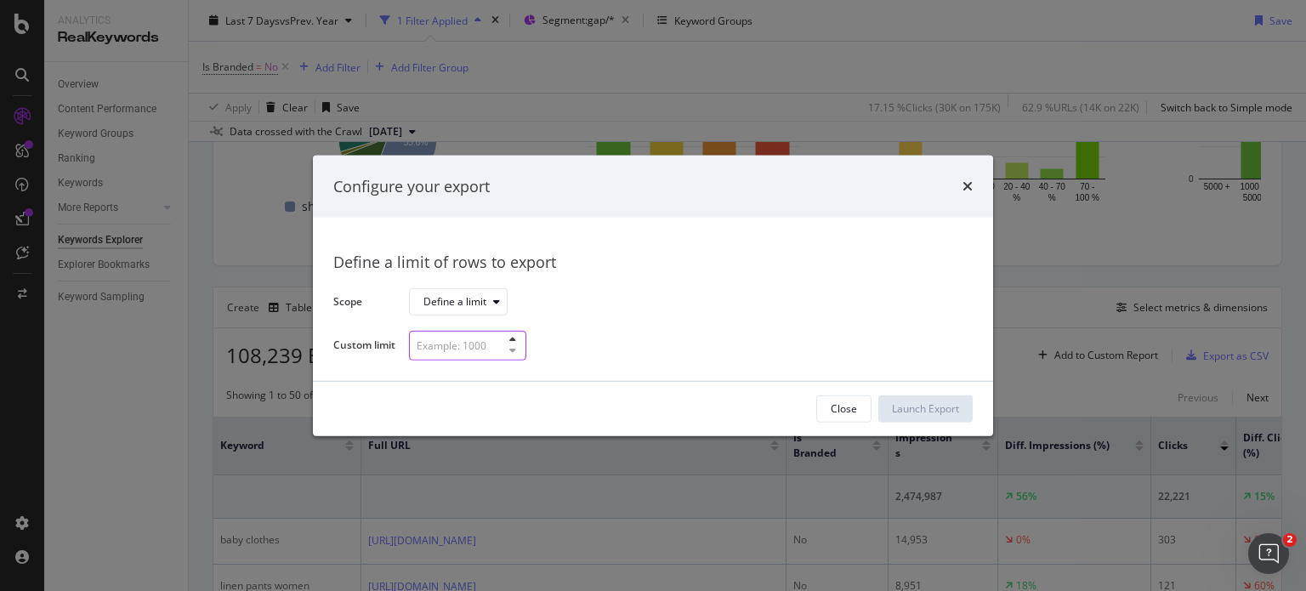
click at [462, 345] on input "modal" at bounding box center [467, 346] width 117 height 30
type input "300"
click at [940, 399] on div "Launch Export" at bounding box center [925, 408] width 67 height 25
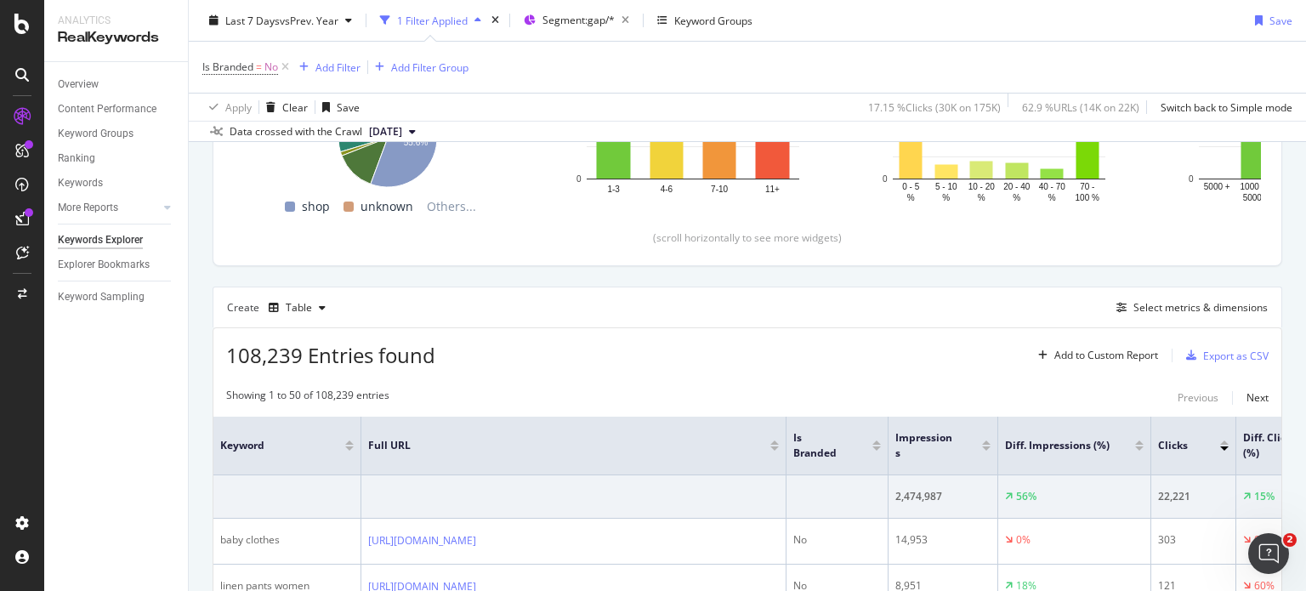
click at [964, 54] on div "Is Branded = No Add Filter Add Filter Group" at bounding box center [747, 67] width 1090 height 51
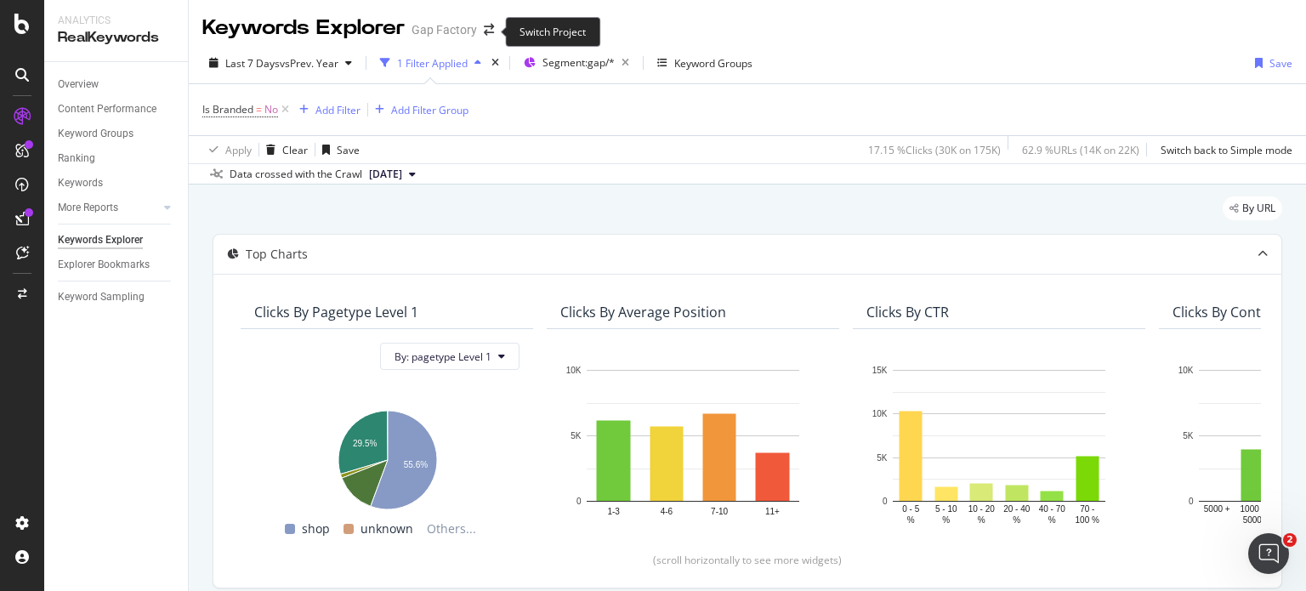
click at [479, 26] on span at bounding box center [489, 30] width 24 height 12
click at [484, 28] on icon "arrow-right-arrow-left" at bounding box center [489, 30] width 10 height 12
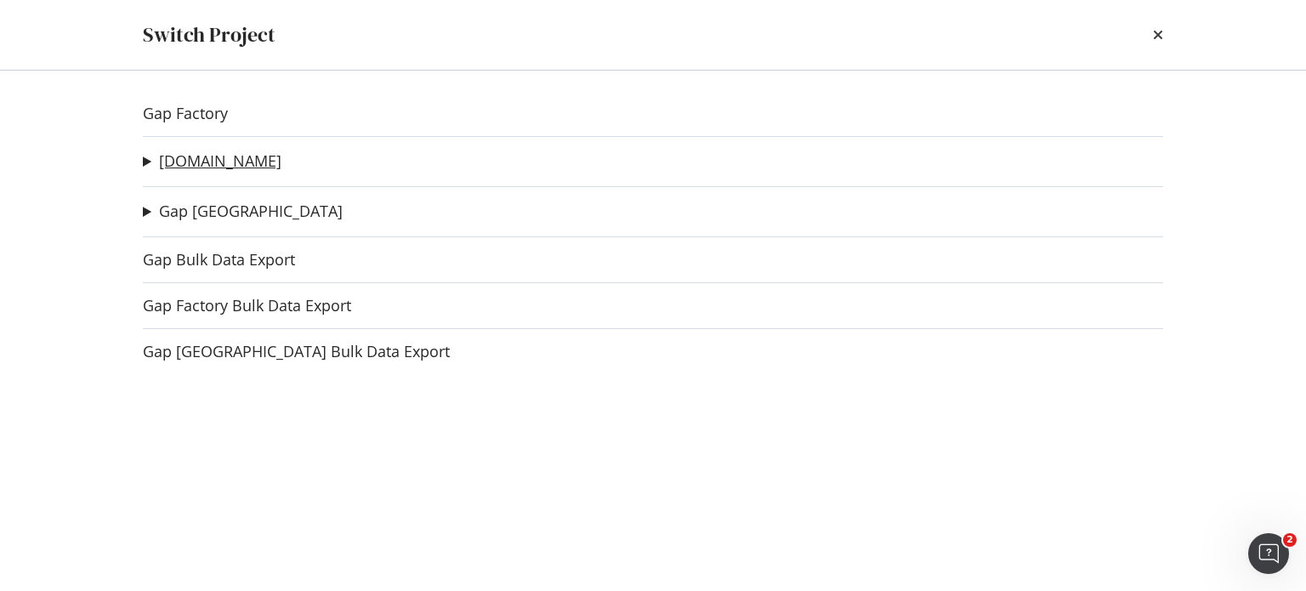
click at [213, 166] on link "[DOMAIN_NAME]" at bounding box center [220, 161] width 122 height 18
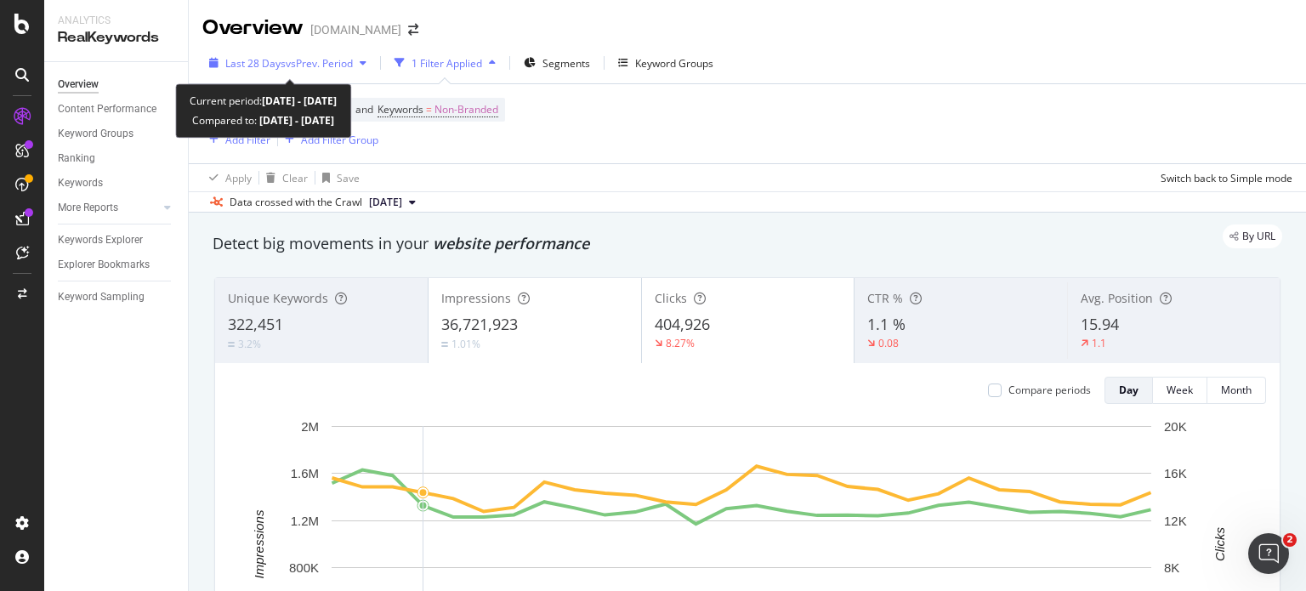
click at [312, 57] on span "vs Prev. Period" at bounding box center [319, 63] width 67 height 14
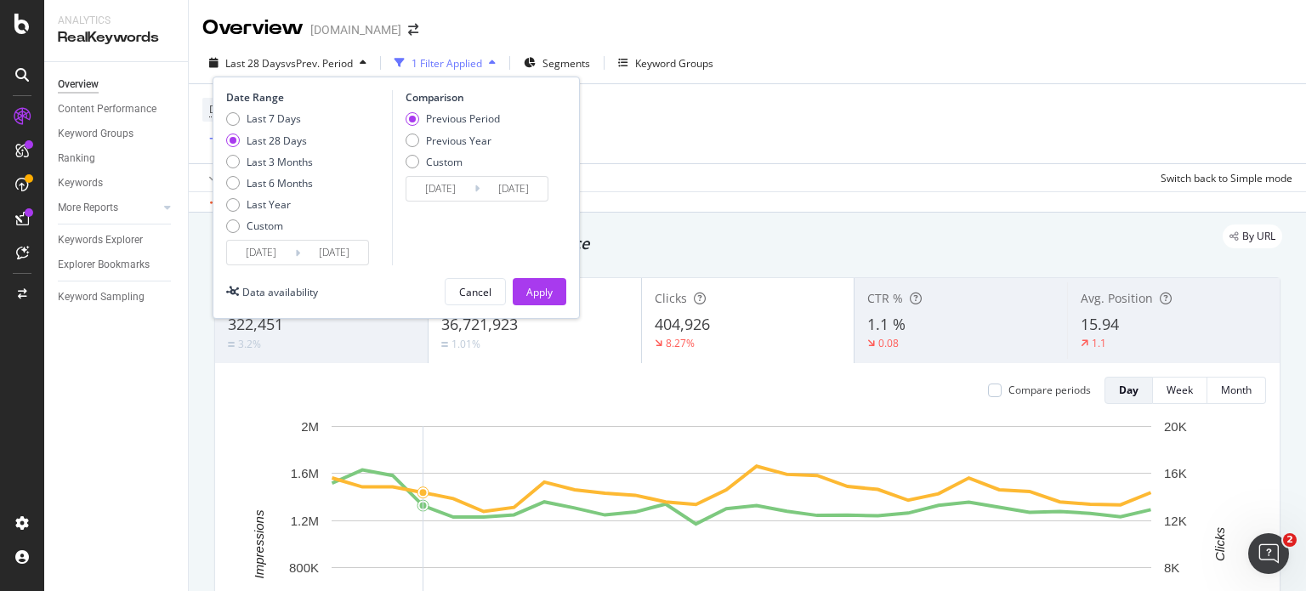
click at [277, 109] on div "Date Range Last 7 Days Last 28 Days Last 3 Months Last 6 Months Last Year Custo…" at bounding box center [306, 177] width 161 height 175
click at [280, 118] on div "Last 7 Days" at bounding box center [273, 118] width 54 height 14
type input "[DATE]"
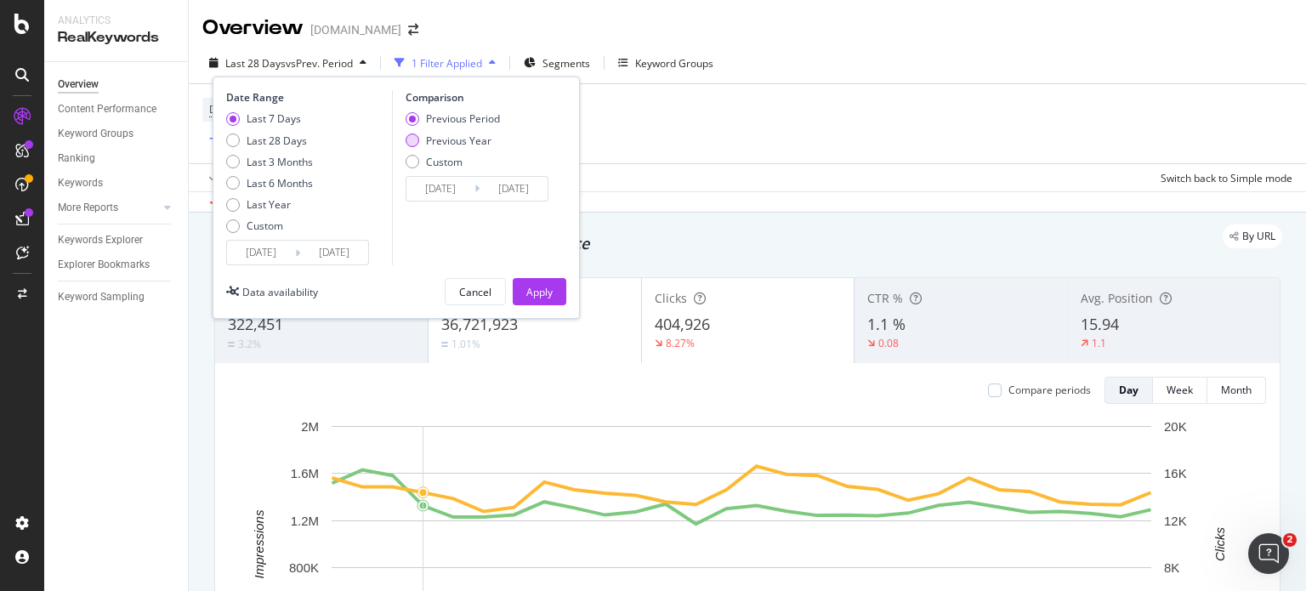
click at [449, 135] on div "Previous Year" at bounding box center [458, 140] width 65 height 14
type input "[DATE]"
click at [531, 301] on div "Apply" at bounding box center [539, 291] width 26 height 25
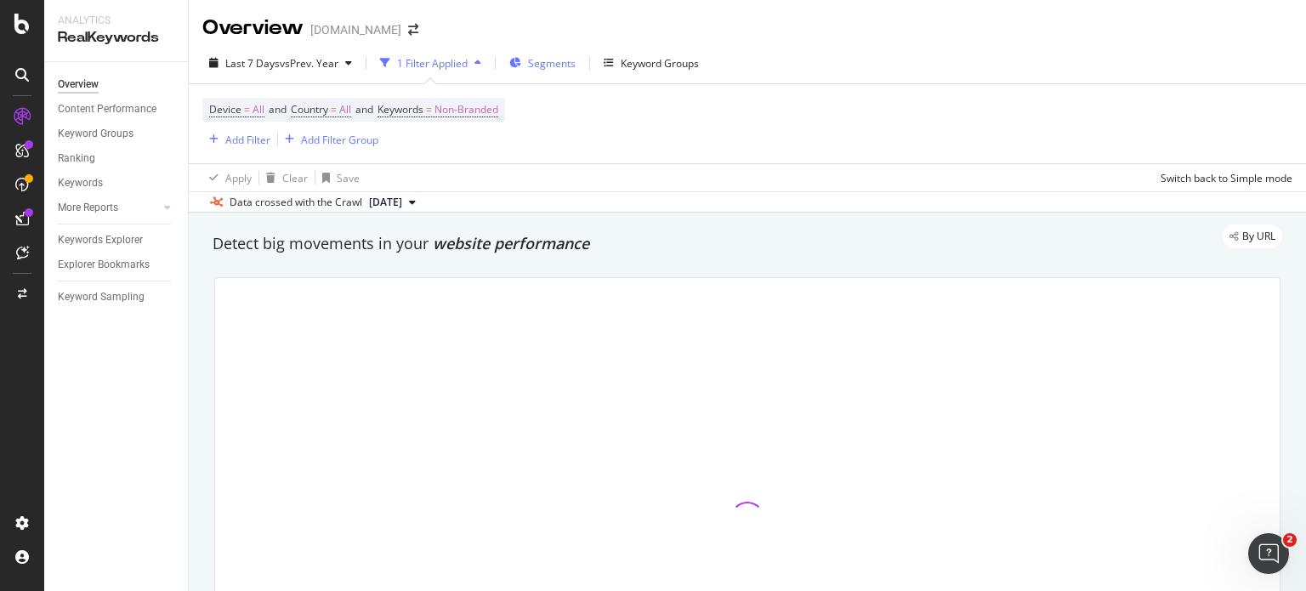
click at [540, 60] on span "Segments" at bounding box center [552, 63] width 48 height 14
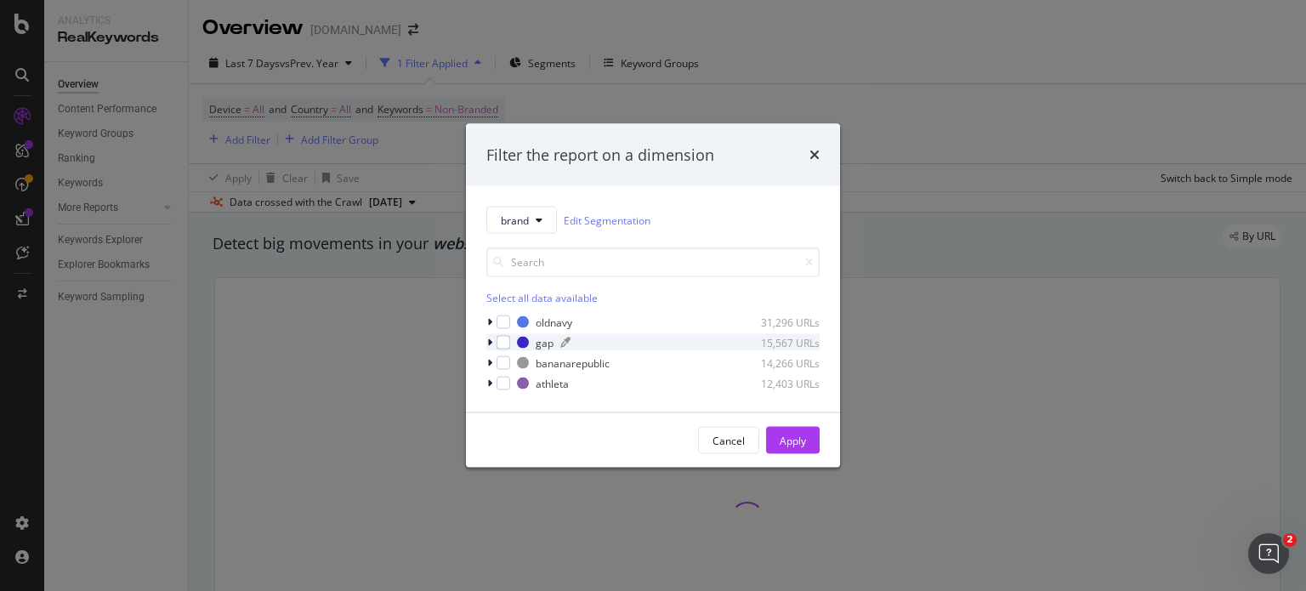
click at [538, 340] on div "gap" at bounding box center [544, 342] width 18 height 14
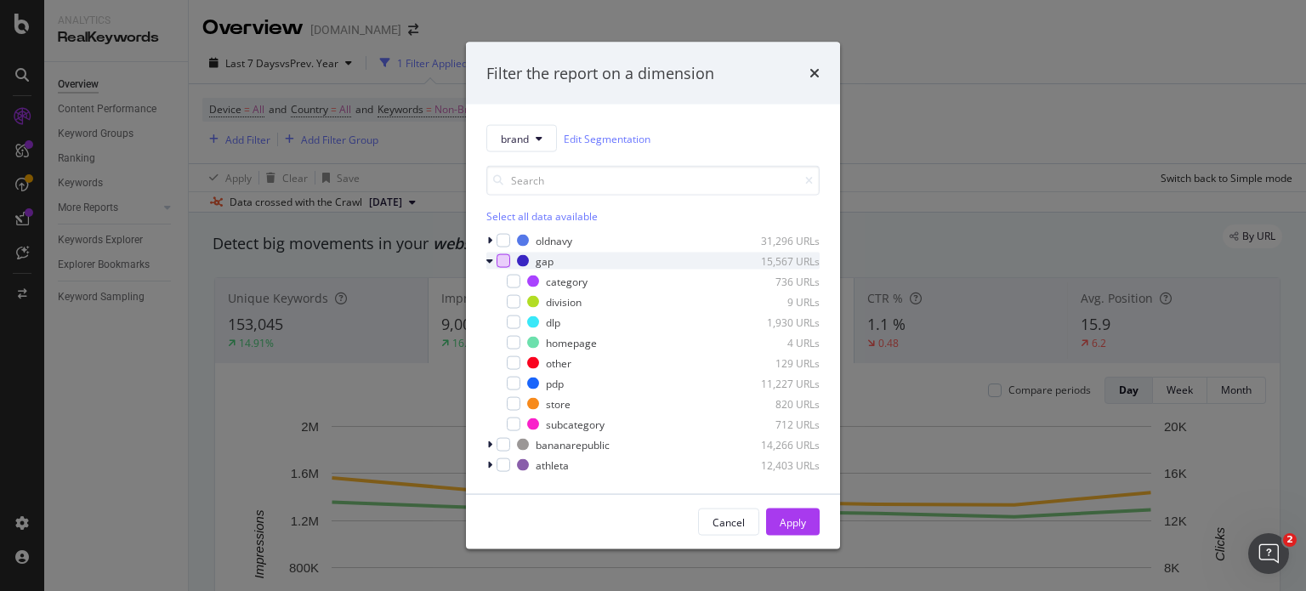
click at [505, 259] on div "modal" at bounding box center [503, 261] width 14 height 14
click at [796, 516] on div "Apply" at bounding box center [792, 521] width 26 height 14
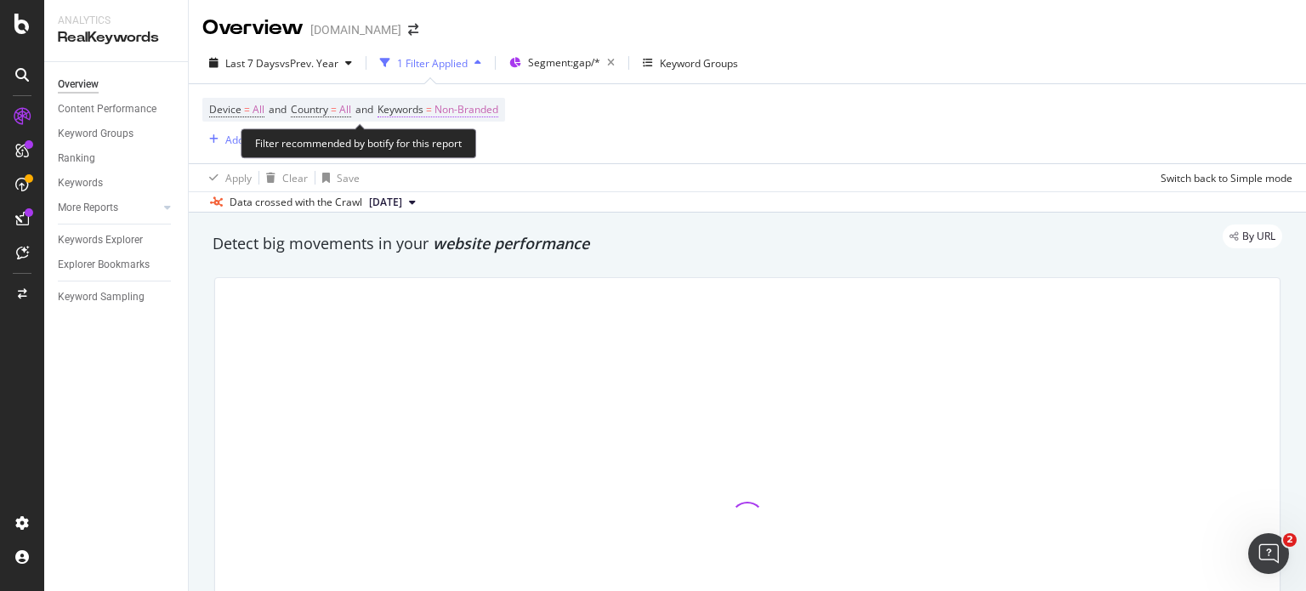
click at [498, 108] on span "Non-Branded" at bounding box center [466, 110] width 64 height 24
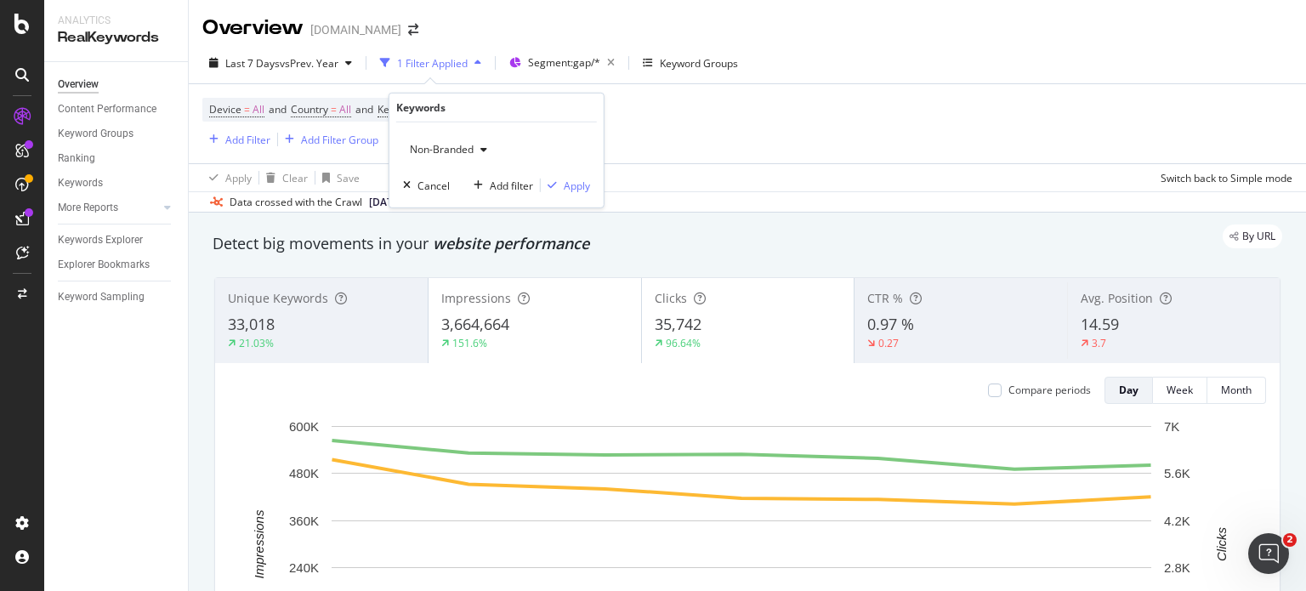
click at [460, 149] on span "Non-Branded" at bounding box center [438, 149] width 71 height 14
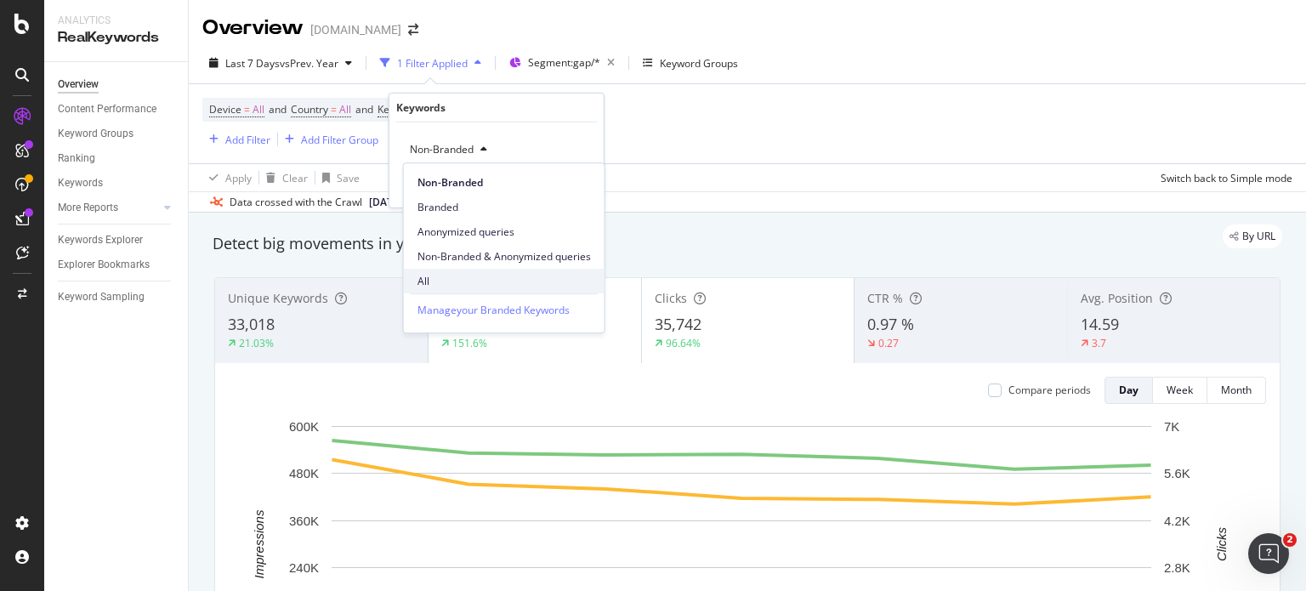
click at [451, 278] on span "All" at bounding box center [503, 281] width 173 height 15
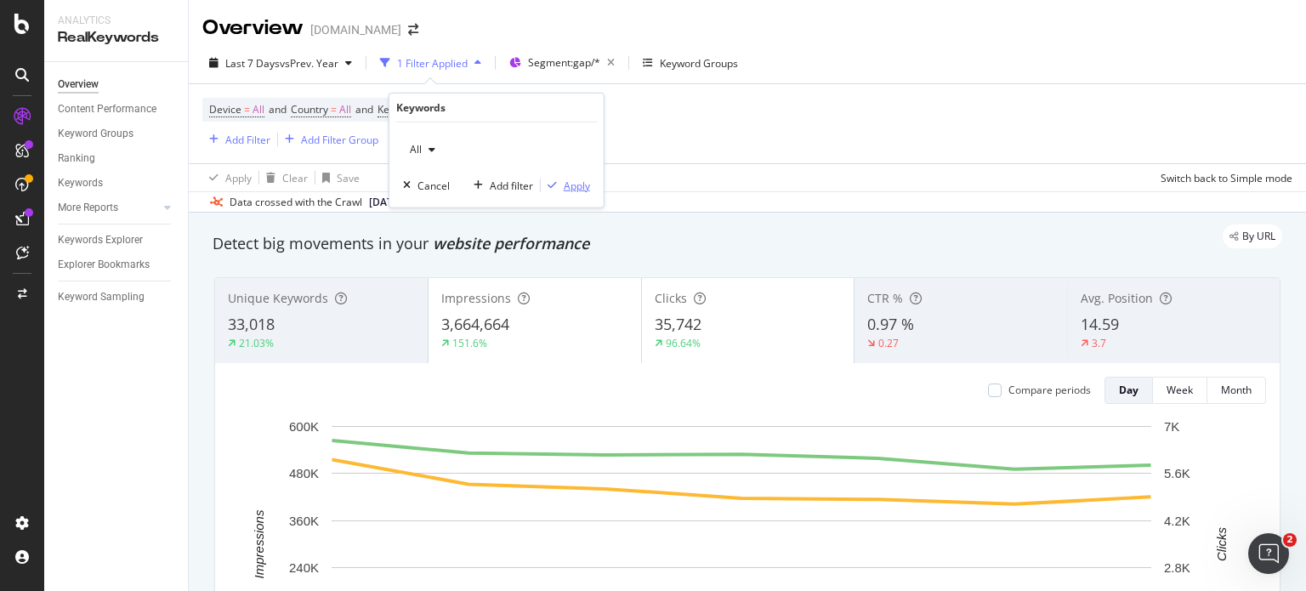
click at [568, 191] on div "Apply" at bounding box center [577, 185] width 26 height 14
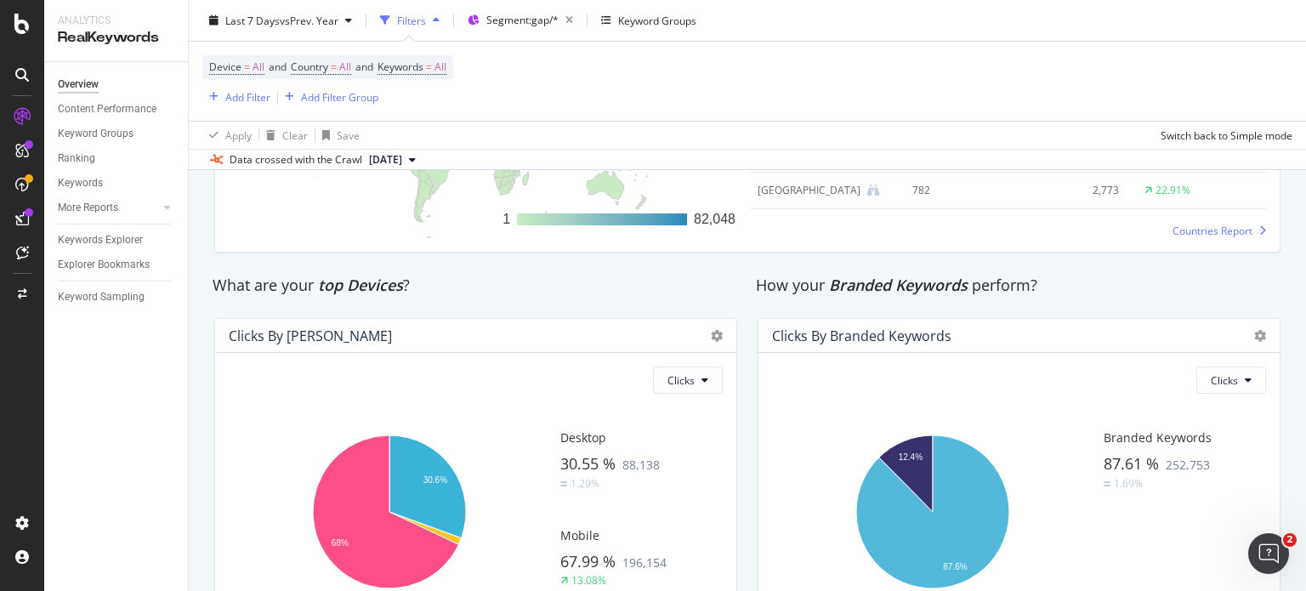
scroll to position [2852, 0]
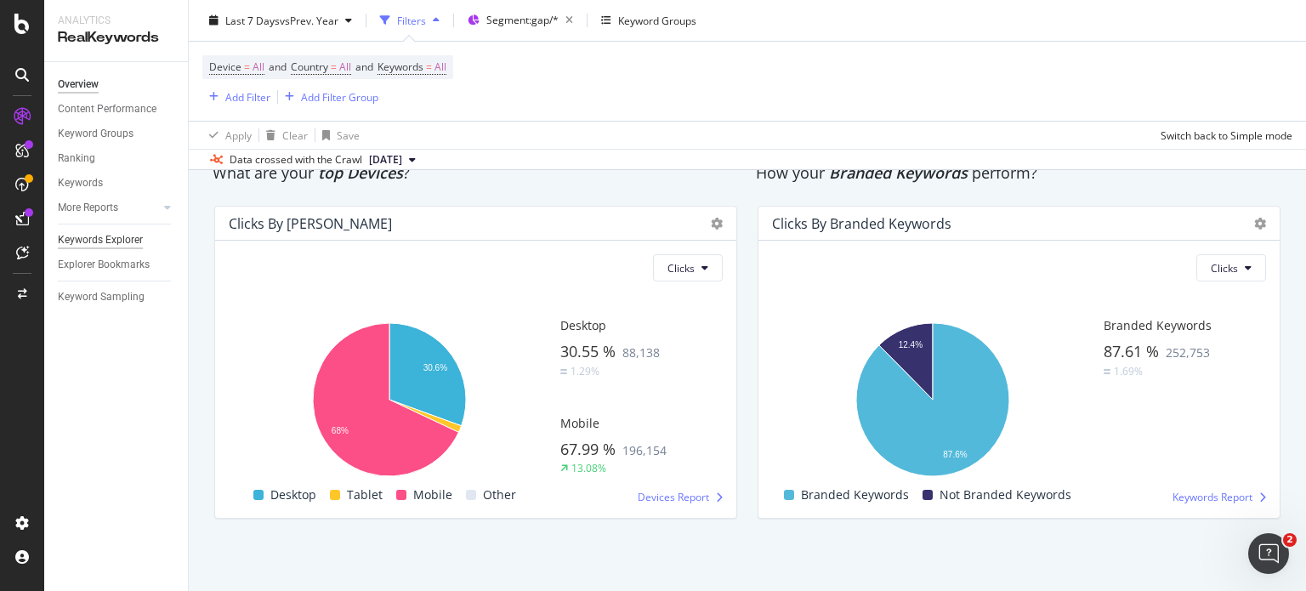
click at [114, 235] on div "Keywords Explorer" at bounding box center [100, 240] width 85 height 18
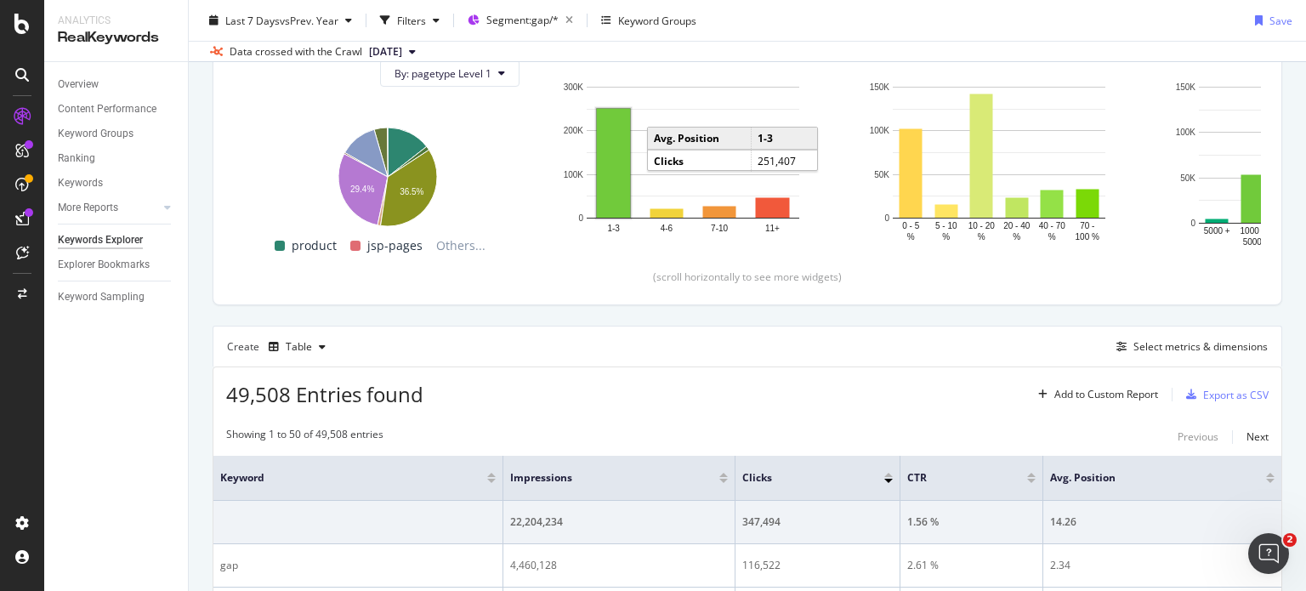
scroll to position [204, 0]
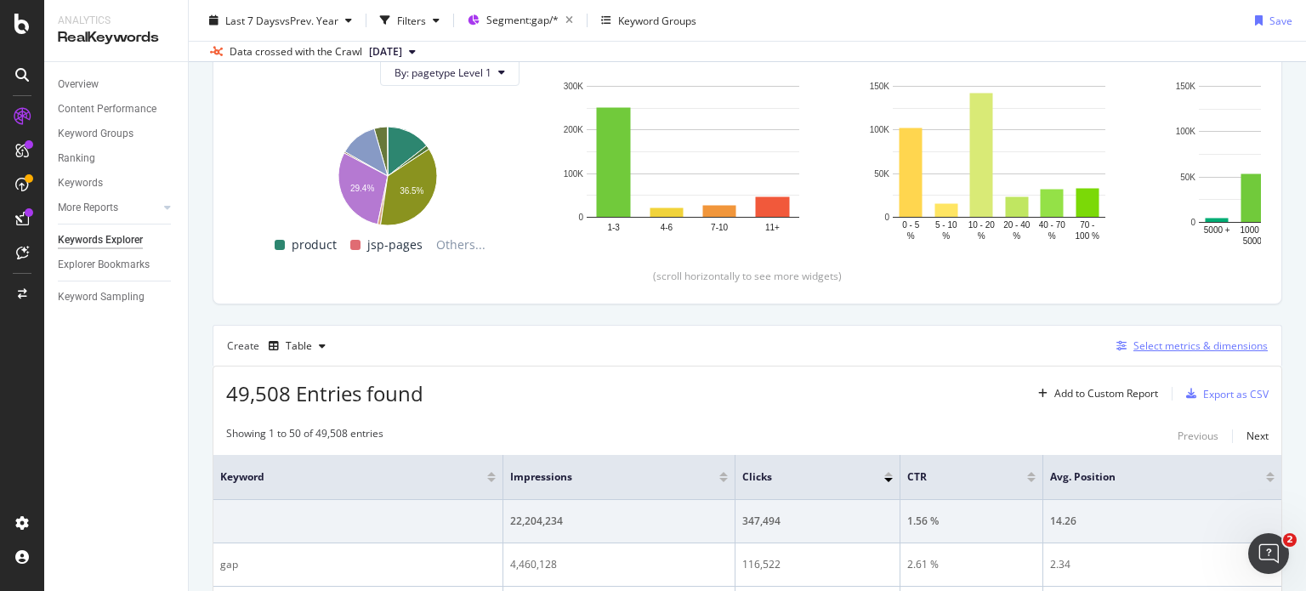
click at [1211, 345] on div "Select metrics & dimensions" at bounding box center [1200, 345] width 134 height 14
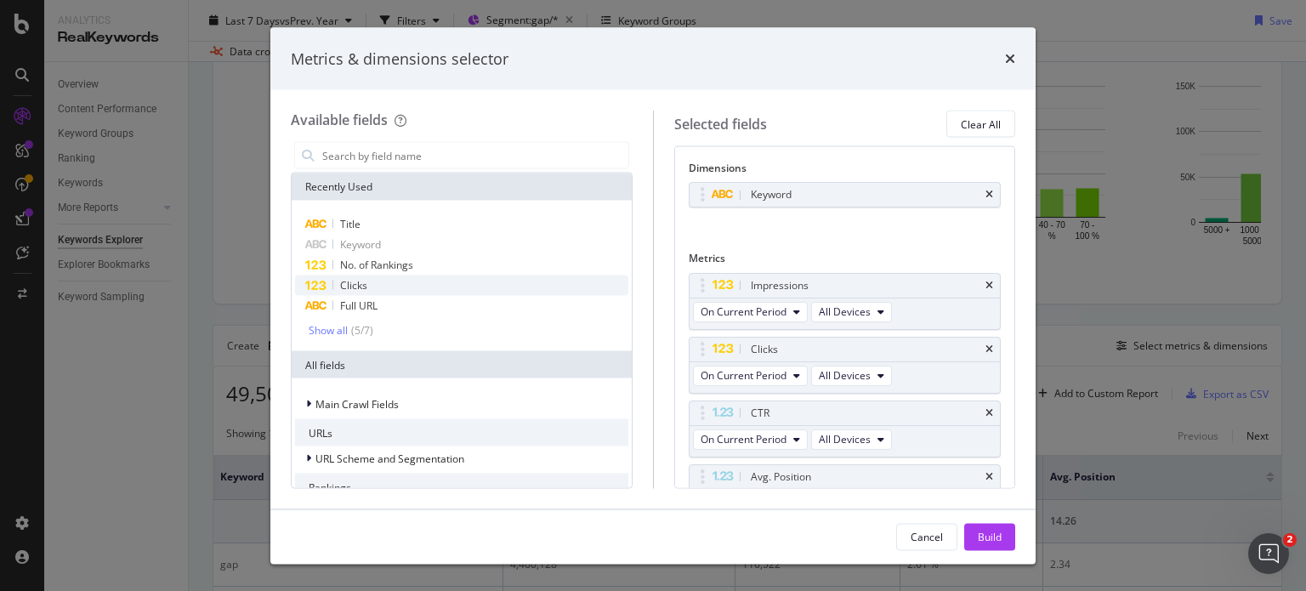
click at [411, 293] on div "Clicks" at bounding box center [461, 285] width 333 height 20
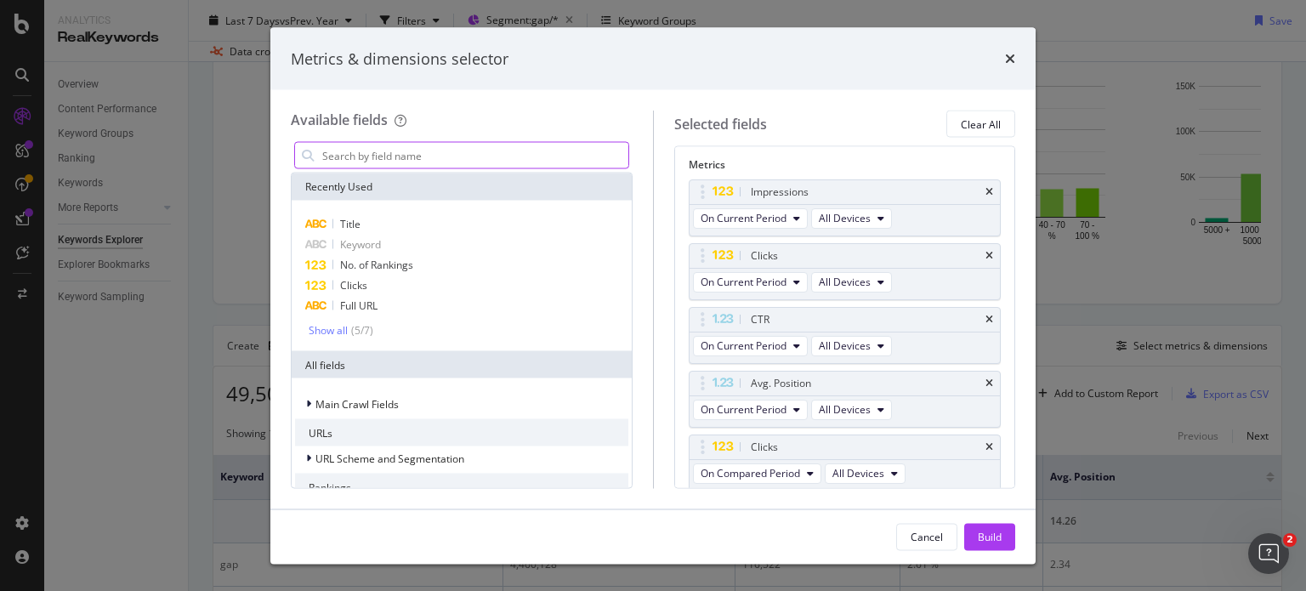
click at [411, 147] on input "modal" at bounding box center [474, 155] width 308 height 25
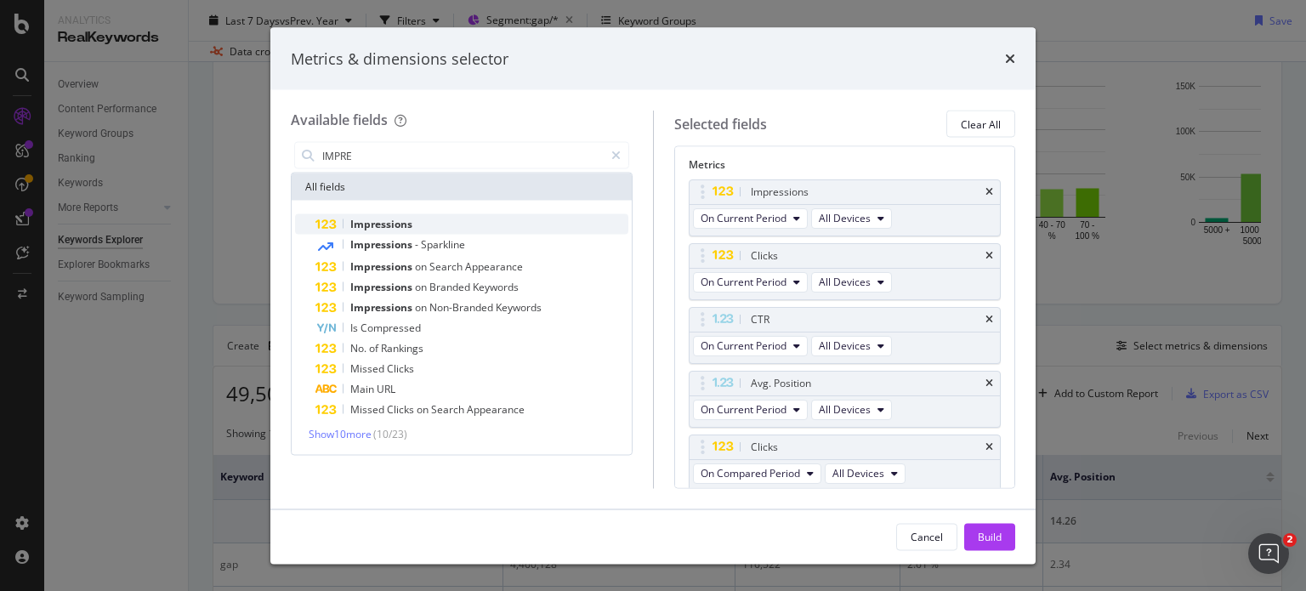
click at [408, 229] on span "Impressions" at bounding box center [381, 224] width 62 height 14
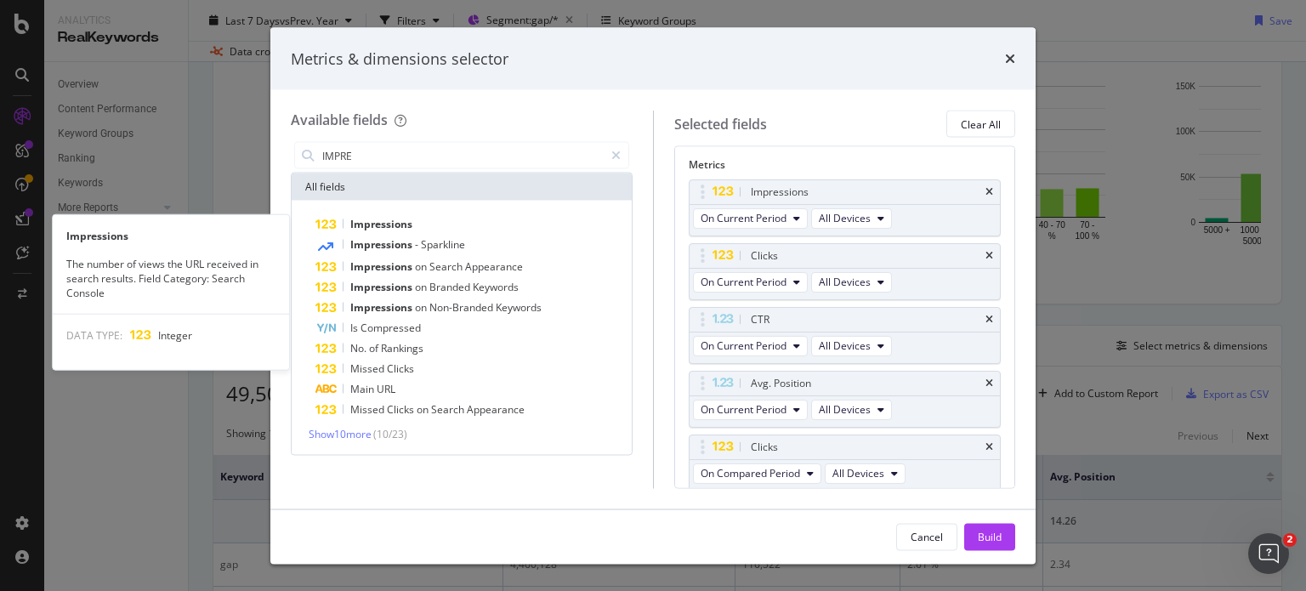
scroll to position [157, 0]
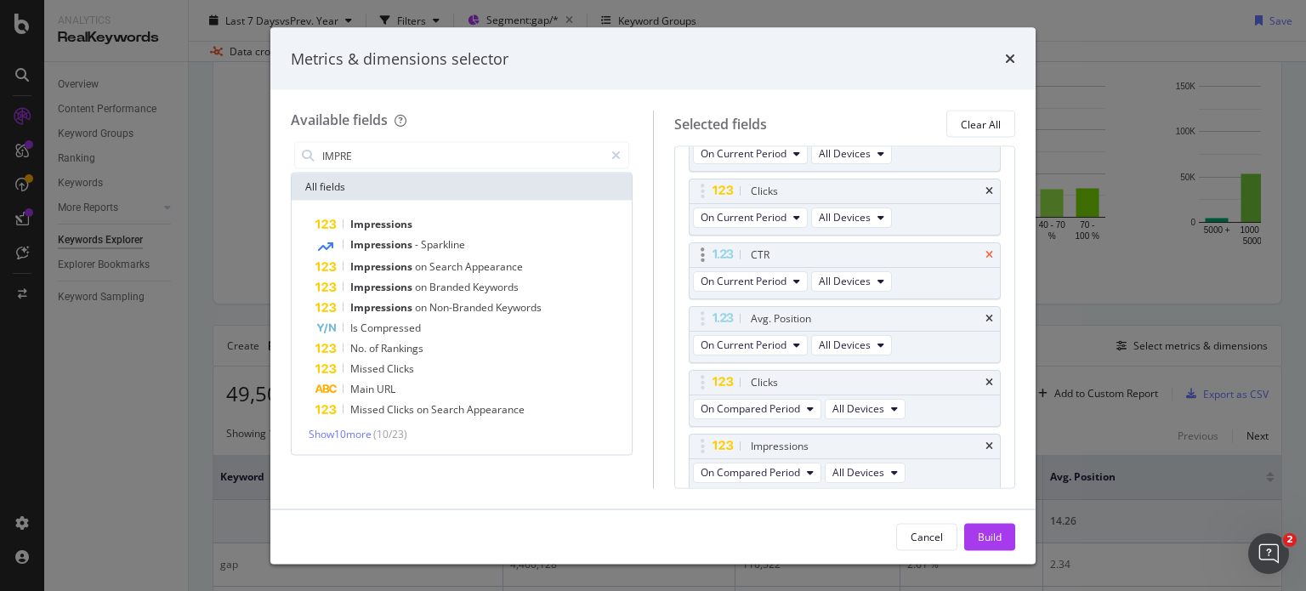
click at [985, 252] on icon "times" at bounding box center [989, 255] width 8 height 10
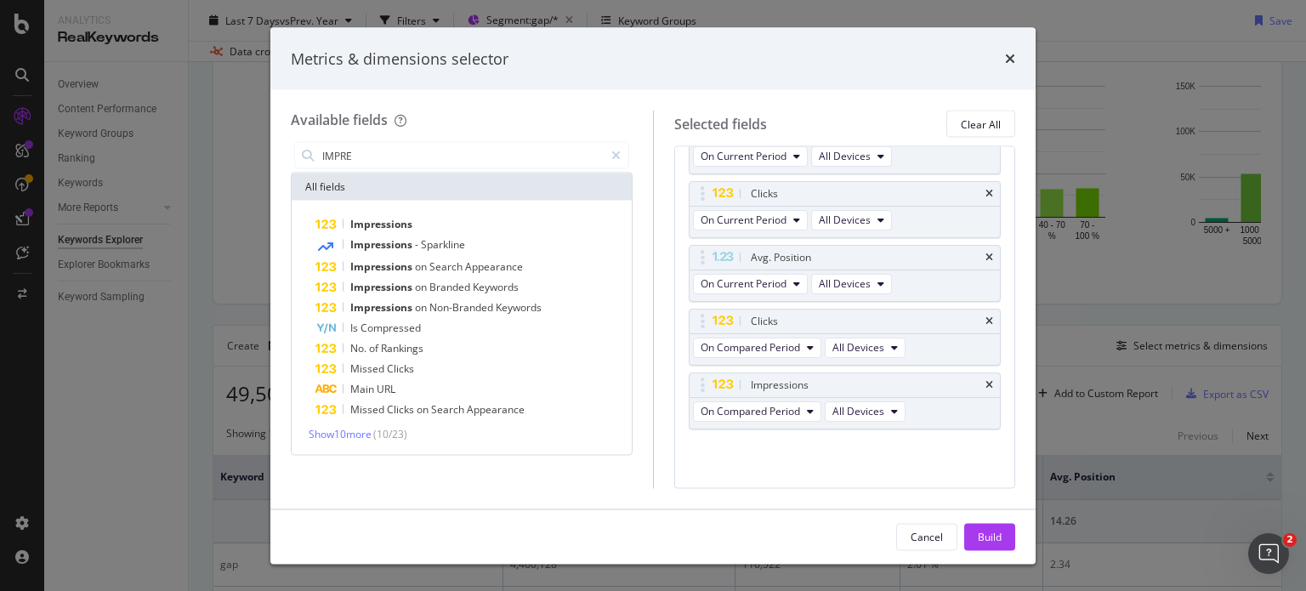
scroll to position [150, 0]
click at [985, 257] on icon "times" at bounding box center [989, 262] width 8 height 10
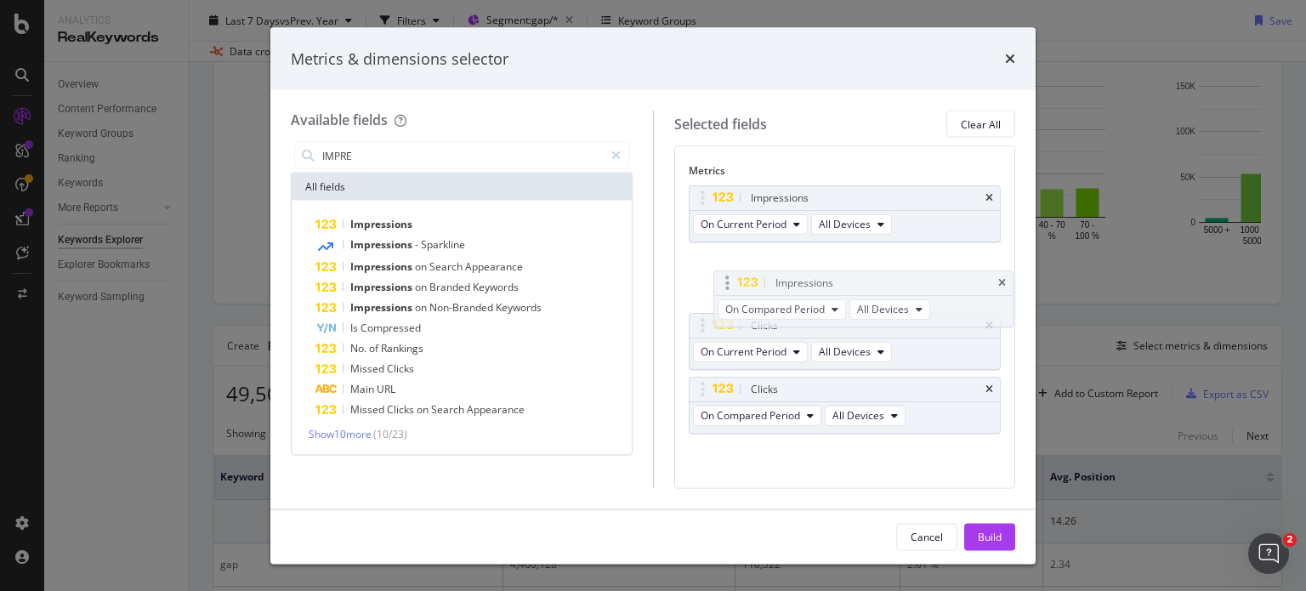
drag, startPoint x: 695, startPoint y: 384, endPoint x: 721, endPoint y: 275, distance: 112.6
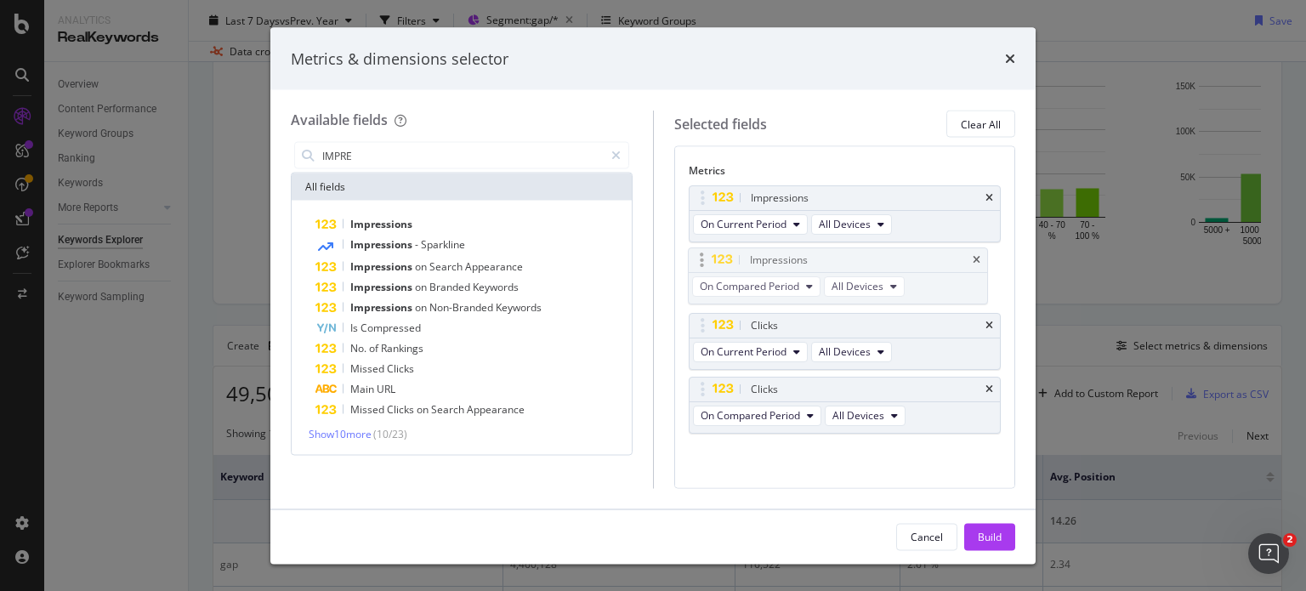
click at [721, 275] on body "Analytics RealKeywords Overview Content Performance Keyword Groups Ranking Keyw…" at bounding box center [653, 295] width 1306 height 591
click at [760, 288] on span "On Compared Period" at bounding box center [749, 287] width 99 height 14
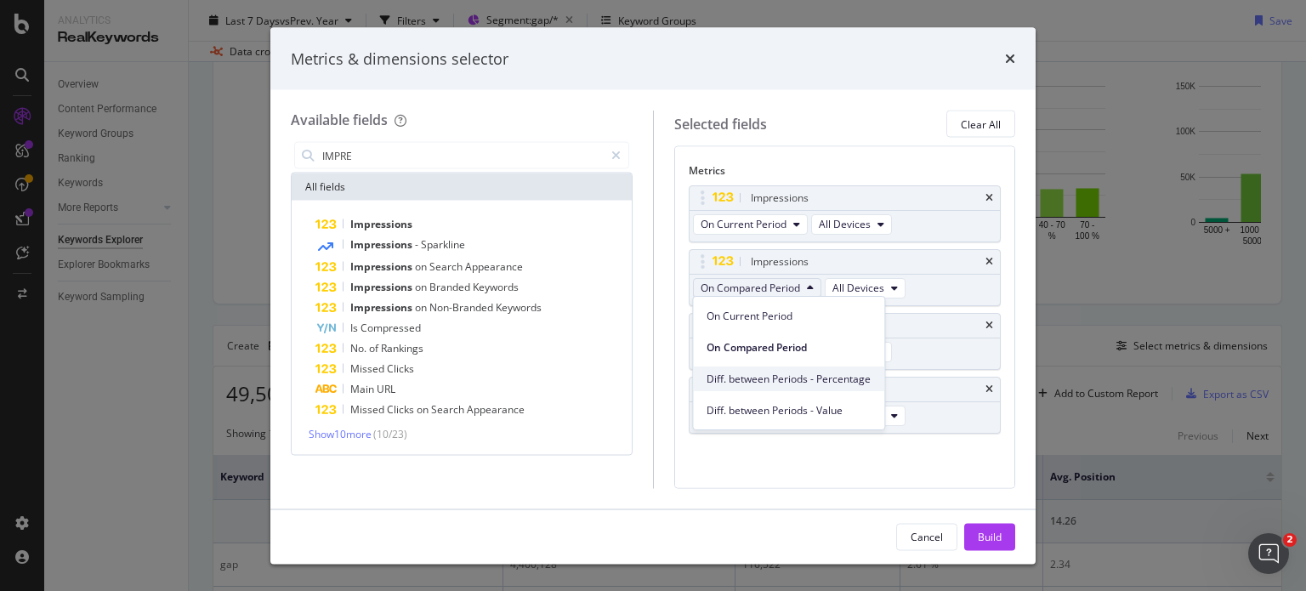
click at [822, 375] on span "Diff. between Periods - Percentage" at bounding box center [788, 378] width 164 height 15
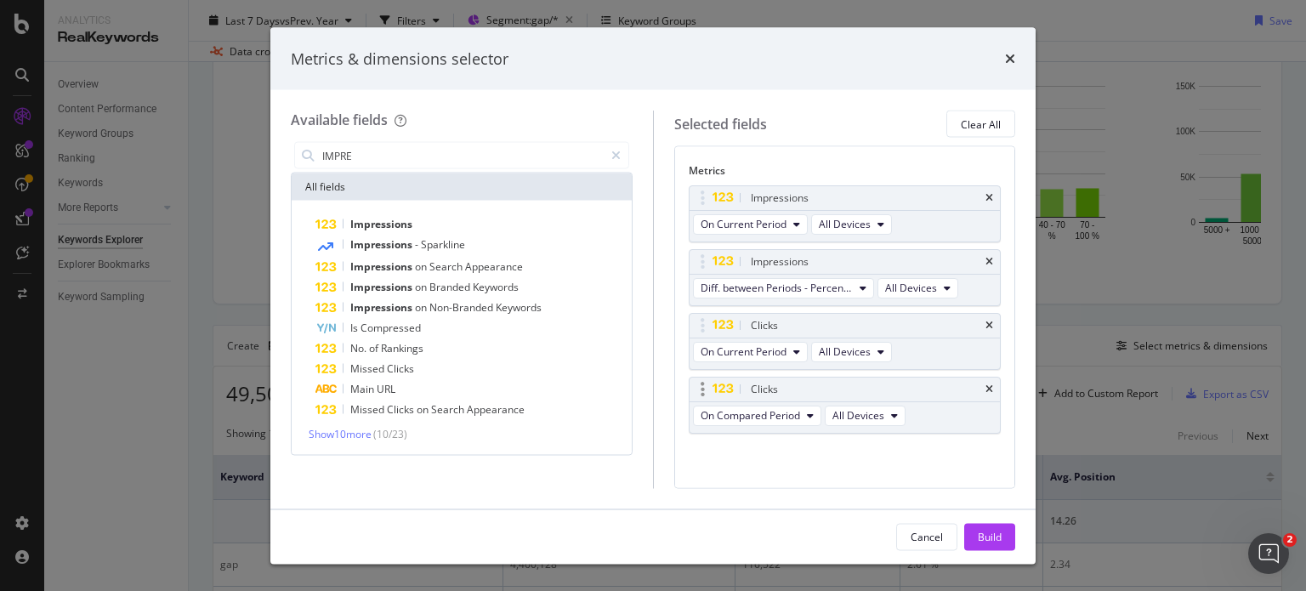
click at [796, 423] on div "On Compared Period All Devices" at bounding box center [800, 416] width 223 height 31
click at [810, 412] on icon "modal" at bounding box center [810, 415] width 7 height 10
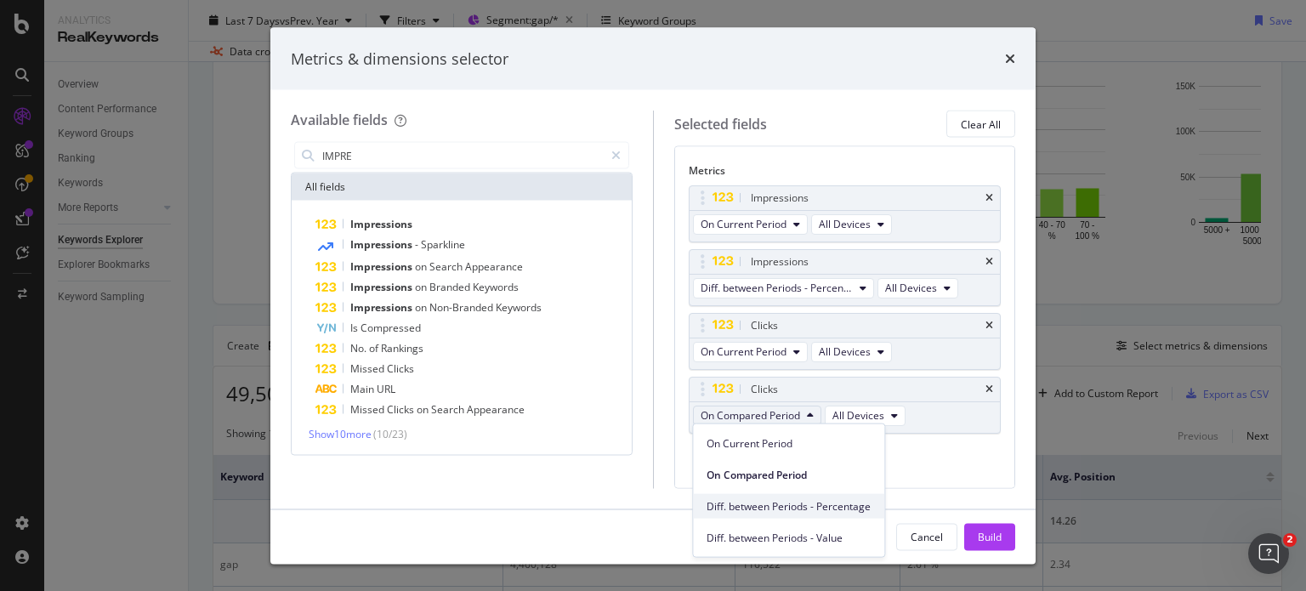
click at [818, 499] on span "Diff. between Periods - Percentage" at bounding box center [788, 505] width 164 height 15
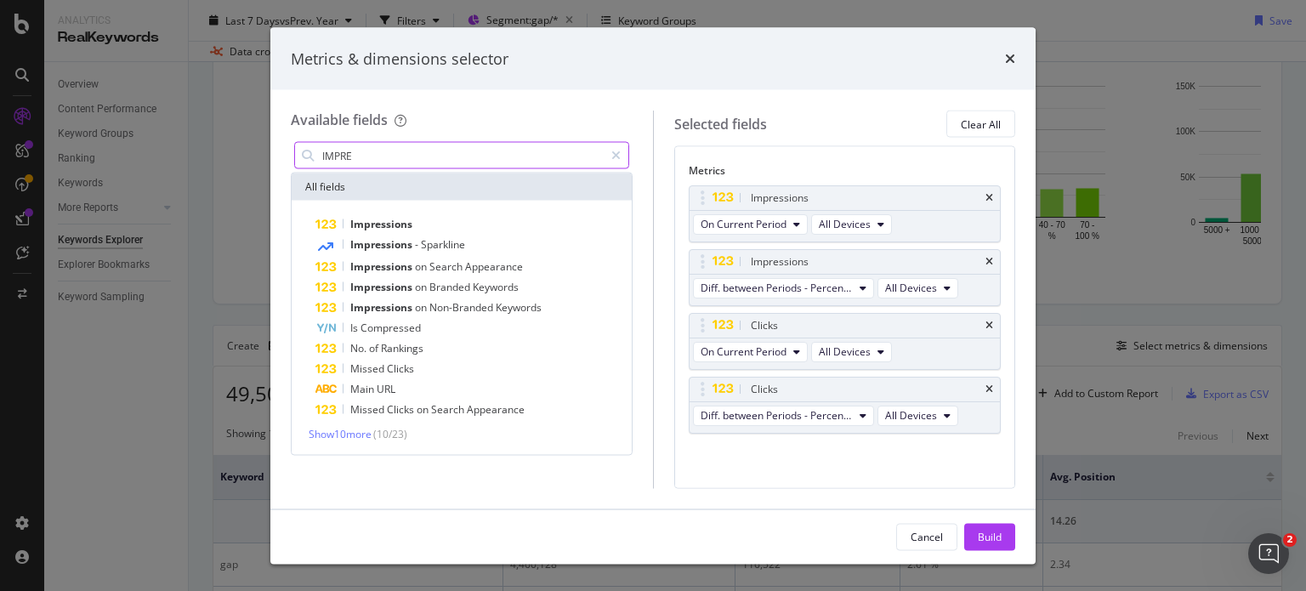
click at [432, 166] on input "IMPRE" at bounding box center [461, 155] width 283 height 25
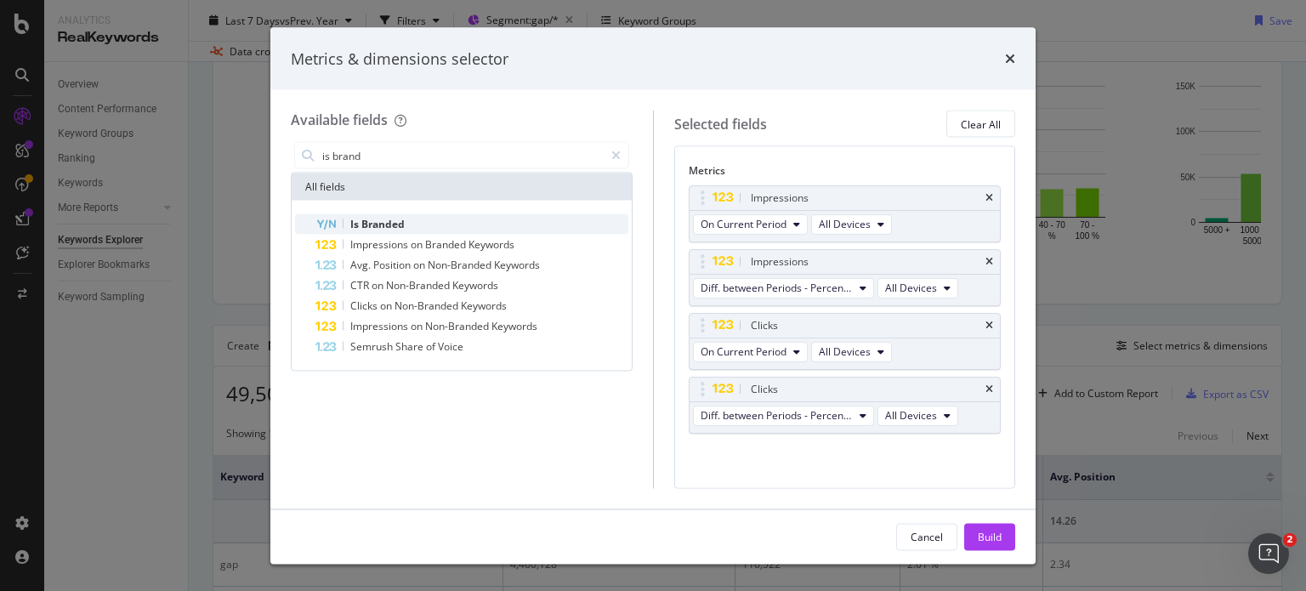
click at [403, 227] on span "Branded" at bounding box center [382, 224] width 43 height 14
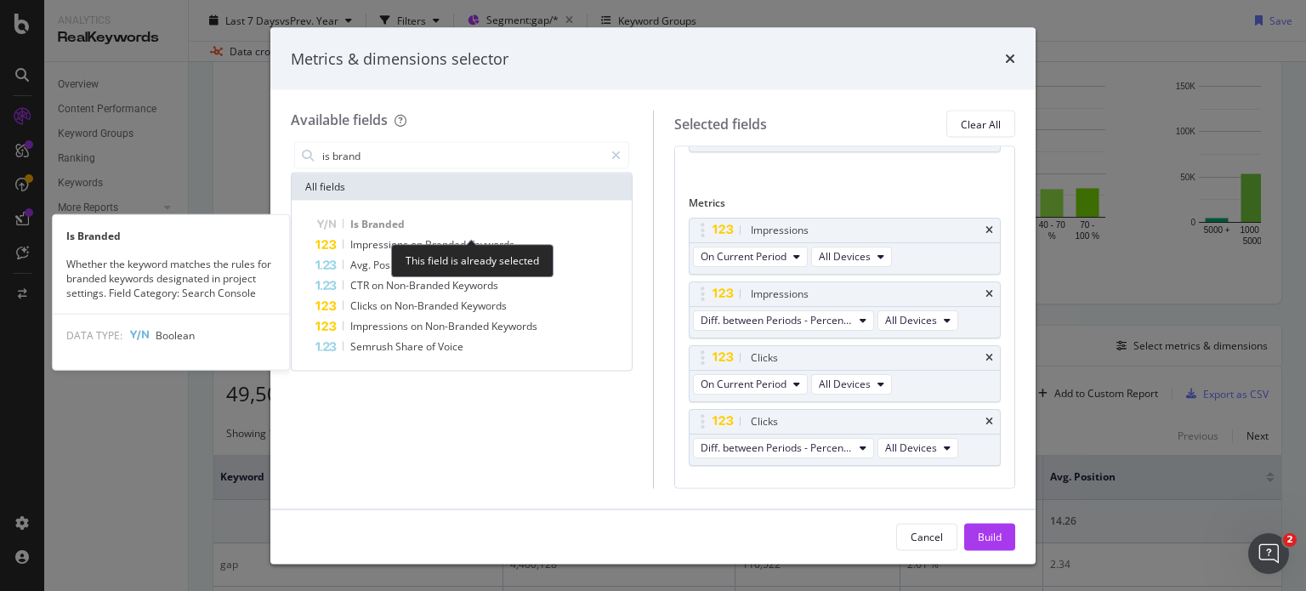
scroll to position [66, 0]
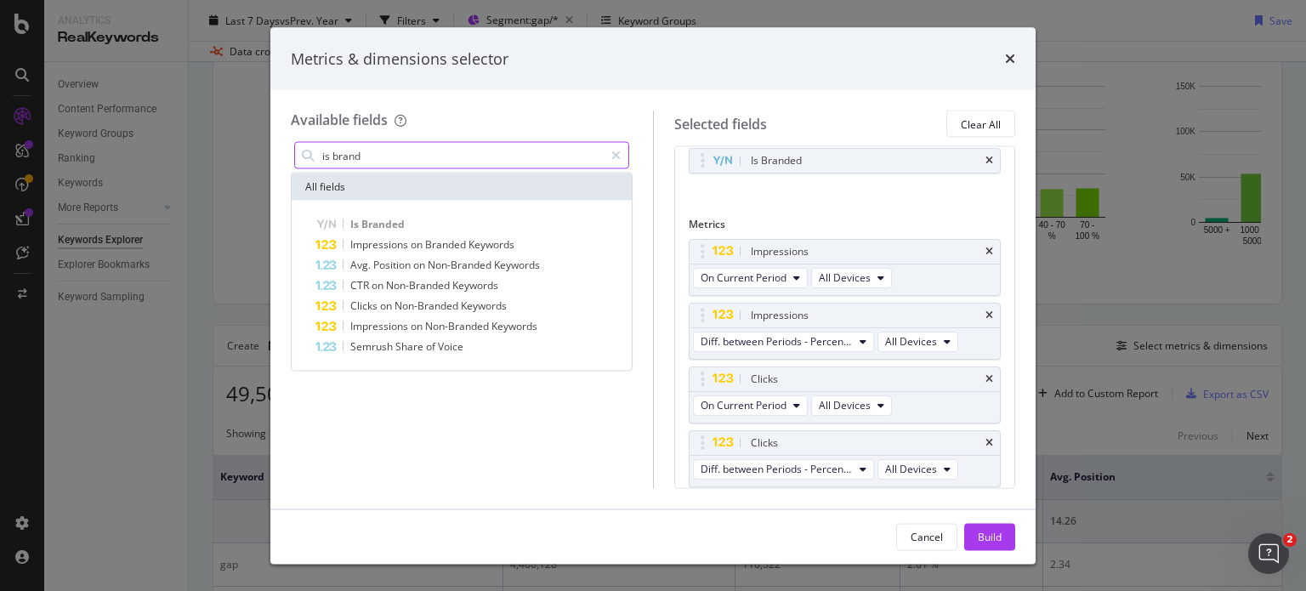
click at [419, 148] on input "is brand" at bounding box center [461, 155] width 283 height 25
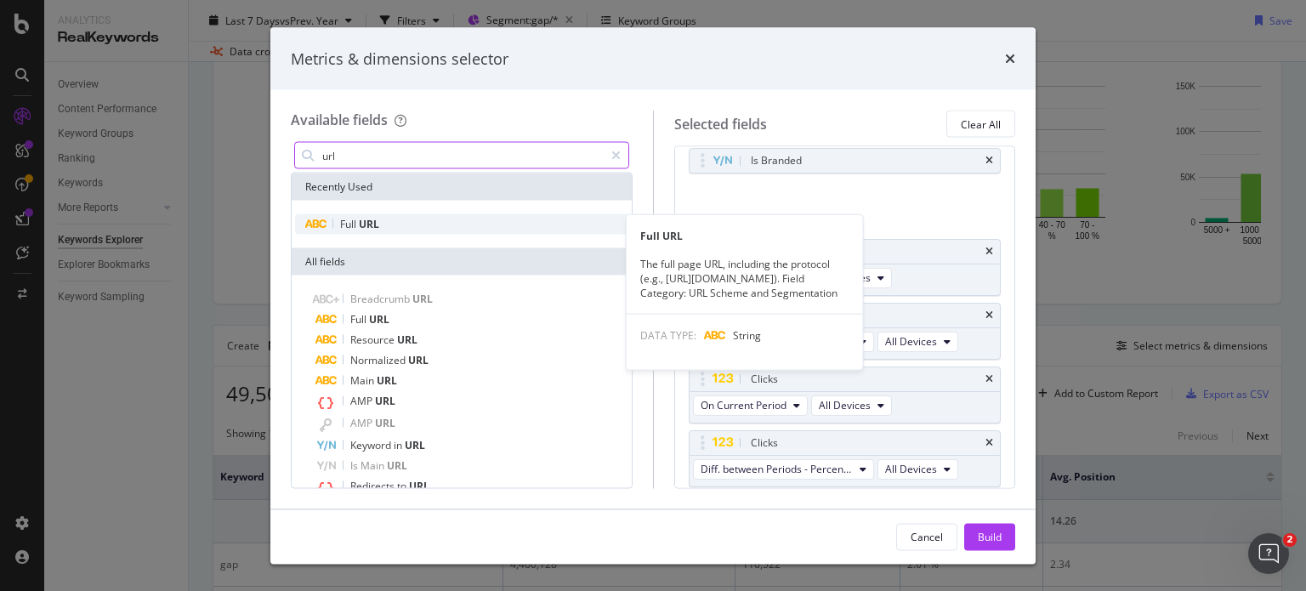
type input "url"
click at [398, 229] on div "Full URL" at bounding box center [461, 224] width 333 height 20
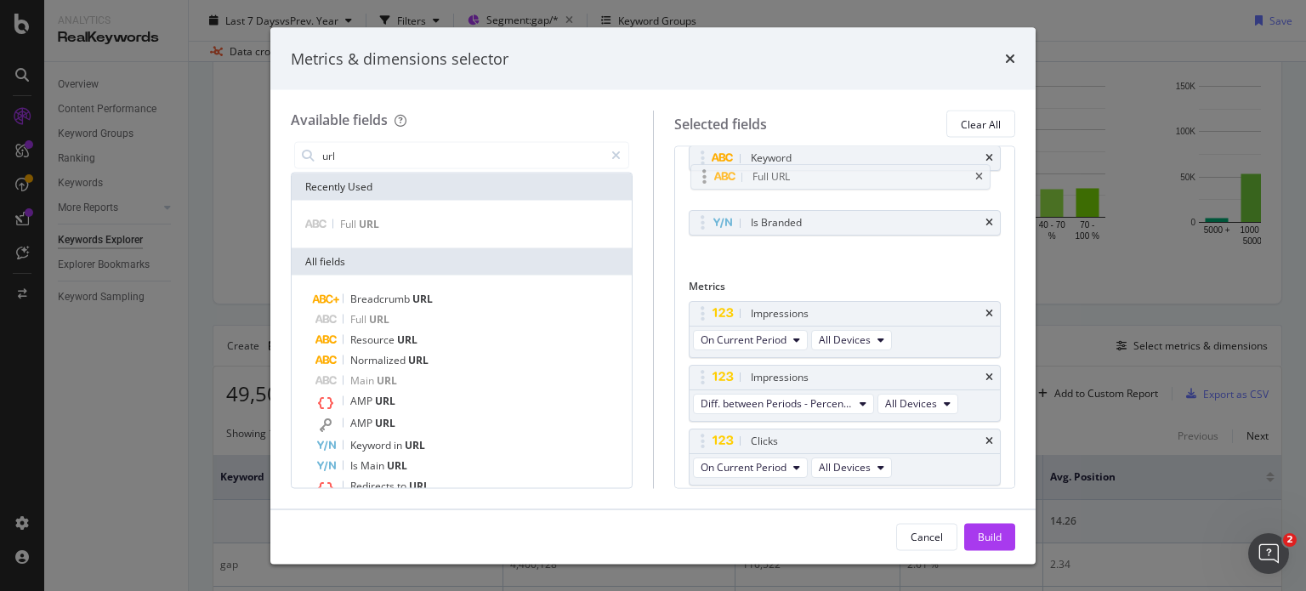
drag, startPoint x: 698, startPoint y: 195, endPoint x: 700, endPoint y: 179, distance: 15.5
click at [700, 179] on body "Analytics RealKeywords Overview Content Performance Keyword Groups Ranking Keyw…" at bounding box center [653, 295] width 1306 height 591
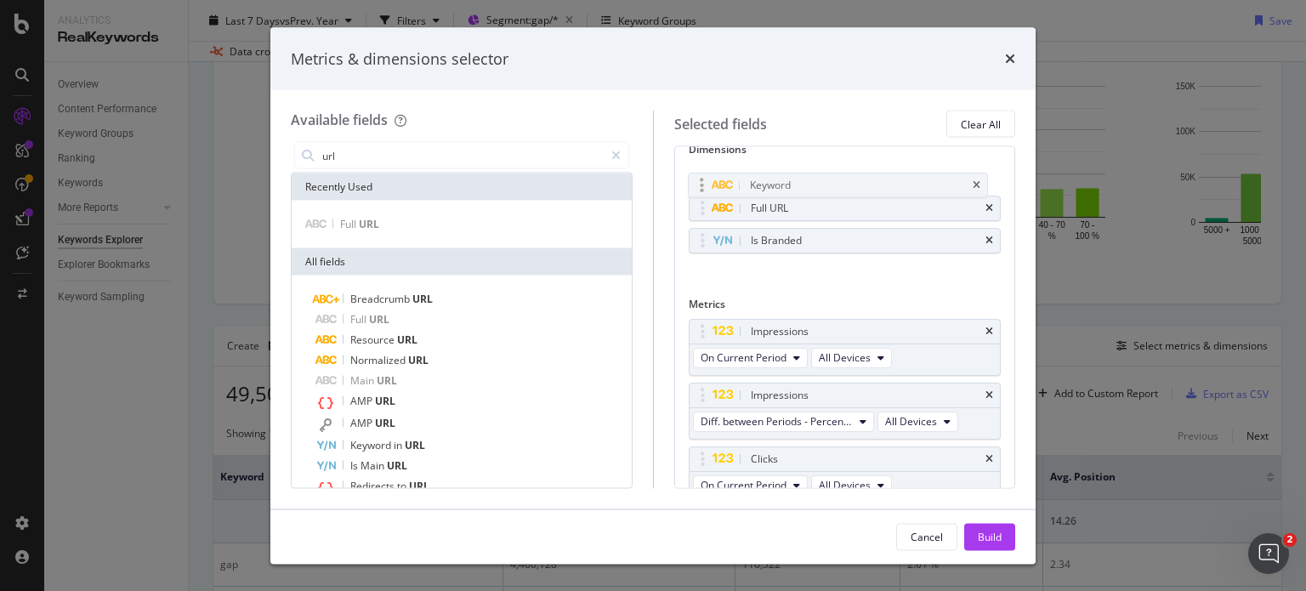
scroll to position [10, 0]
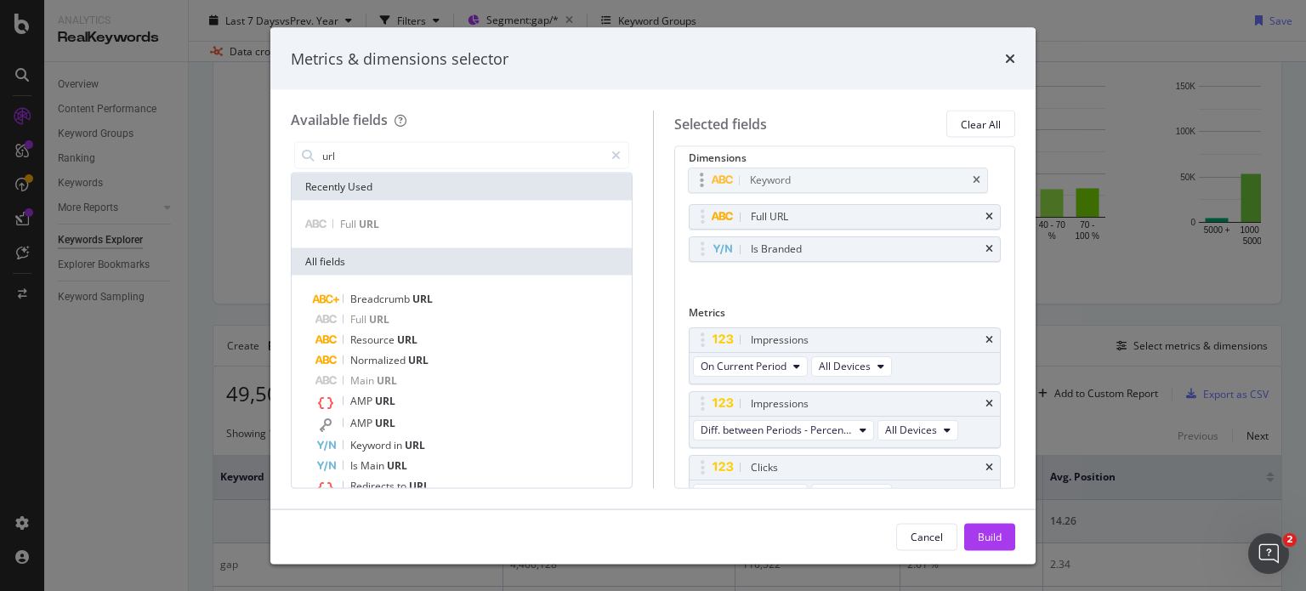
drag, startPoint x: 697, startPoint y: 184, endPoint x: 697, endPoint y: 167, distance: 16.1
click at [697, 167] on body "Analytics RealKeywords Overview Content Performance Keyword Groups Ranking Keyw…" at bounding box center [653, 295] width 1306 height 591
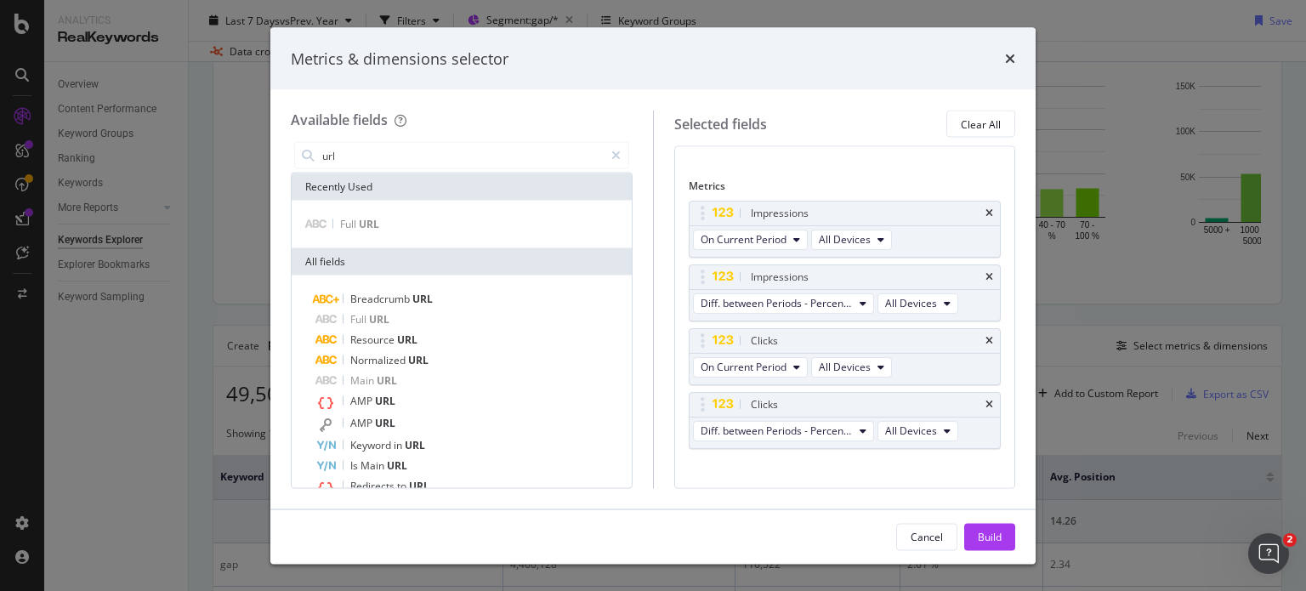
scroll to position [151, 0]
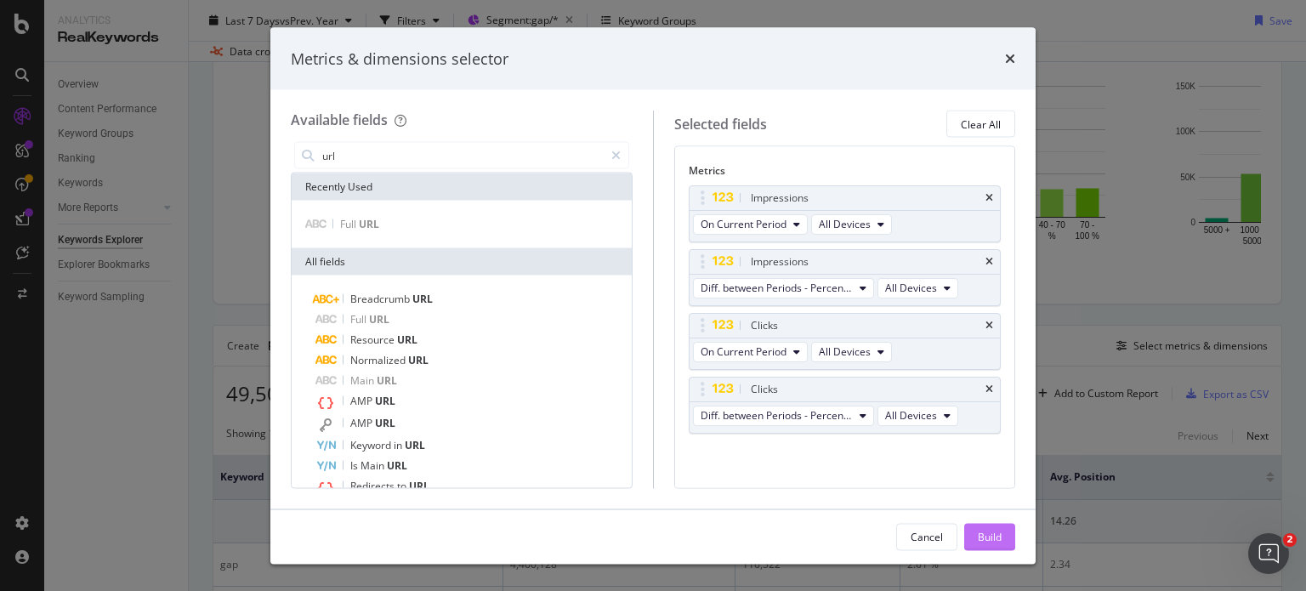
click at [1003, 537] on button "Build" at bounding box center [989, 536] width 51 height 27
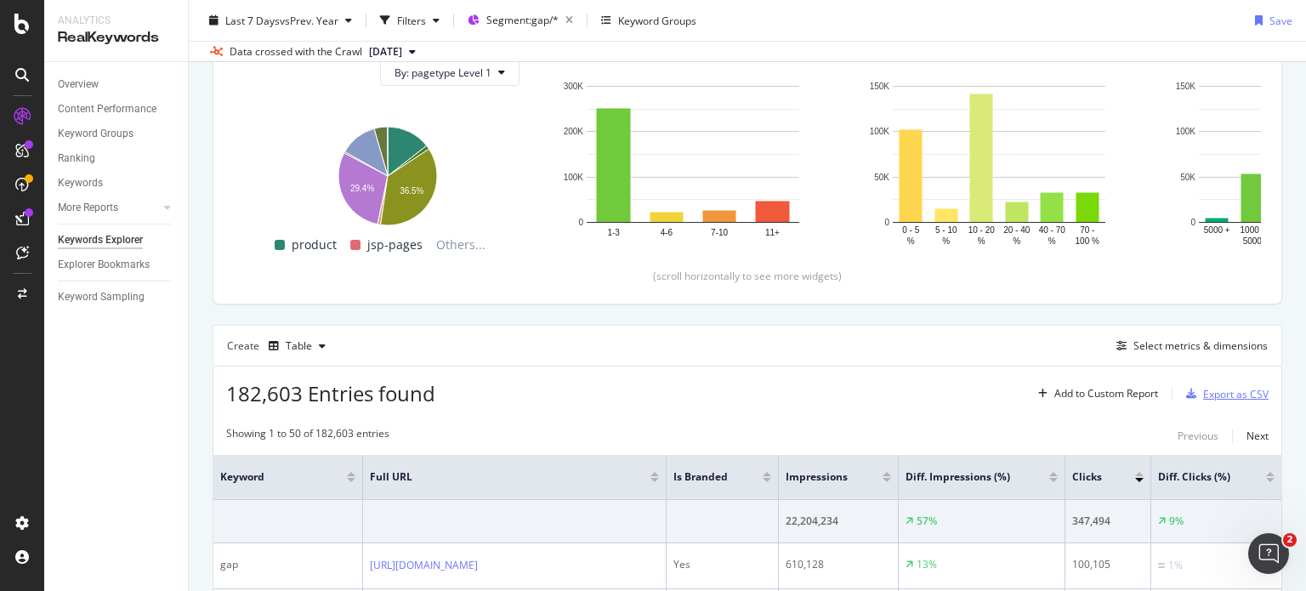
drag, startPoint x: 1200, startPoint y: 404, endPoint x: 1199, endPoint y: 392, distance: 11.9
click at [1199, 392] on div "Export as CSV" at bounding box center [1223, 393] width 89 height 25
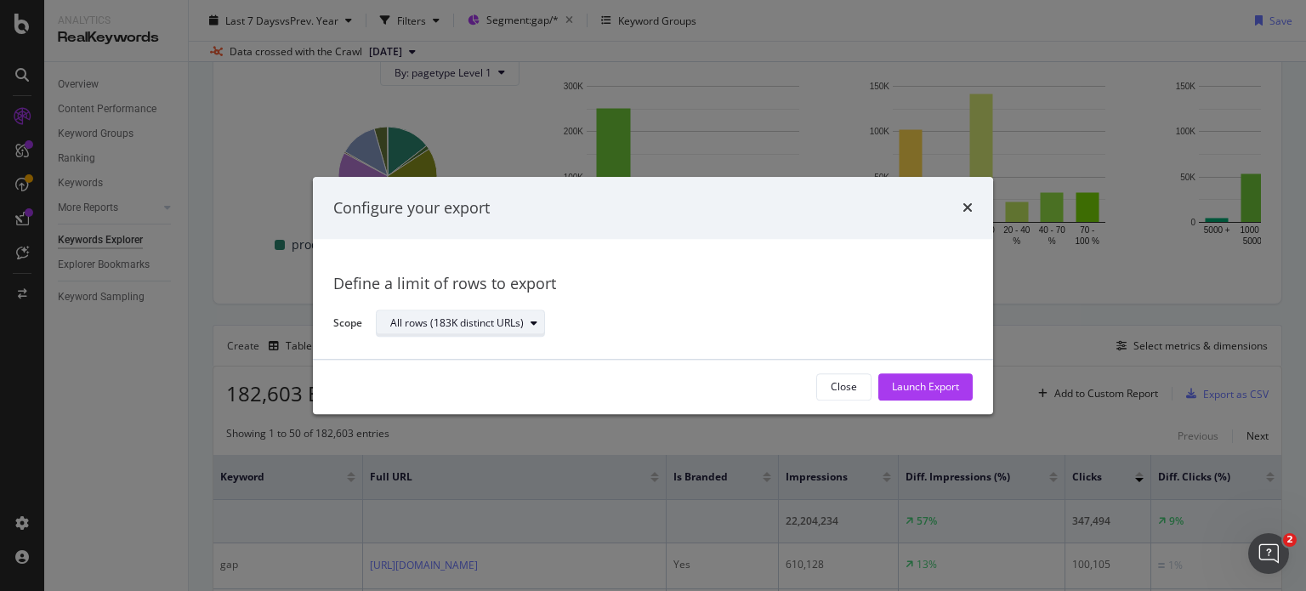
click at [528, 323] on div "modal" at bounding box center [534, 324] width 20 height 10
click at [503, 381] on div "Define a limit" at bounding box center [468, 380] width 171 height 21
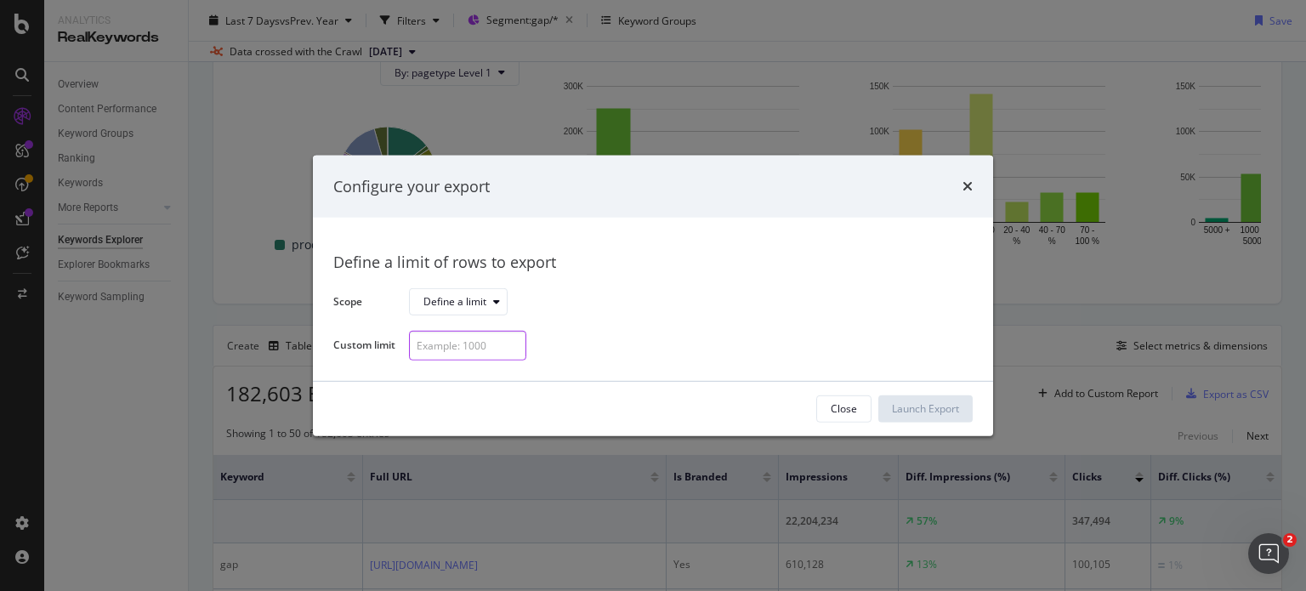
click at [484, 341] on input "modal" at bounding box center [467, 346] width 117 height 30
type input "300"
click at [916, 403] on div "Launch Export" at bounding box center [925, 408] width 67 height 14
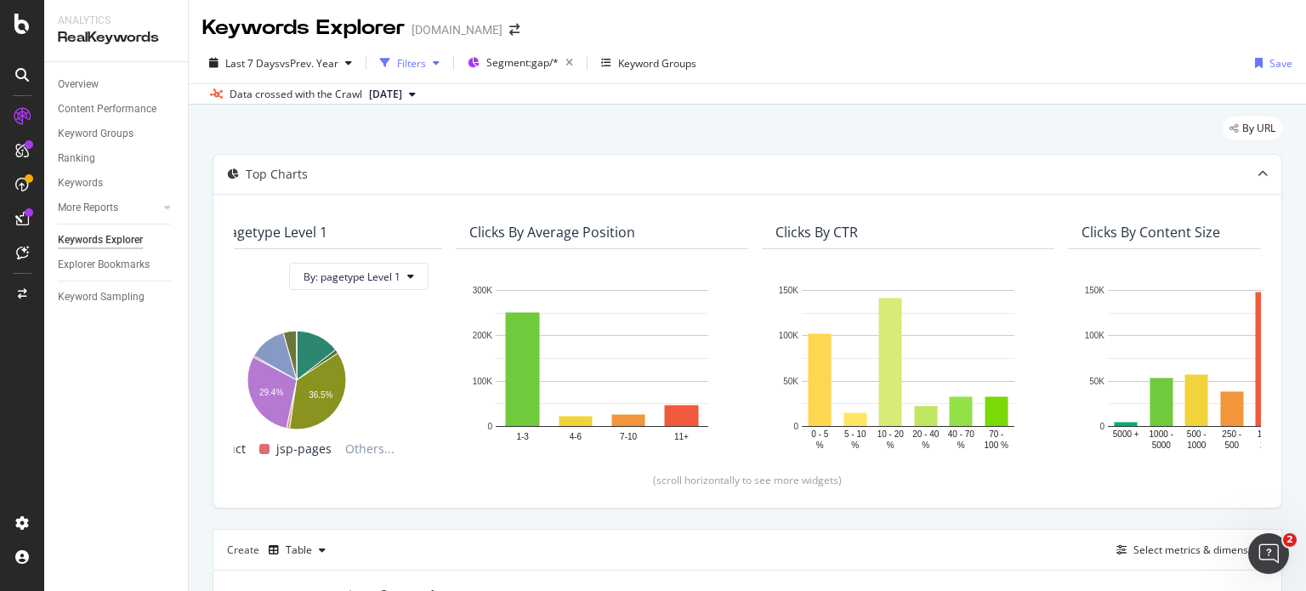
click at [413, 56] on div "Filters" at bounding box center [411, 63] width 29 height 14
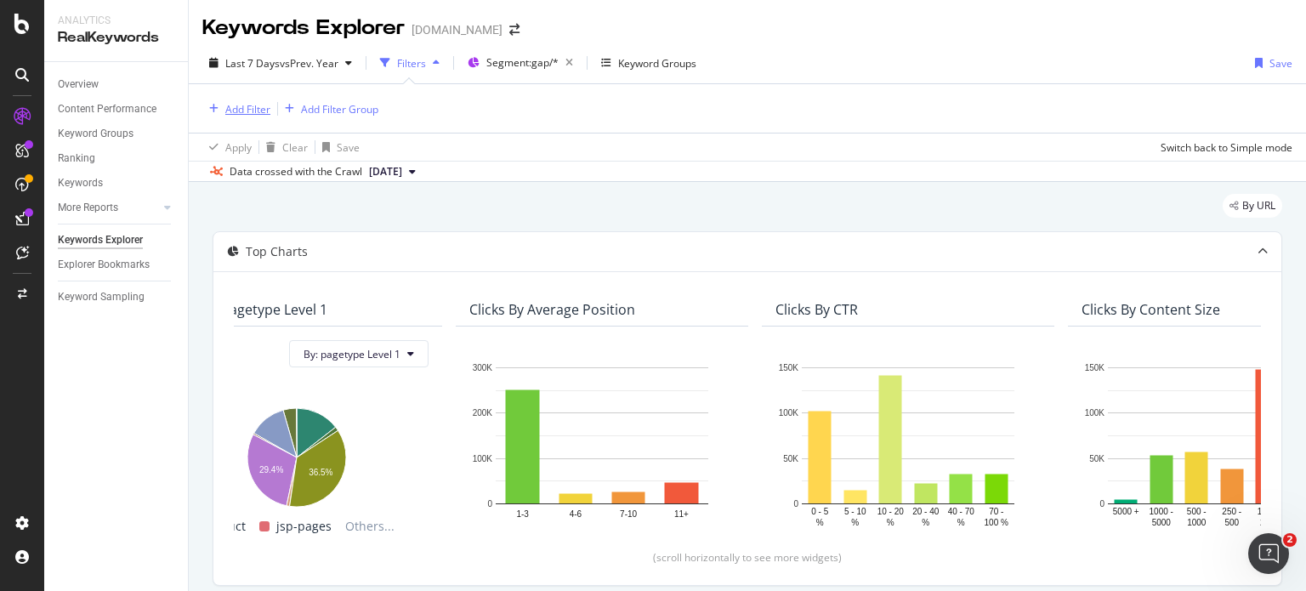
click at [226, 110] on div "Add Filter" at bounding box center [247, 109] width 45 height 14
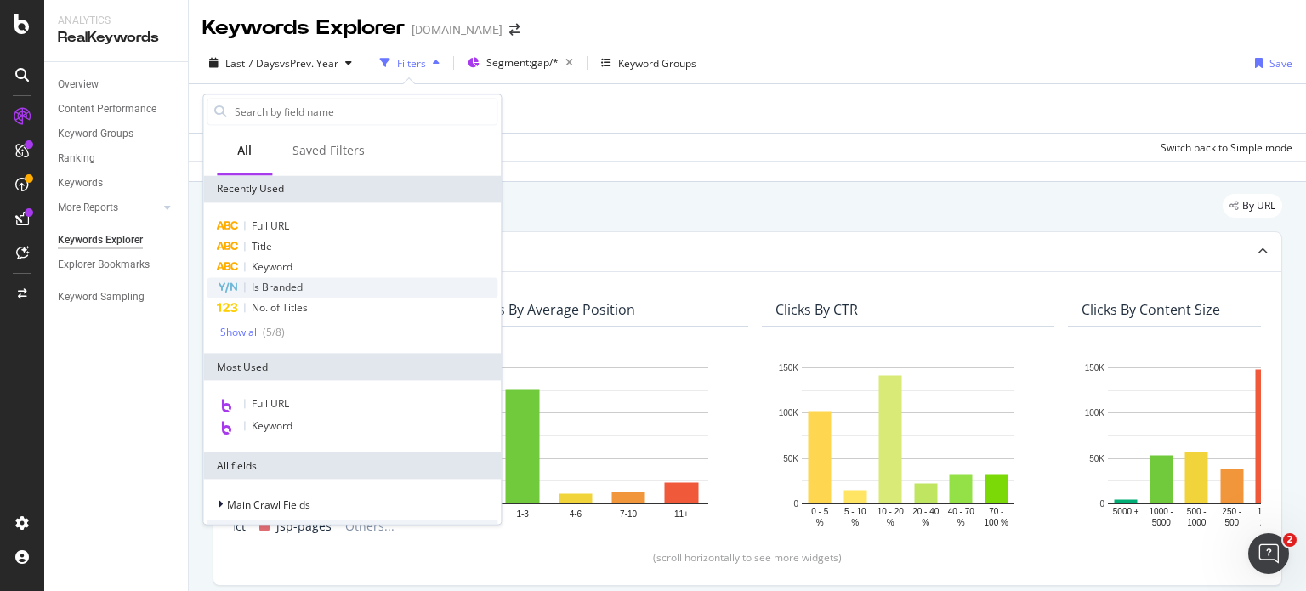
click at [265, 282] on span "Is Branded" at bounding box center [277, 287] width 51 height 14
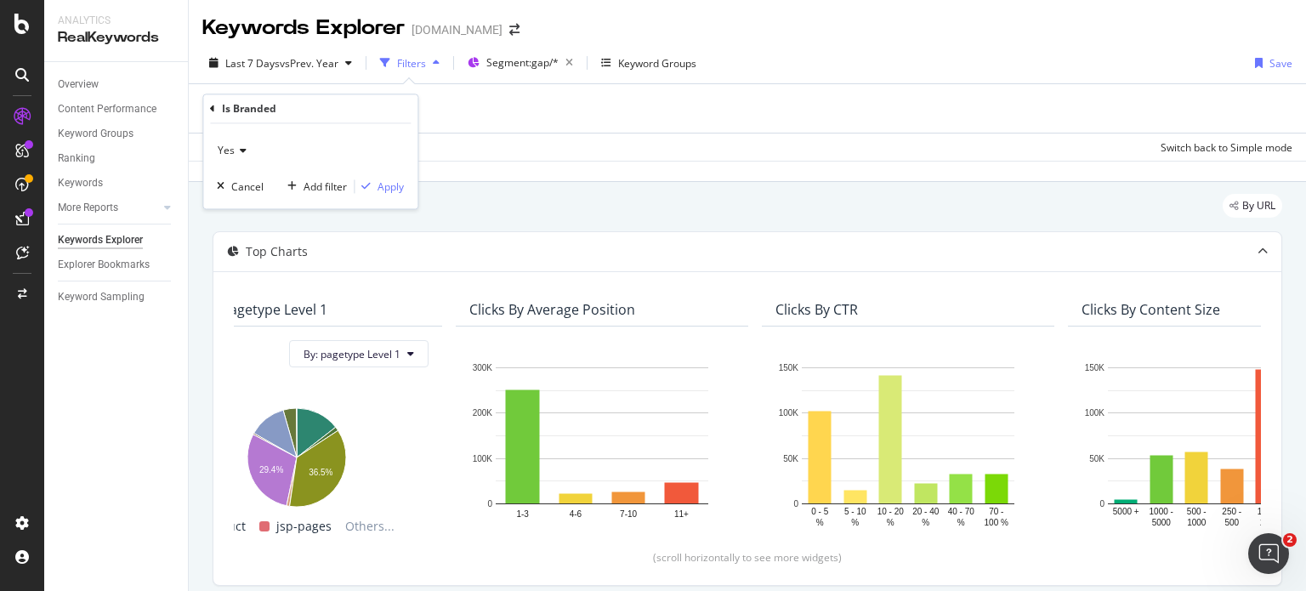
click at [221, 150] on span "Yes" at bounding box center [226, 151] width 17 height 14
click at [244, 207] on div "No" at bounding box center [312, 208] width 182 height 22
click at [389, 183] on div "Apply" at bounding box center [390, 186] width 26 height 14
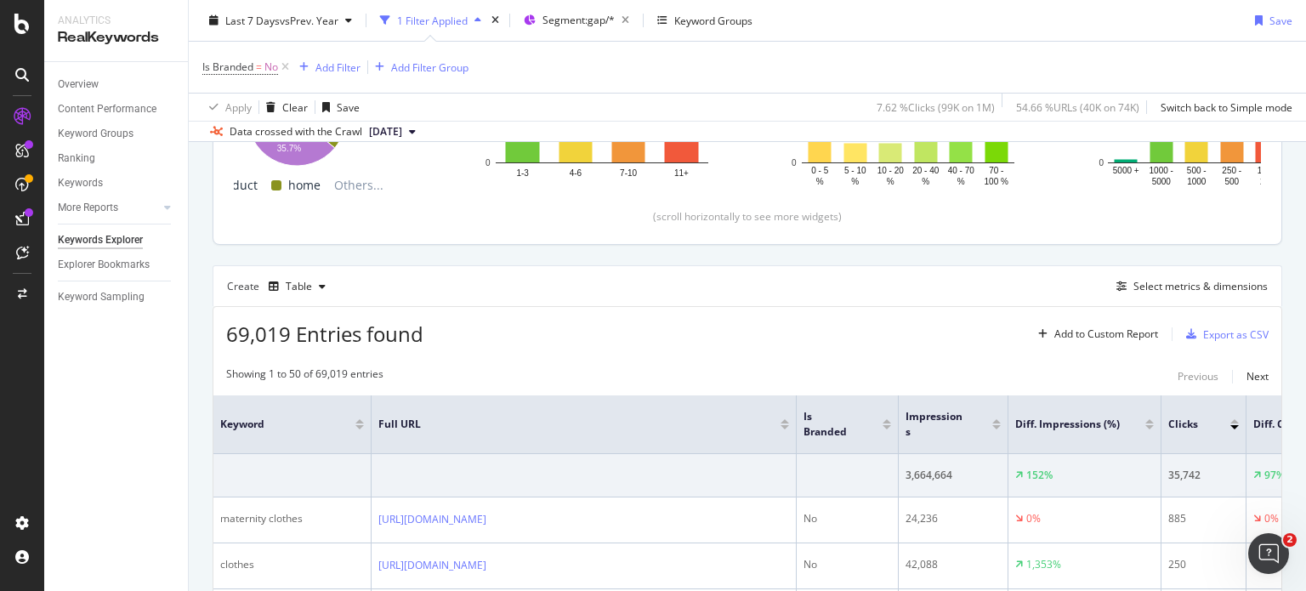
scroll to position [425, 0]
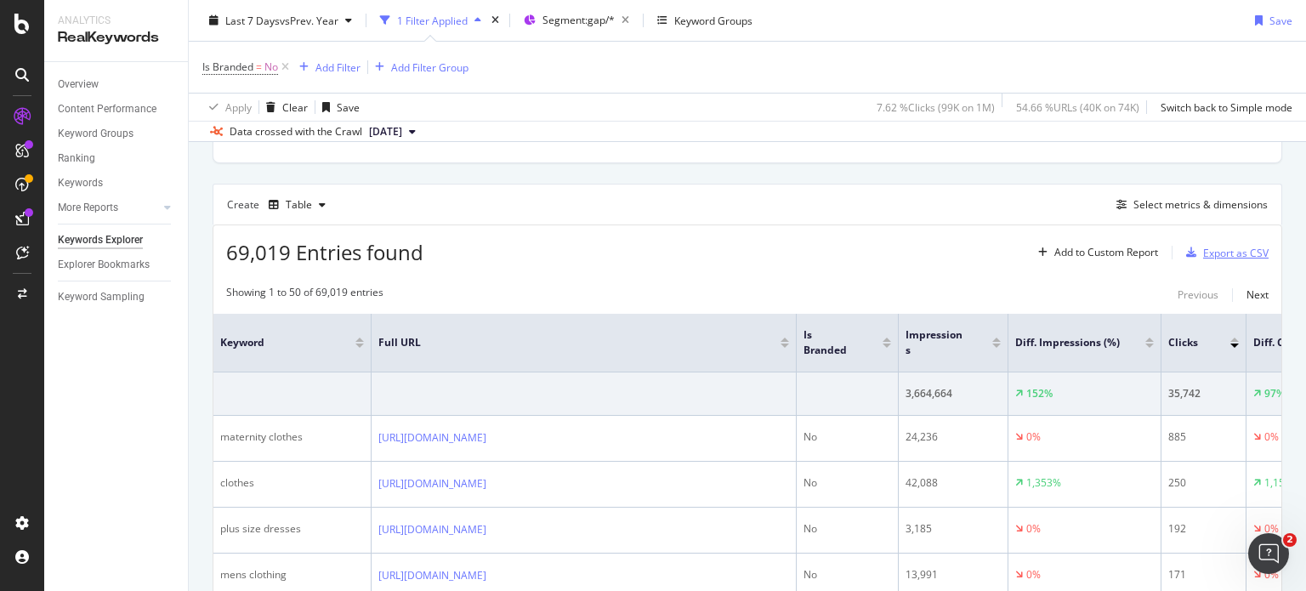
click at [1214, 246] on div "Export as CSV" at bounding box center [1235, 253] width 65 height 14
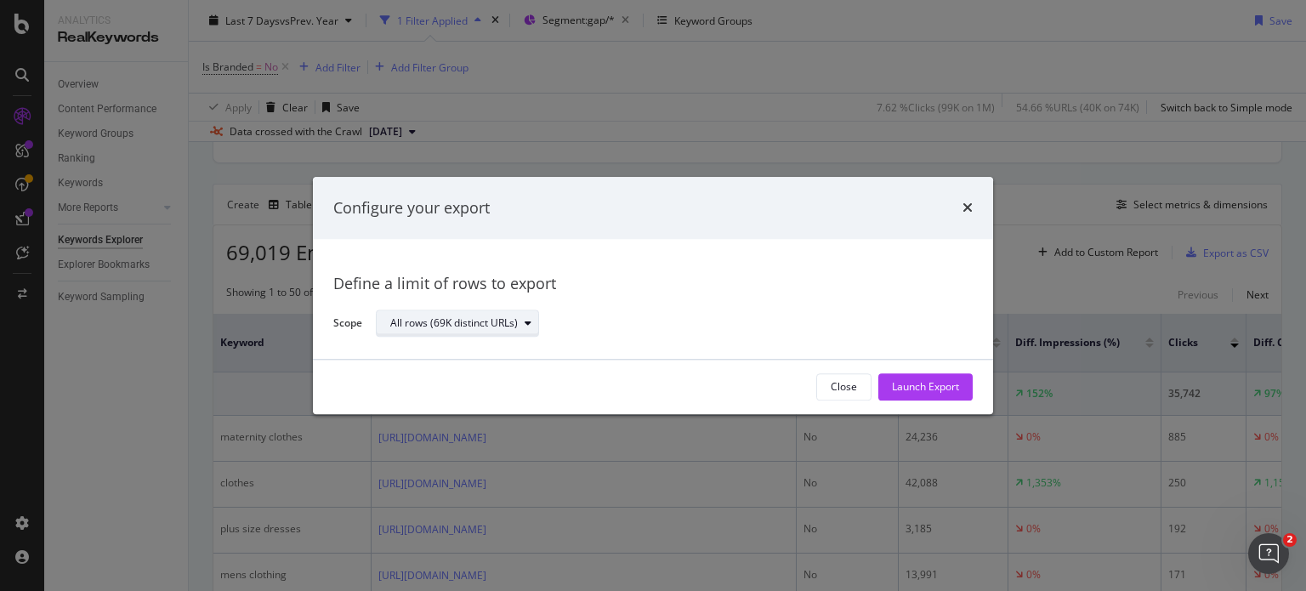
click at [456, 329] on div "All rows (69K distinct URLs)" at bounding box center [453, 324] width 127 height 10
click at [449, 374] on div "Define a limit" at bounding box center [428, 380] width 63 height 14
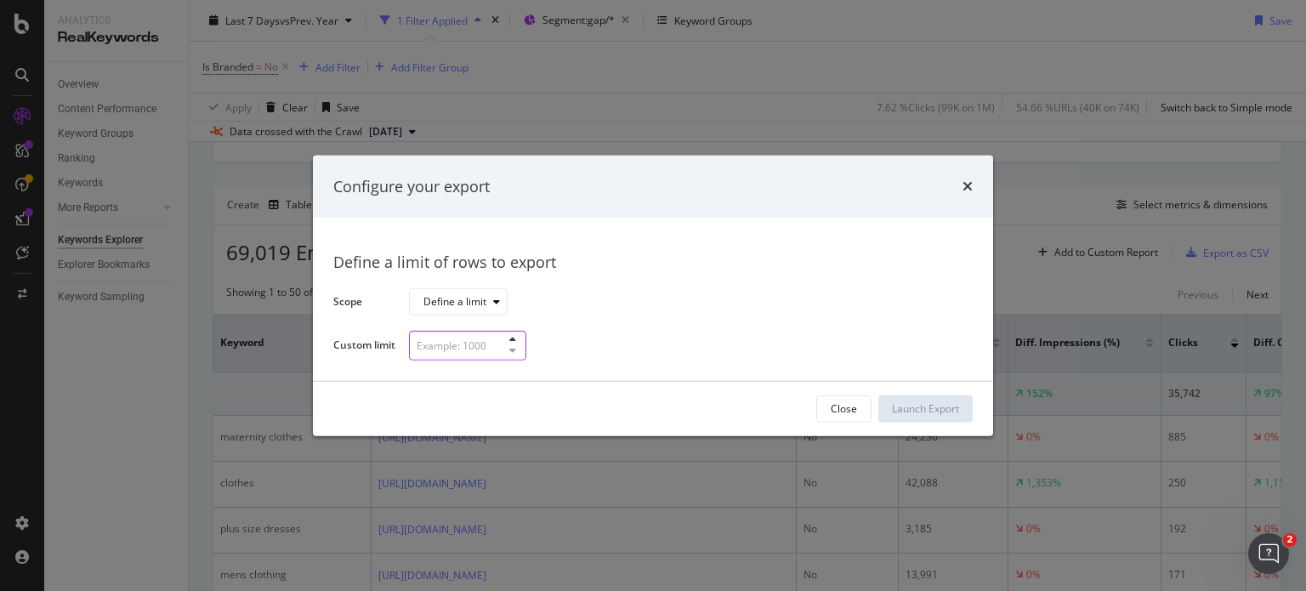
click at [463, 358] on input "modal" at bounding box center [467, 346] width 117 height 30
type input "300"
click at [913, 416] on div "Launch Export" at bounding box center [925, 408] width 67 height 25
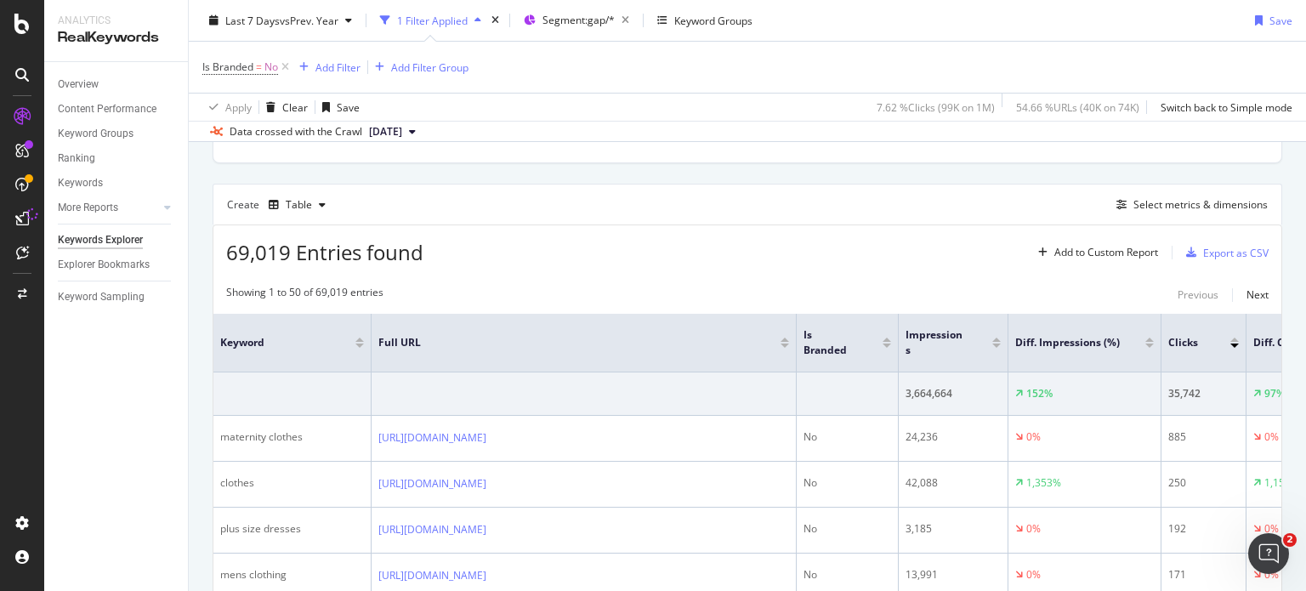
click at [941, 8] on div "Last 7 Days vs Prev. Year 1 Filter Applied Segment: gap/* Keyword Groups Save" at bounding box center [747, 24] width 1117 height 34
